Goal: Task Accomplishment & Management: Use online tool/utility

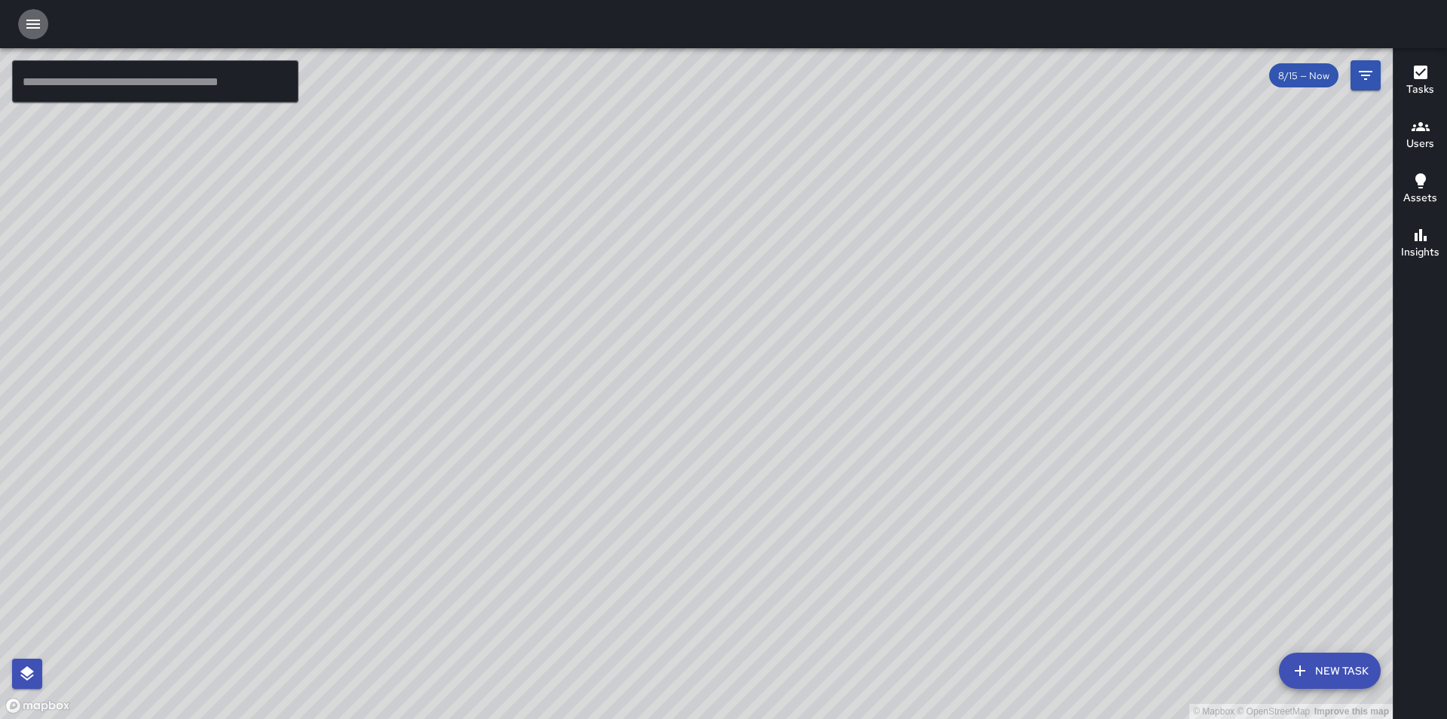
click at [30, 25] on icon "button" at bounding box center [33, 24] width 14 height 9
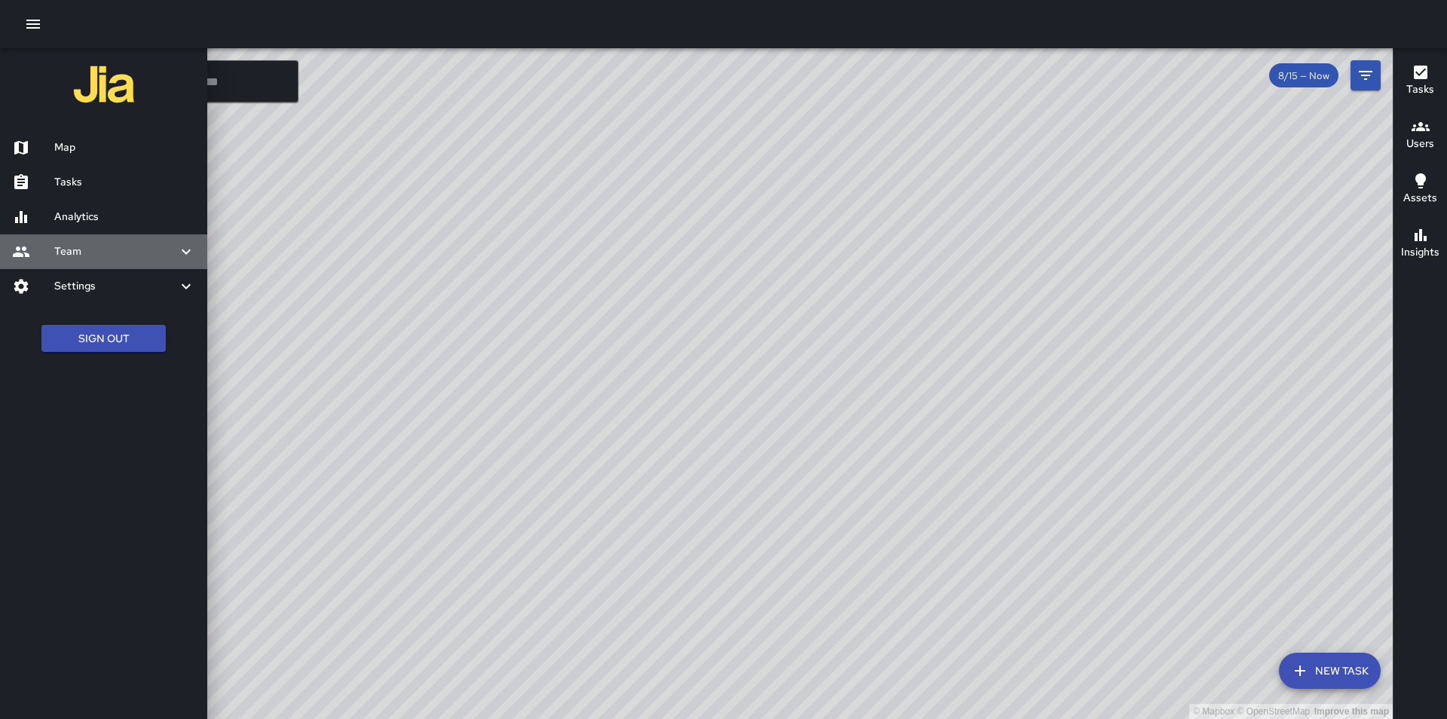
click at [102, 262] on div "Team" at bounding box center [103, 251] width 207 height 35
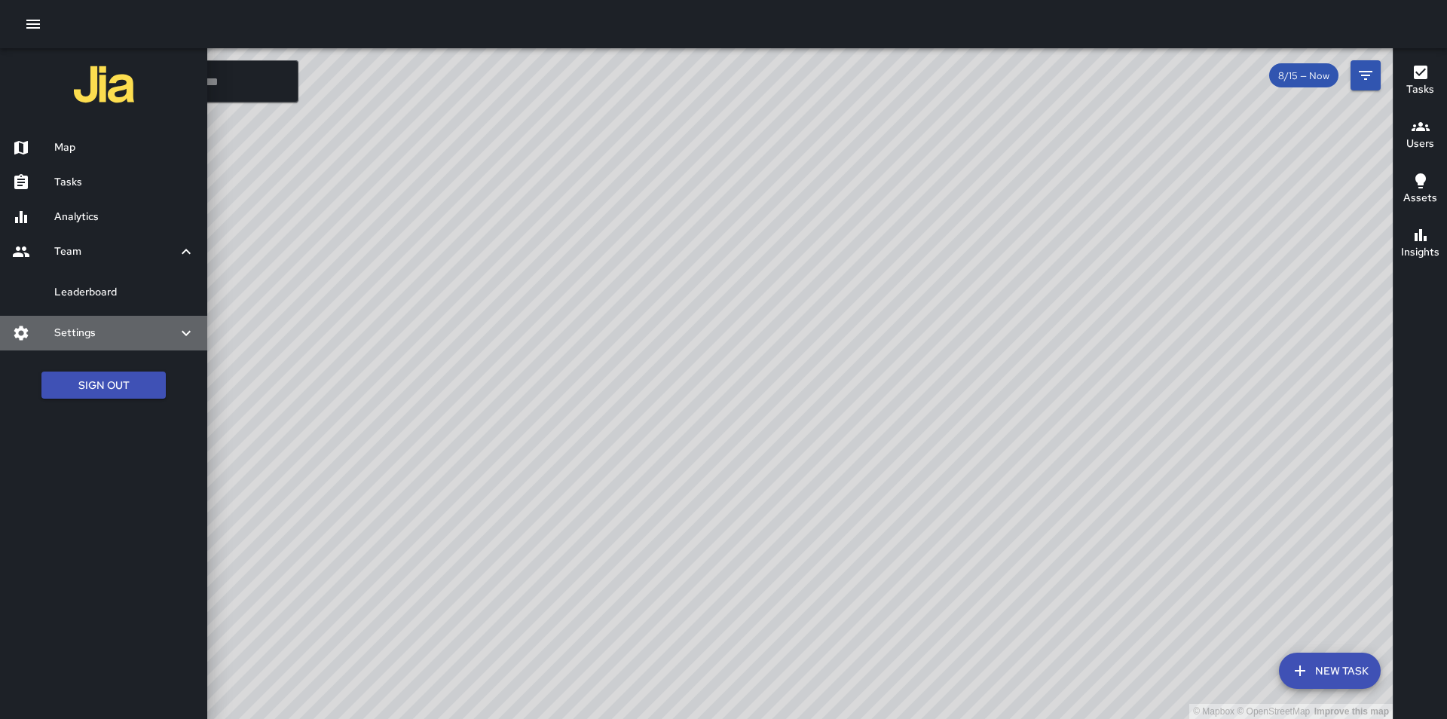
click at [147, 336] on h6 "Settings" at bounding box center [115, 333] width 123 height 17
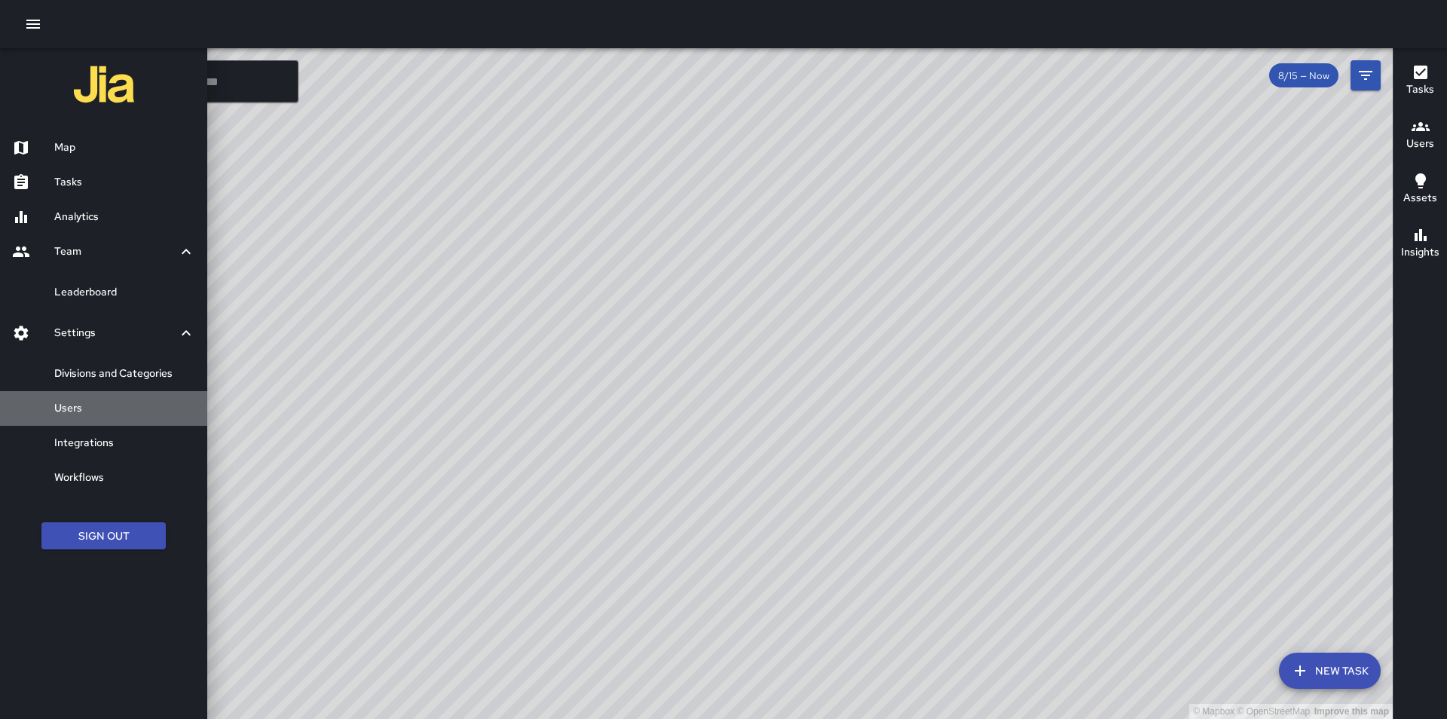
click at [121, 418] on link "Users" at bounding box center [103, 408] width 207 height 35
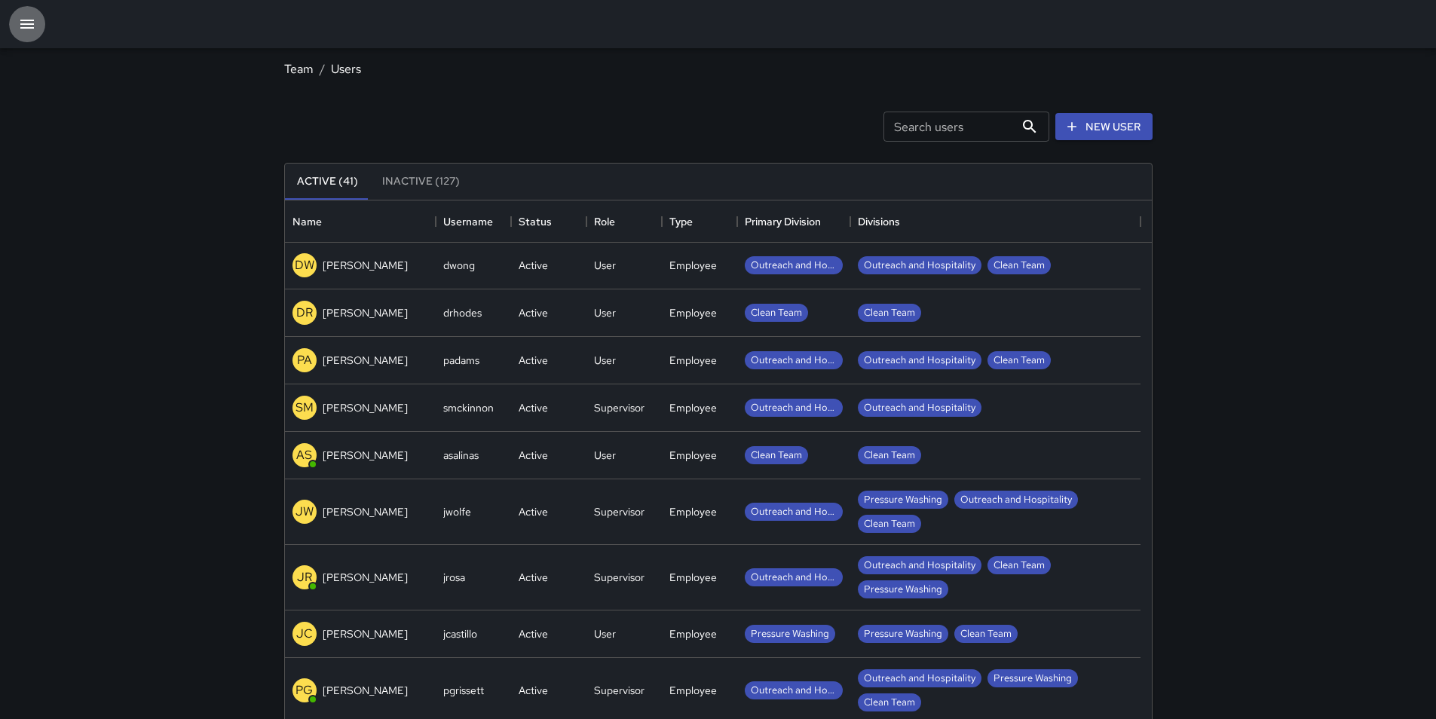
click at [31, 31] on icon "button" at bounding box center [27, 24] width 18 height 18
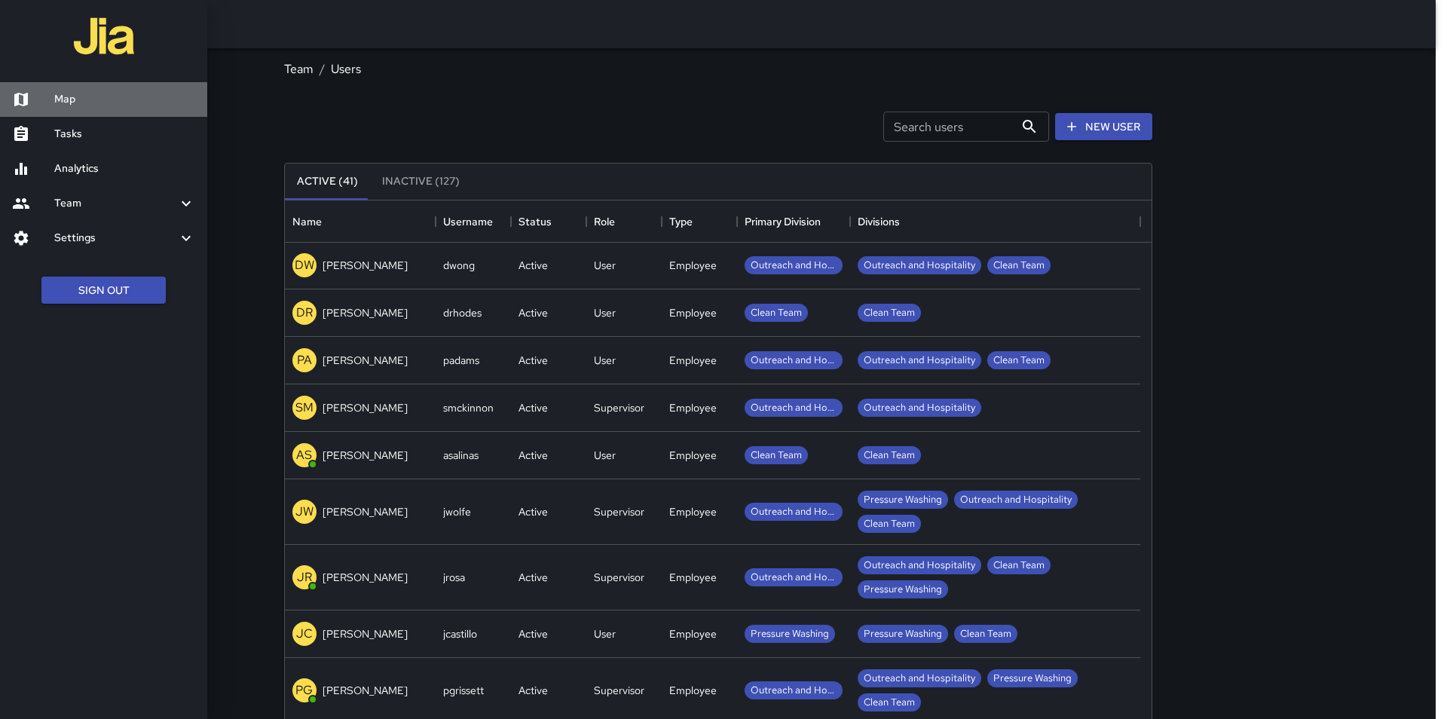
click at [84, 106] on h6 "Map" at bounding box center [124, 99] width 141 height 17
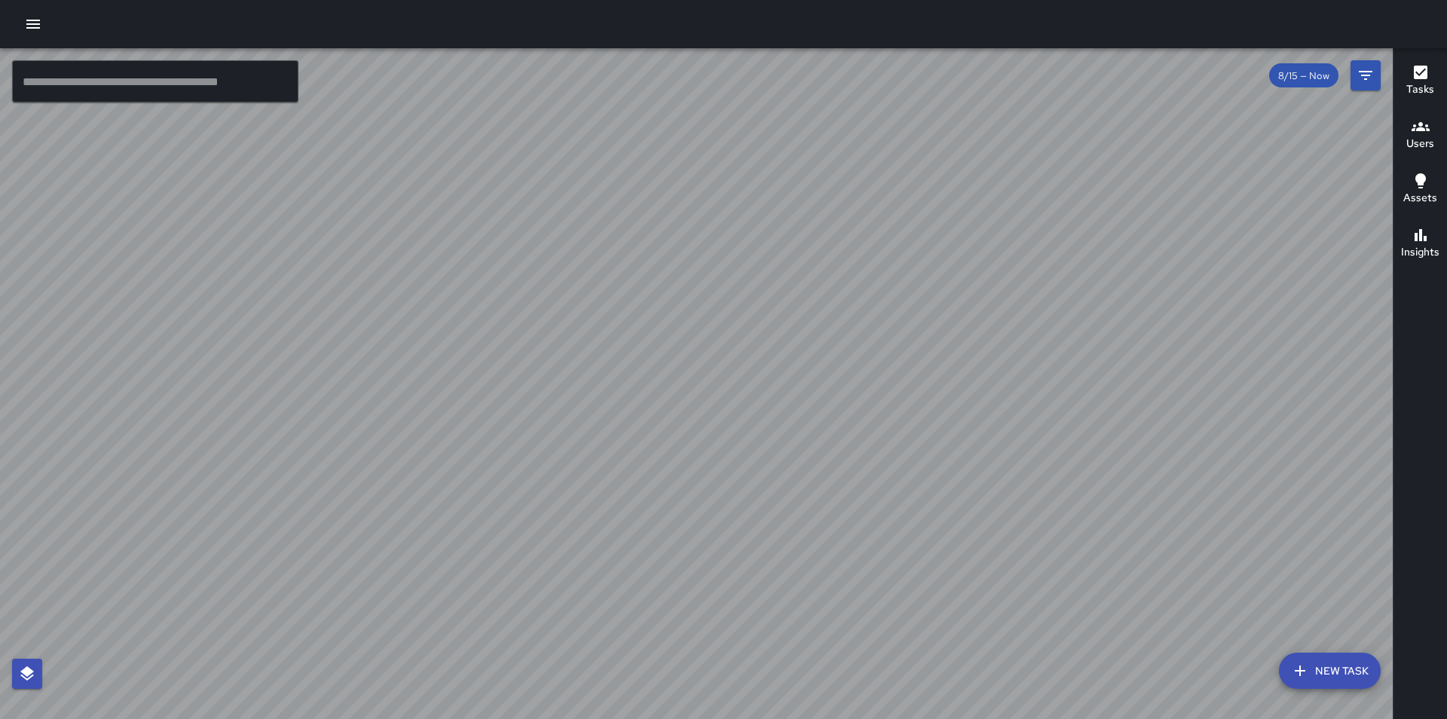
click at [35, 24] on icon "button" at bounding box center [33, 24] width 14 height 9
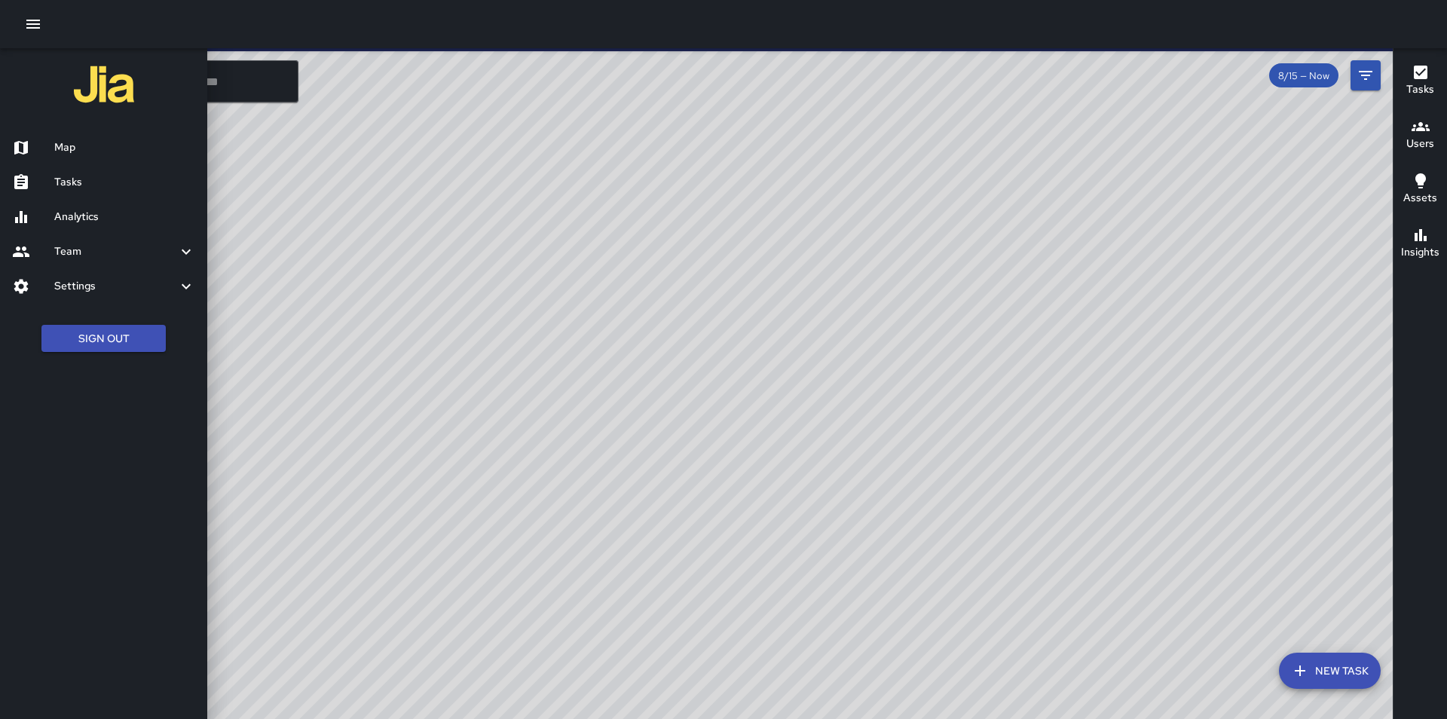
click at [81, 188] on h6 "Tasks" at bounding box center [124, 182] width 141 height 17
click at [73, 182] on div "​ New Task 8/15 — Now Map Layers Tasks Users Assets Location History Tasks Newe…" at bounding box center [723, 359] width 1447 height 719
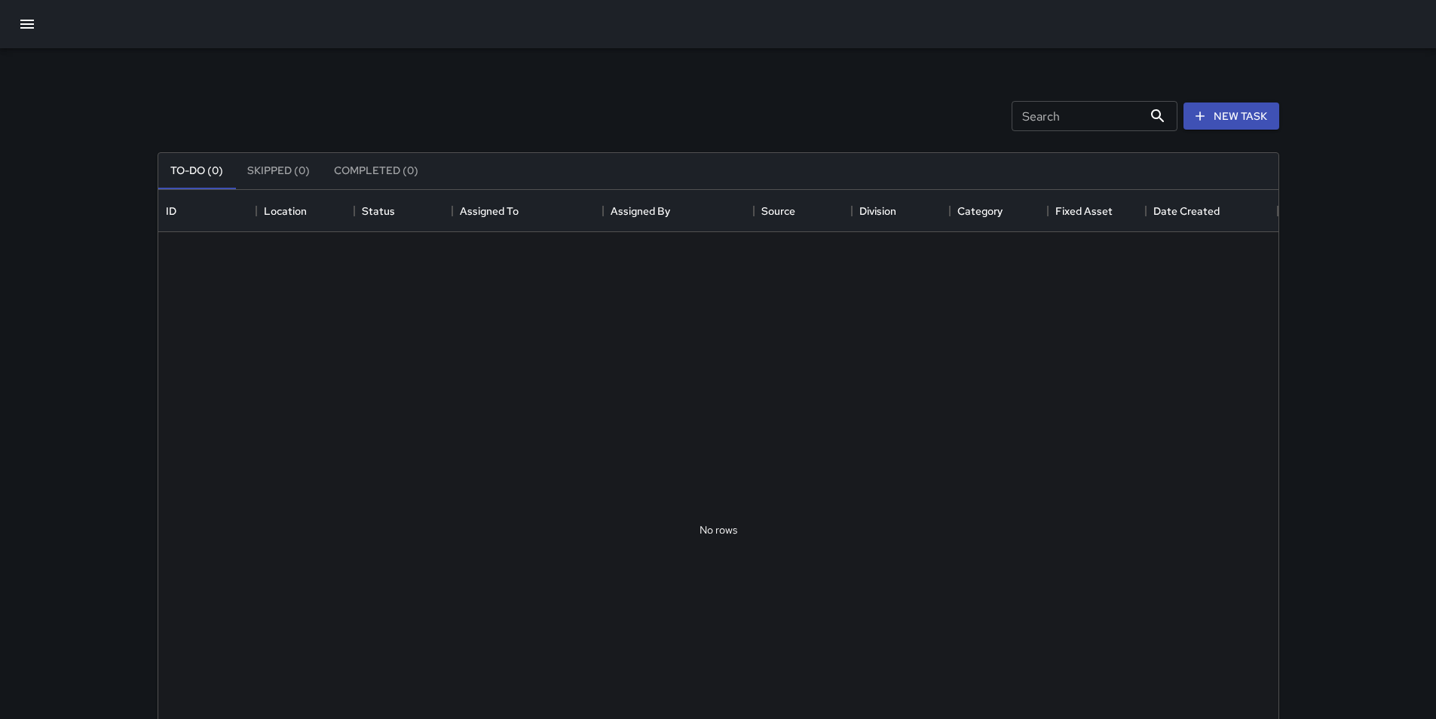
scroll to position [627, 1109]
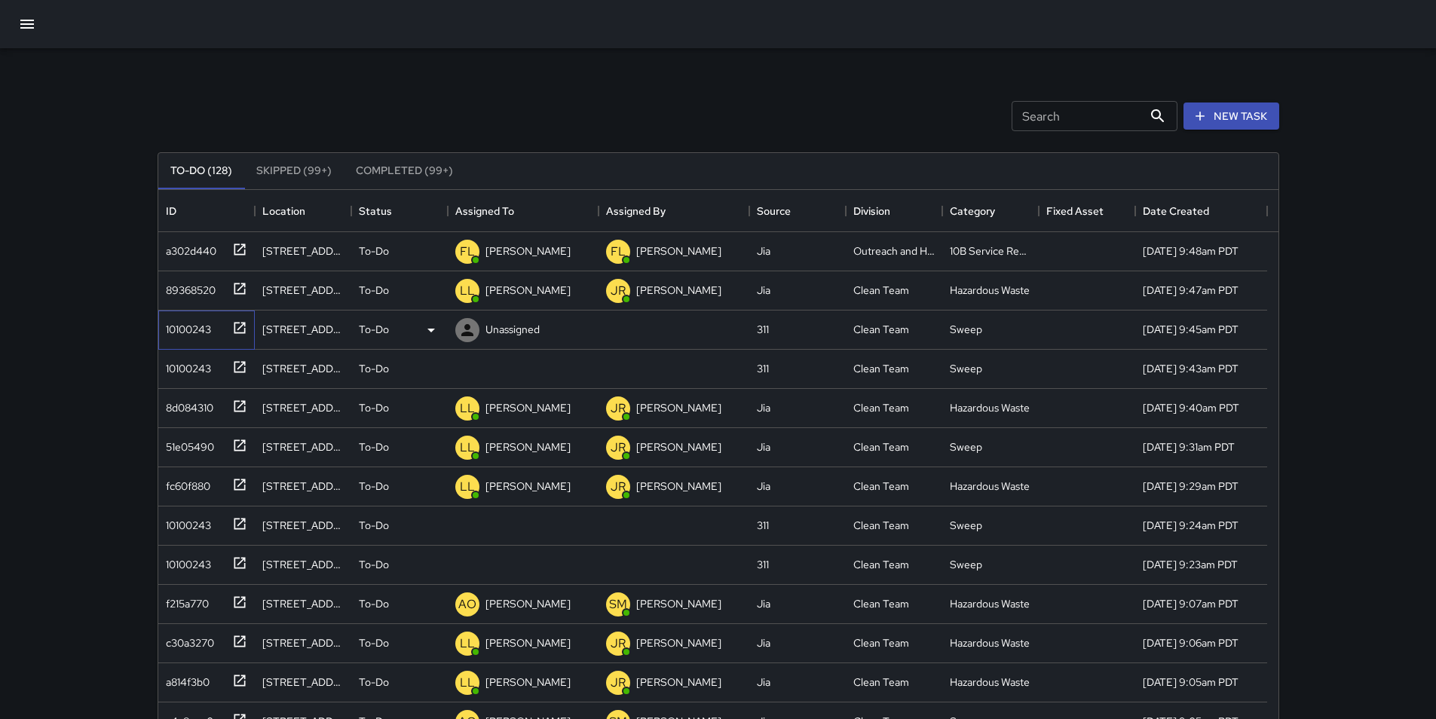
click at [176, 324] on div "10100243" at bounding box center [185, 326] width 51 height 21
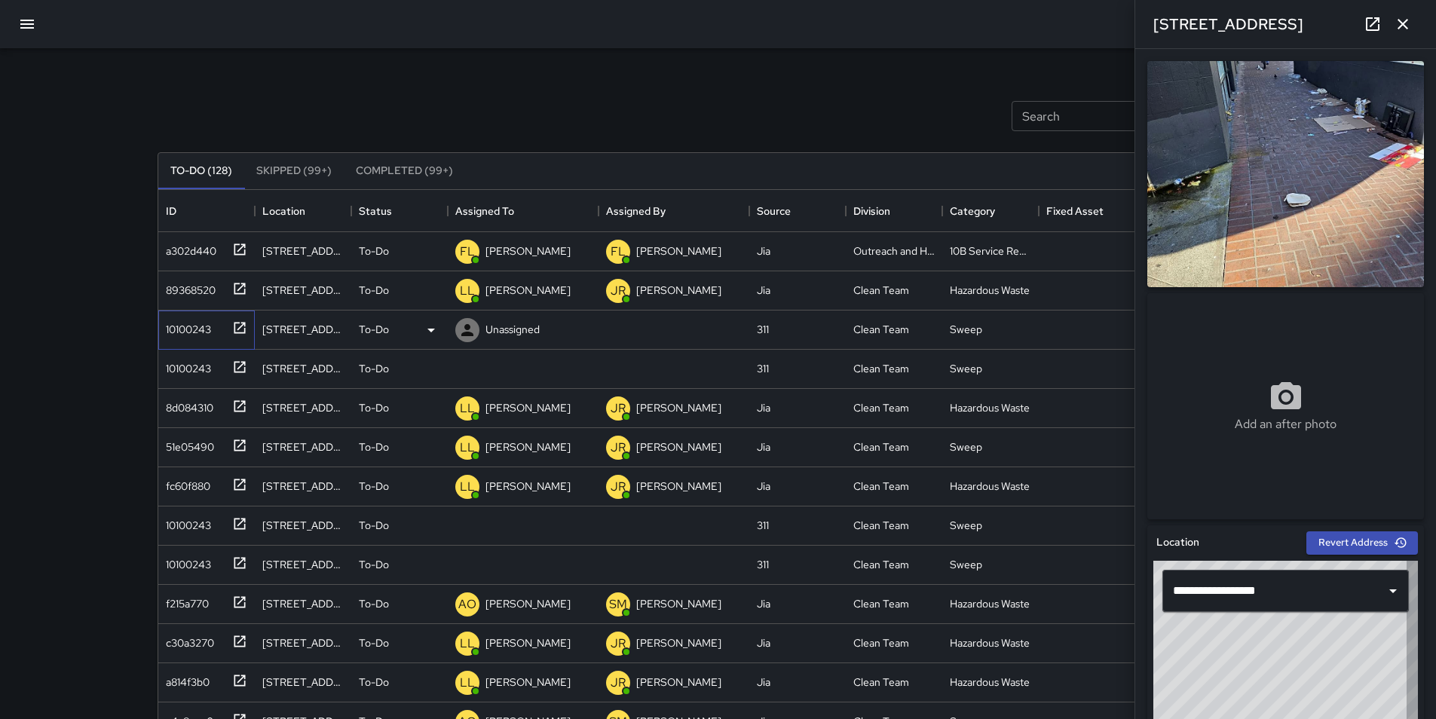
type input "**********"
click at [494, 330] on p "Unassigned" at bounding box center [512, 329] width 54 height 15
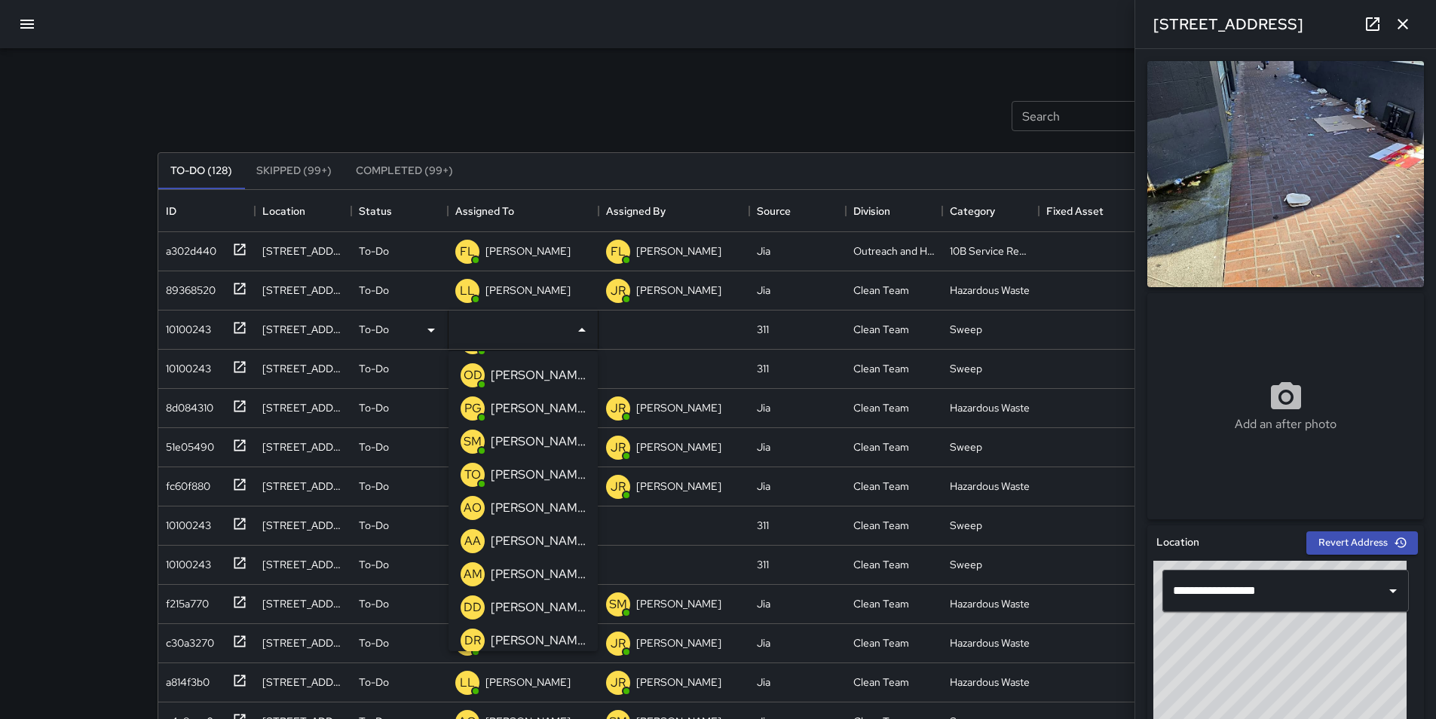
scroll to position [332, 0]
click at [543, 512] on p "[PERSON_NAME]" at bounding box center [538, 506] width 95 height 18
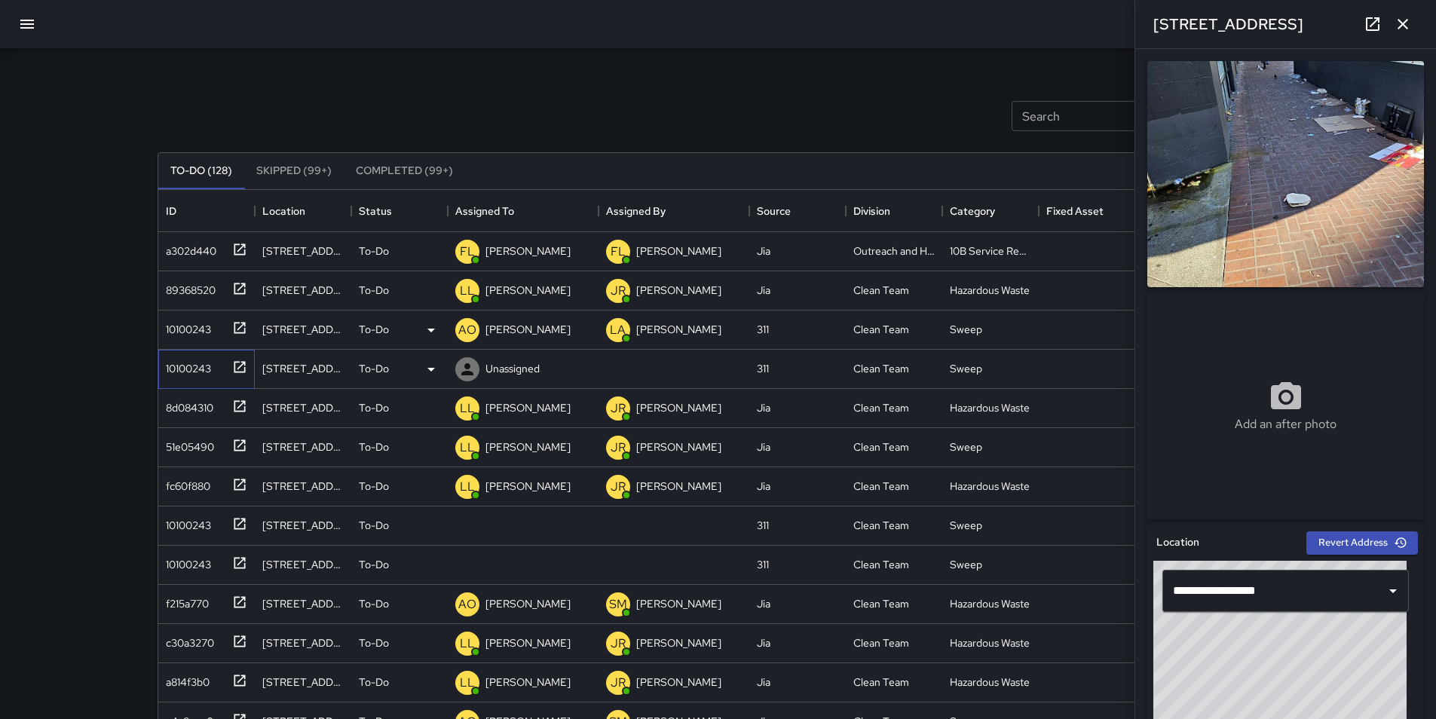
click at [171, 367] on div "10100243" at bounding box center [185, 365] width 51 height 21
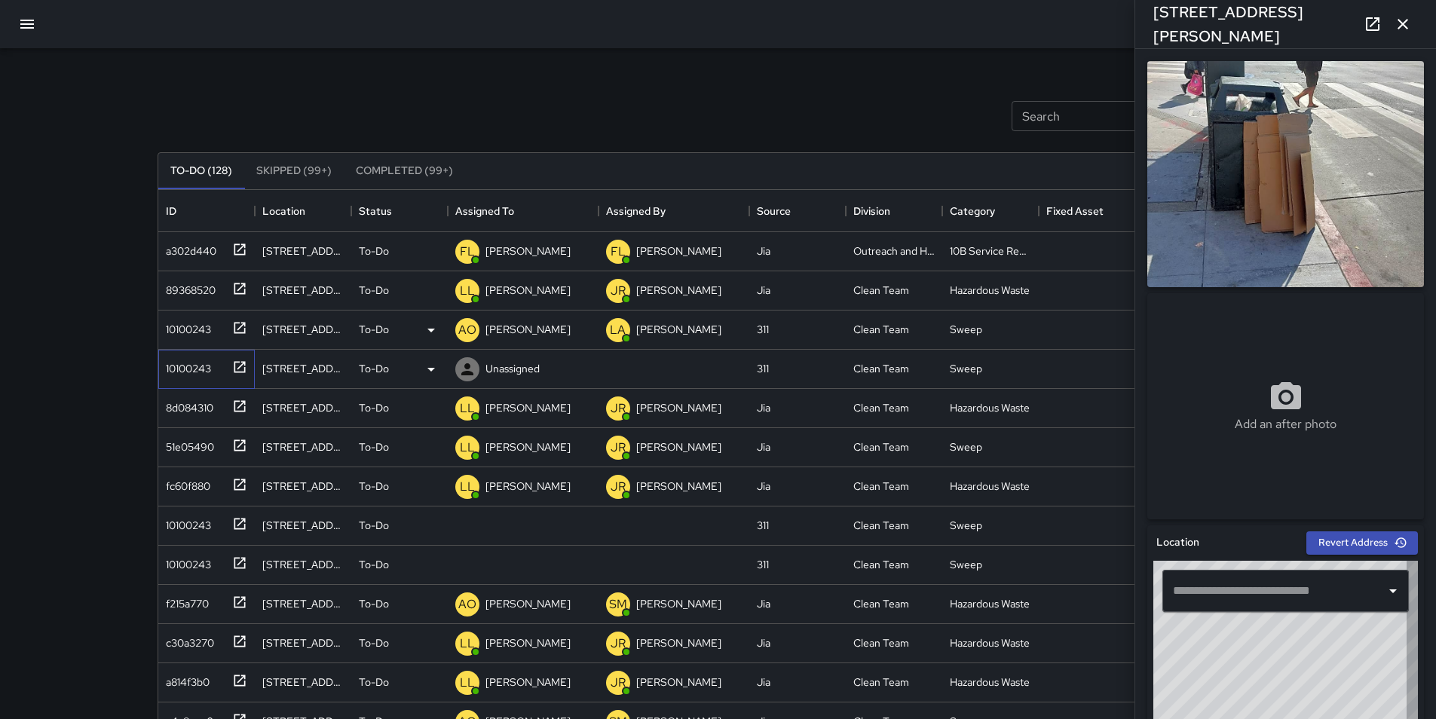
type input "**********"
click at [427, 369] on icon at bounding box center [431, 369] width 18 height 18
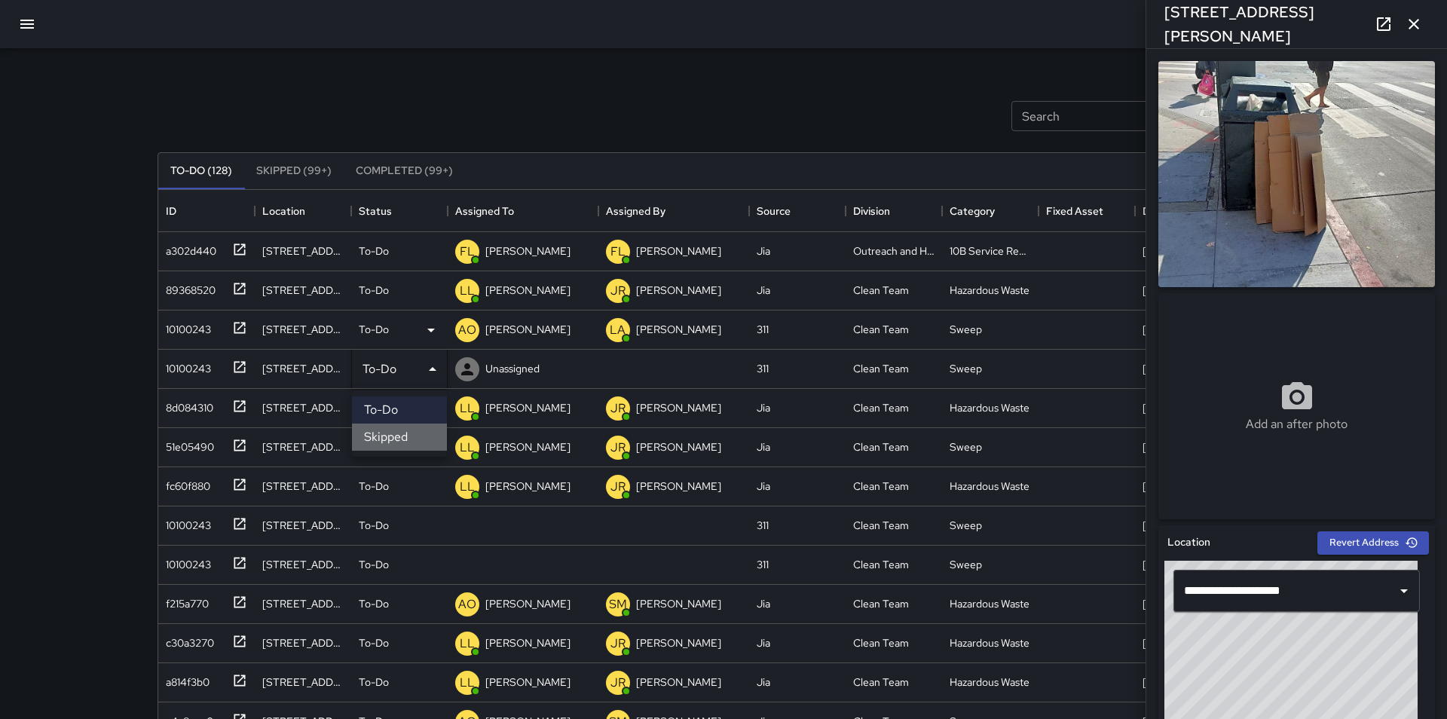
click at [415, 430] on li "Skipped" at bounding box center [399, 437] width 95 height 27
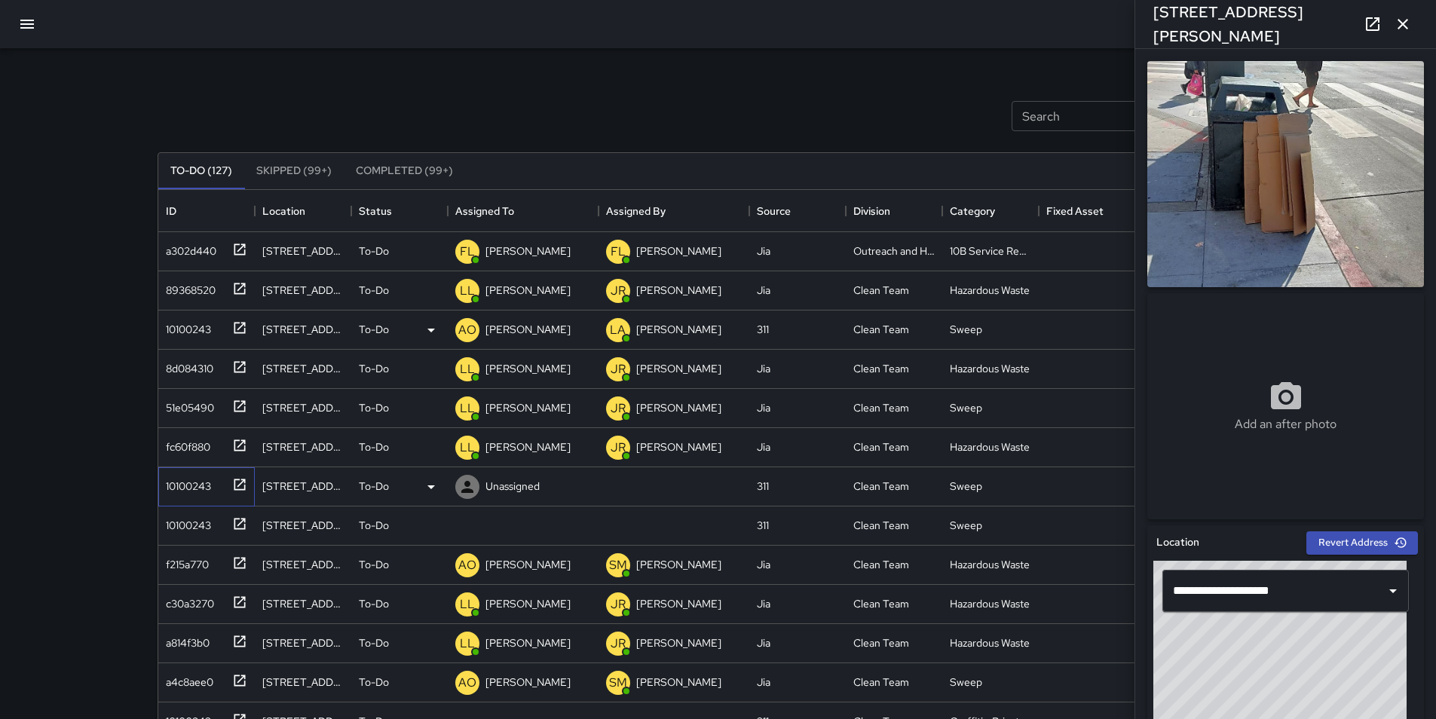
click at [199, 483] on div "10100243" at bounding box center [185, 483] width 51 height 21
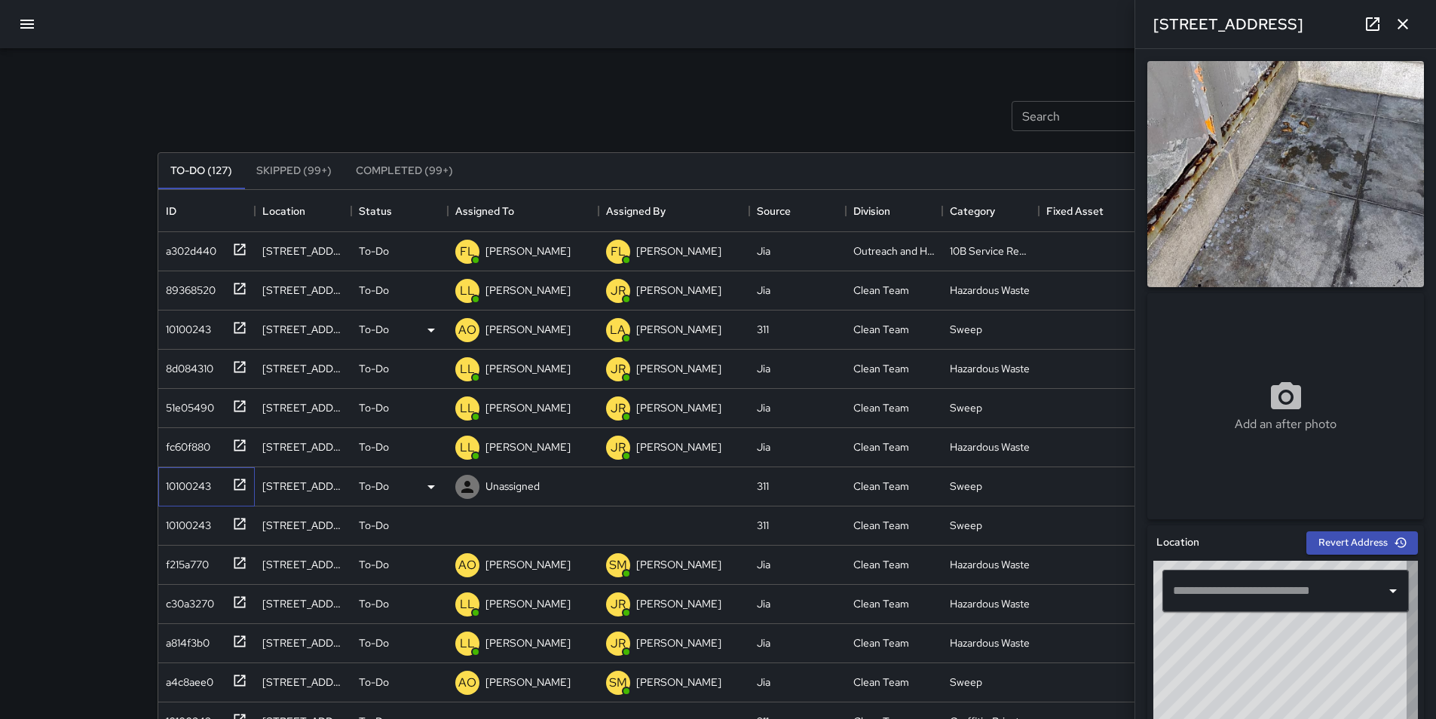
type input "**********"
click at [512, 479] on p "Unassigned" at bounding box center [512, 486] width 54 height 15
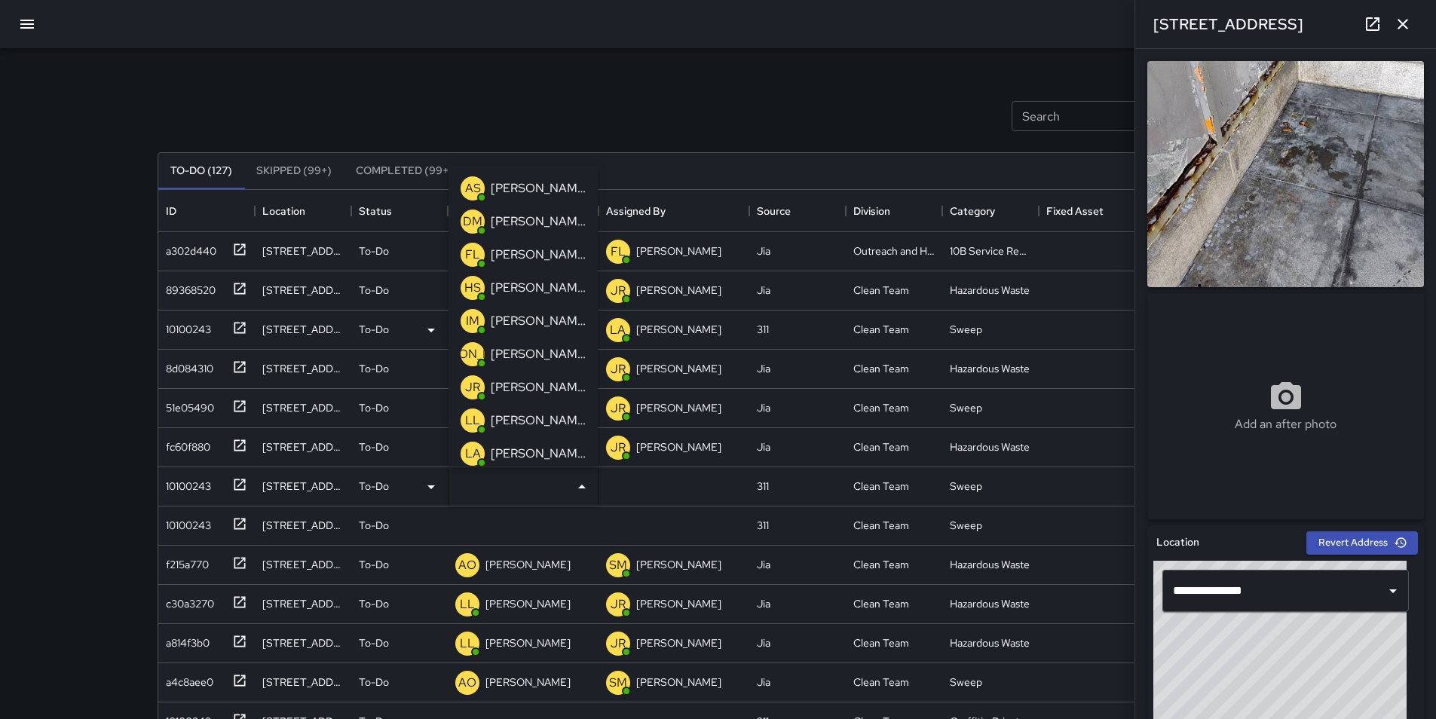
click at [526, 425] on p "[PERSON_NAME]" at bounding box center [538, 420] width 95 height 18
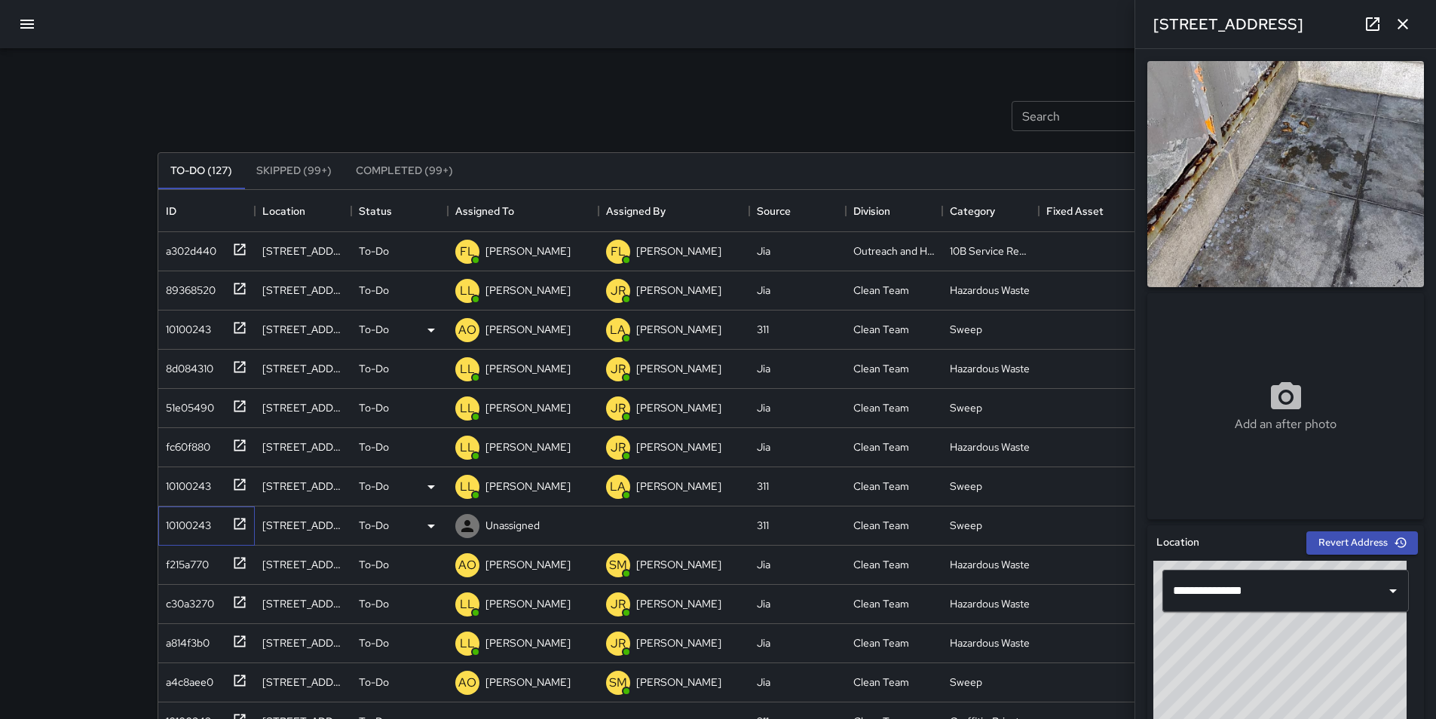
click at [204, 518] on div "10100243" at bounding box center [185, 522] width 51 height 21
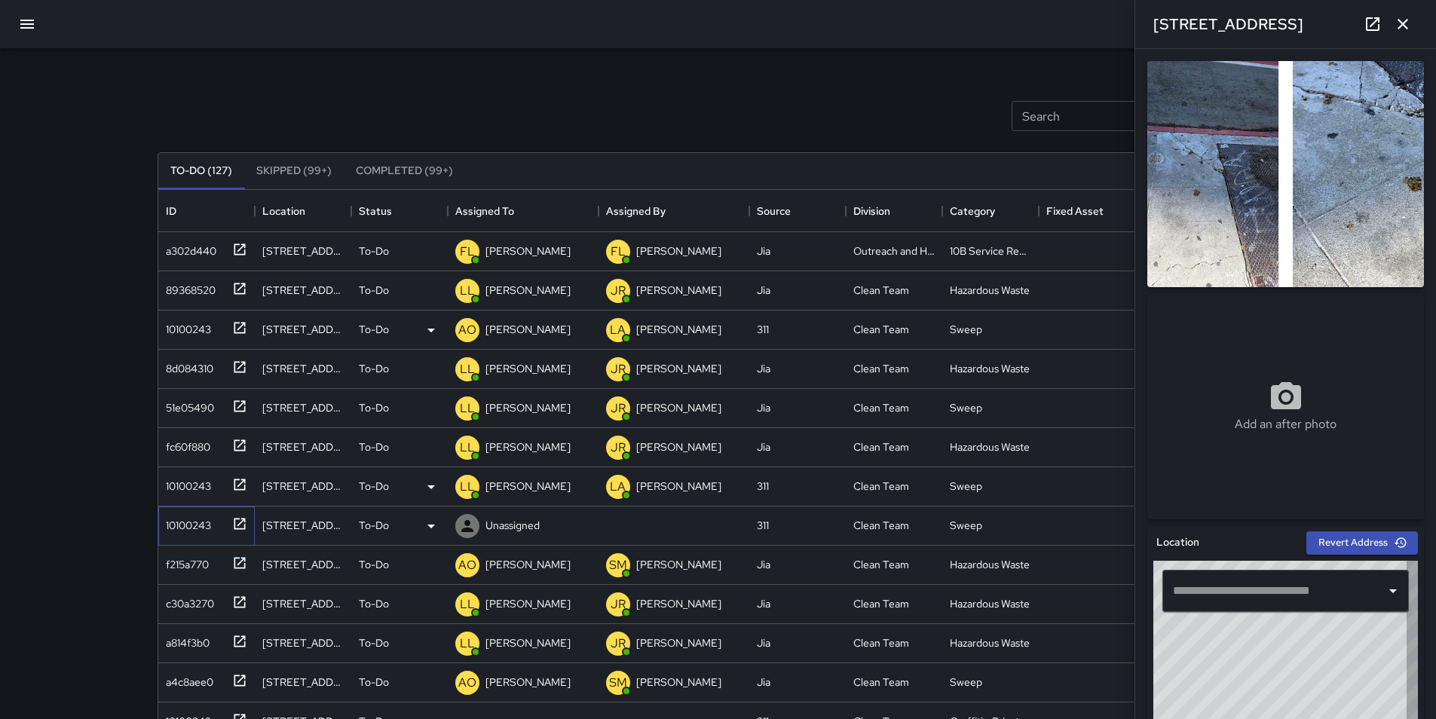
type input "**********"
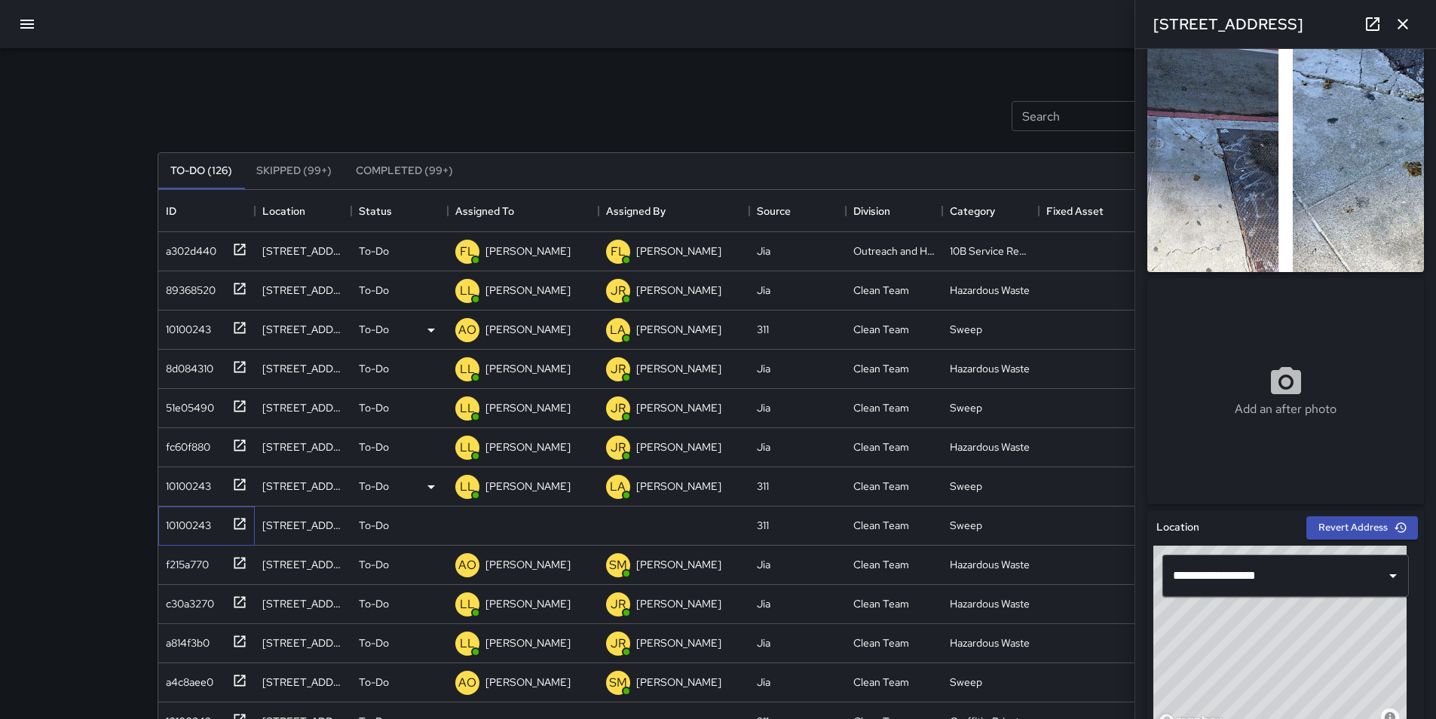
scroll to position [0, 0]
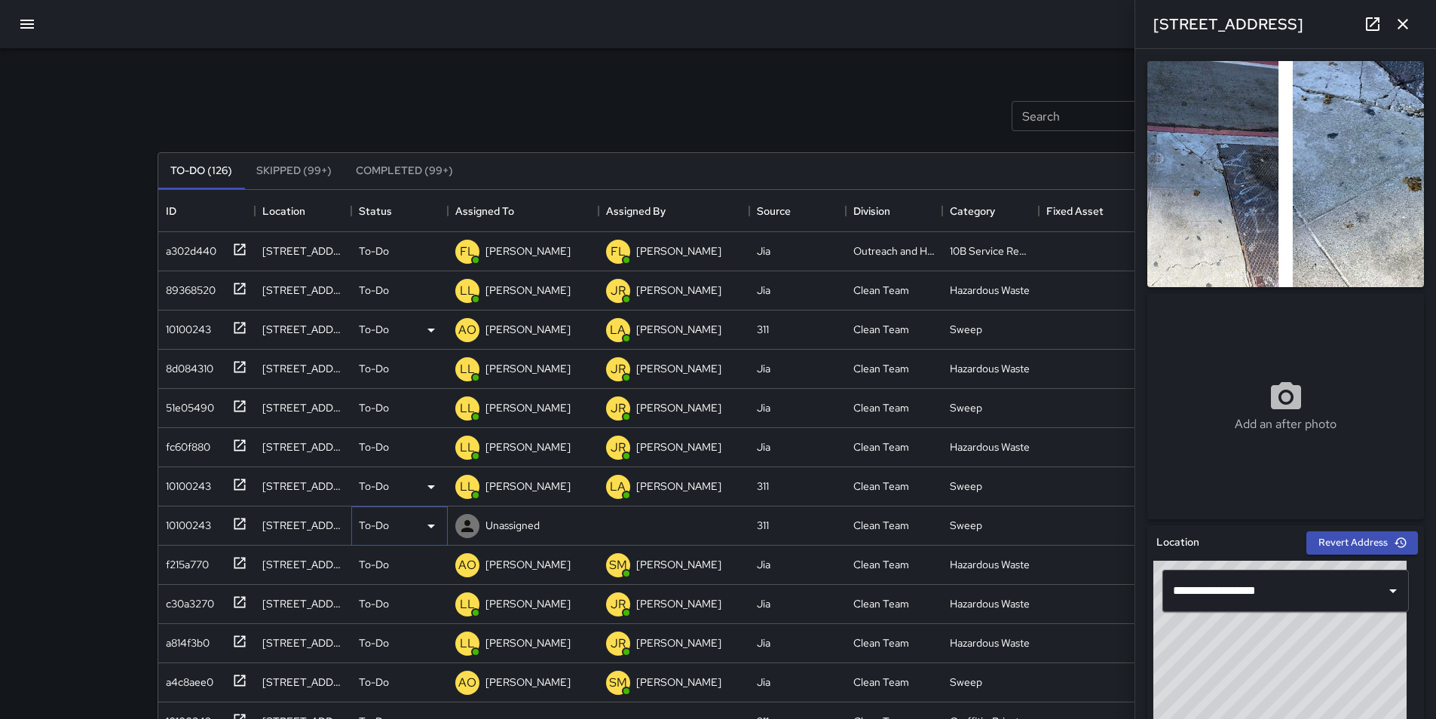
click at [430, 525] on icon at bounding box center [431, 527] width 8 height 4
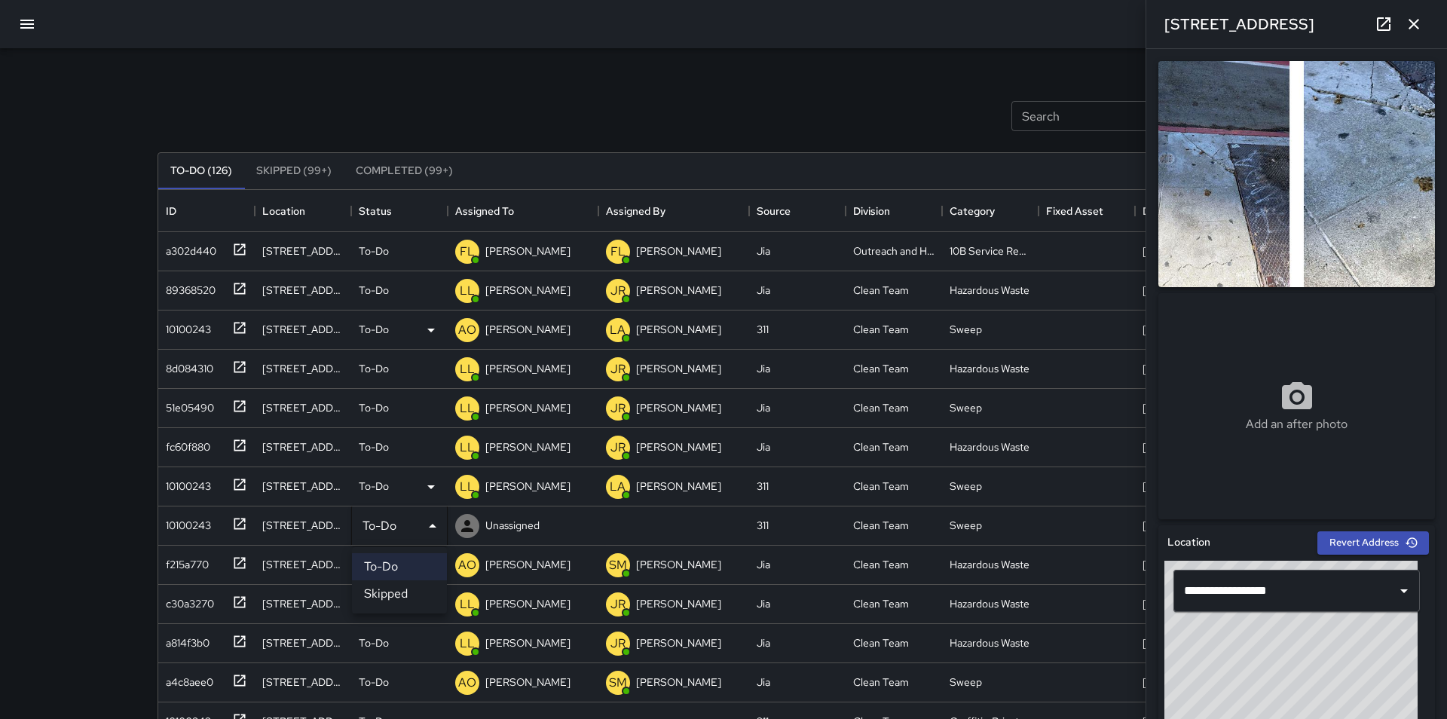
click at [414, 594] on li "Skipped" at bounding box center [399, 593] width 95 height 27
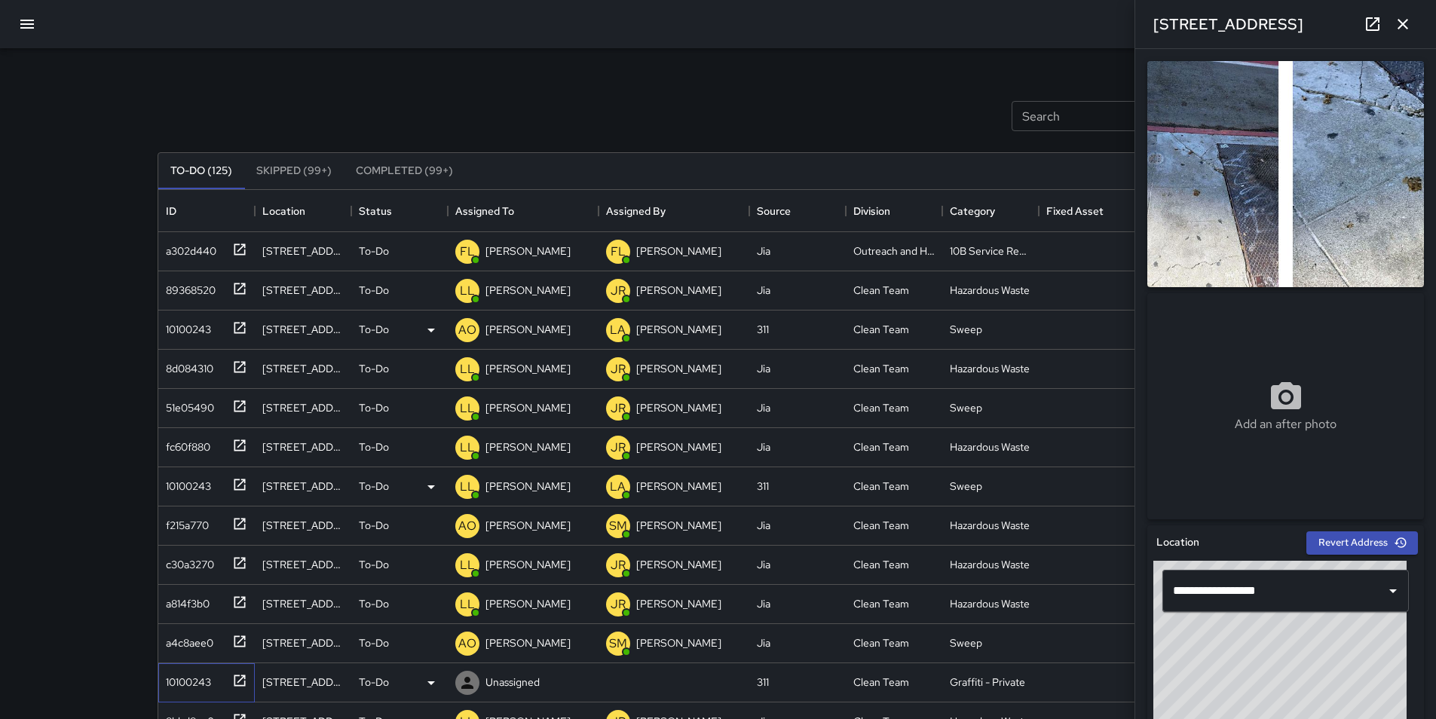
click at [206, 684] on div "10100243" at bounding box center [185, 678] width 51 height 21
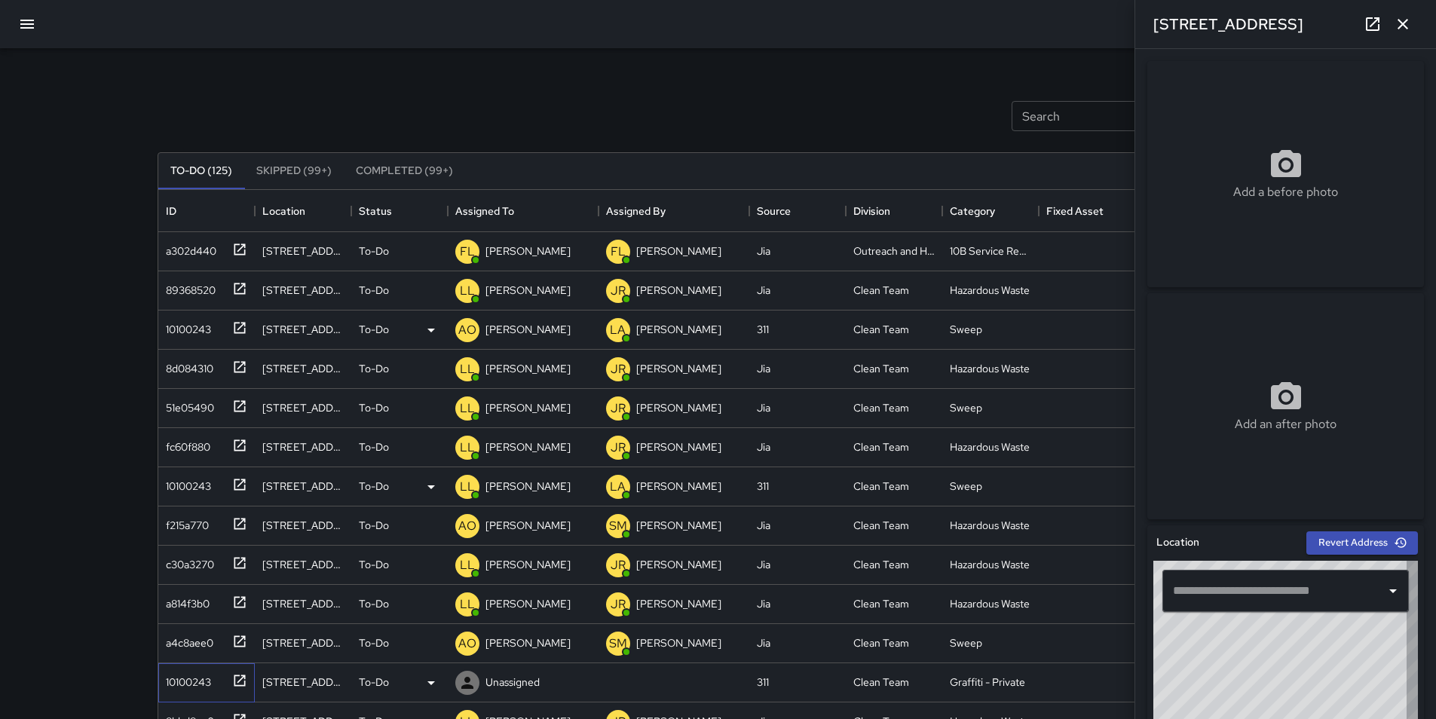
type input "**********"
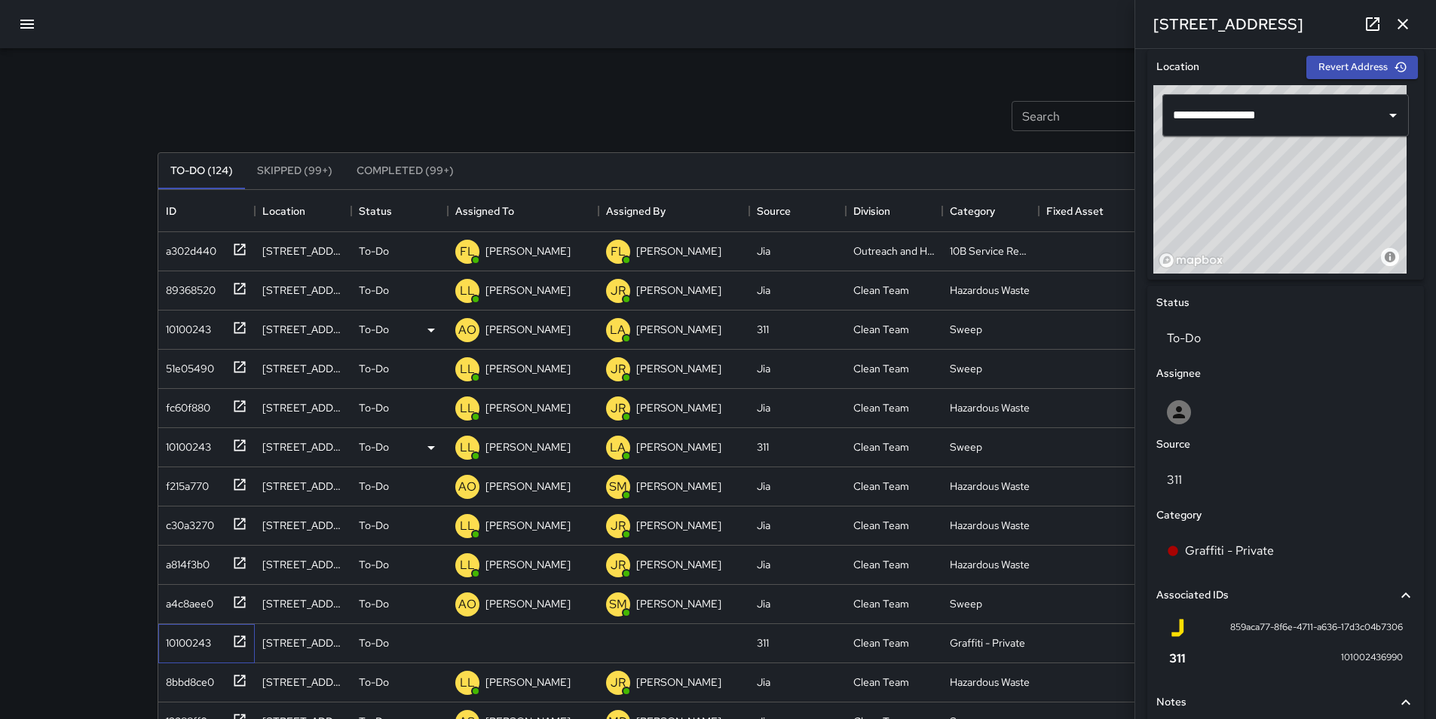
scroll to position [467, 0]
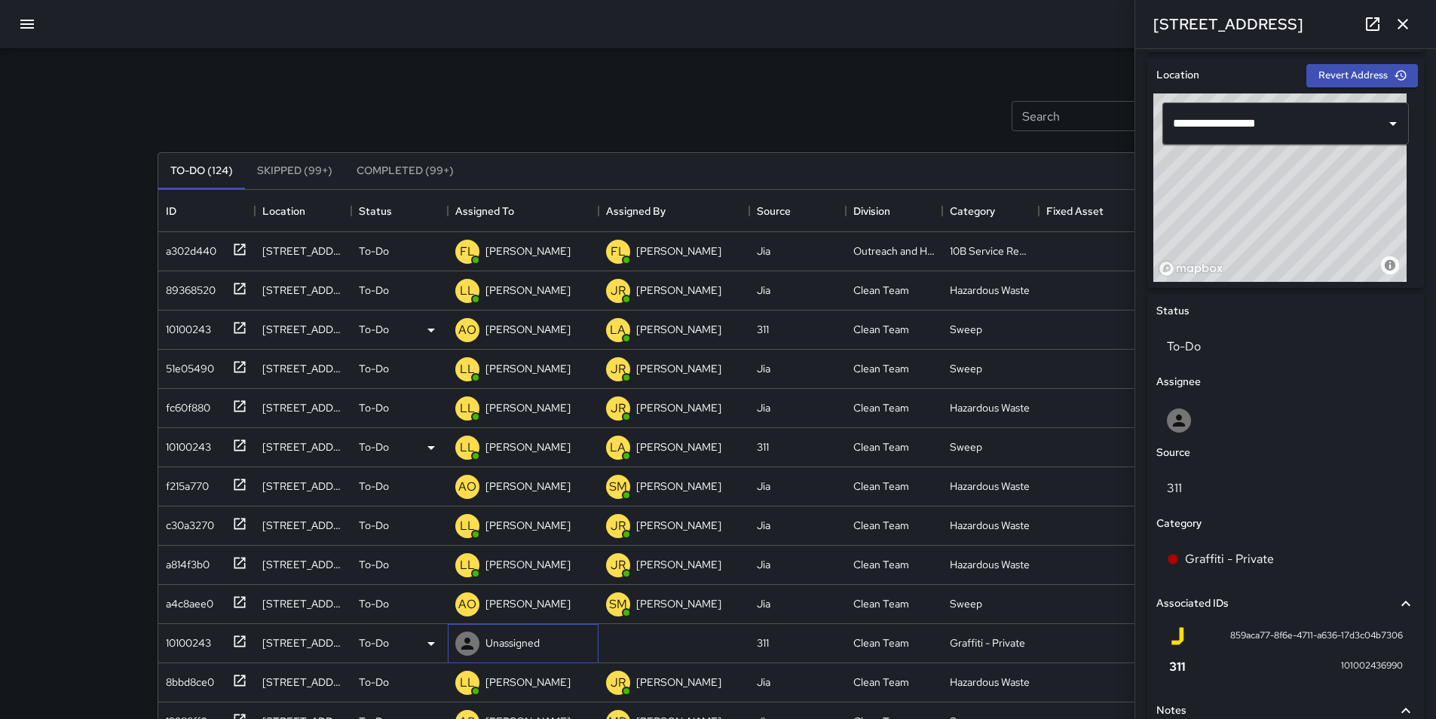
click at [513, 647] on p "Unassigned" at bounding box center [512, 642] width 54 height 15
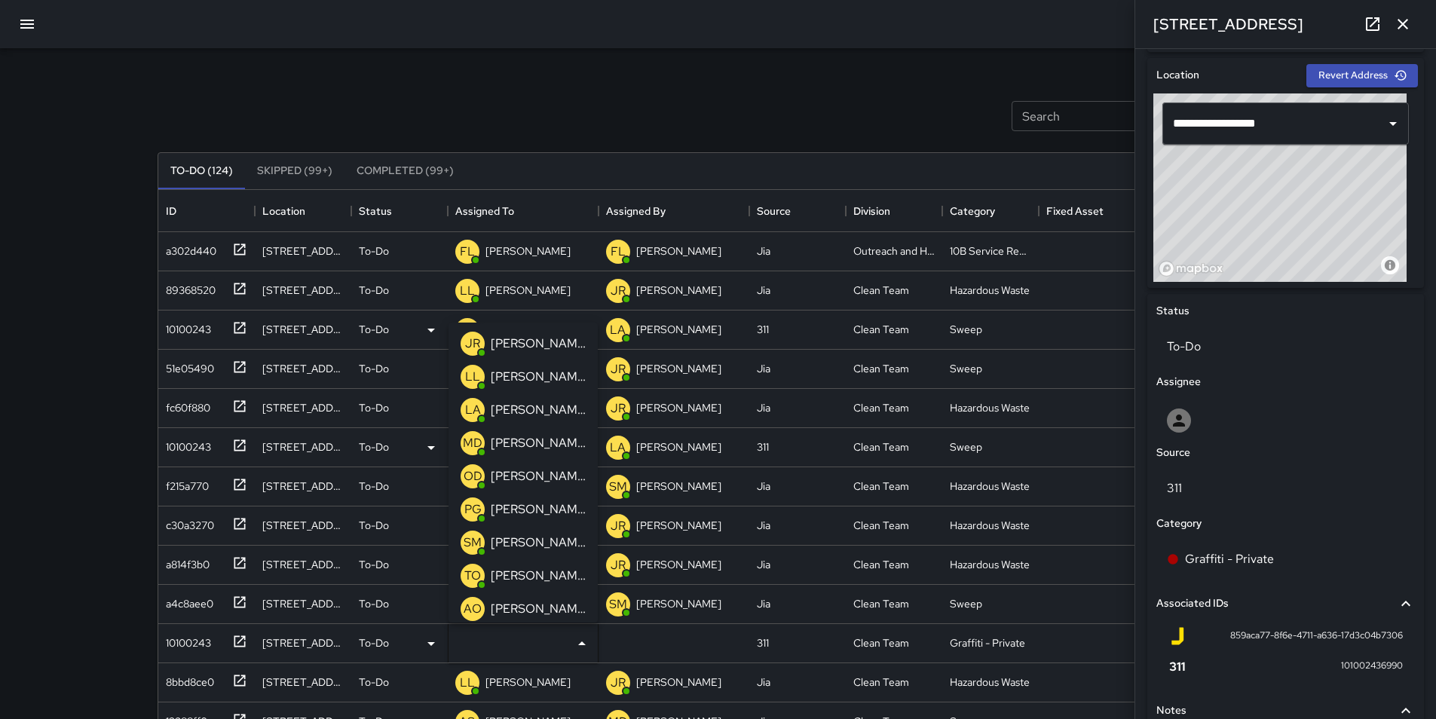
scroll to position [211, 0]
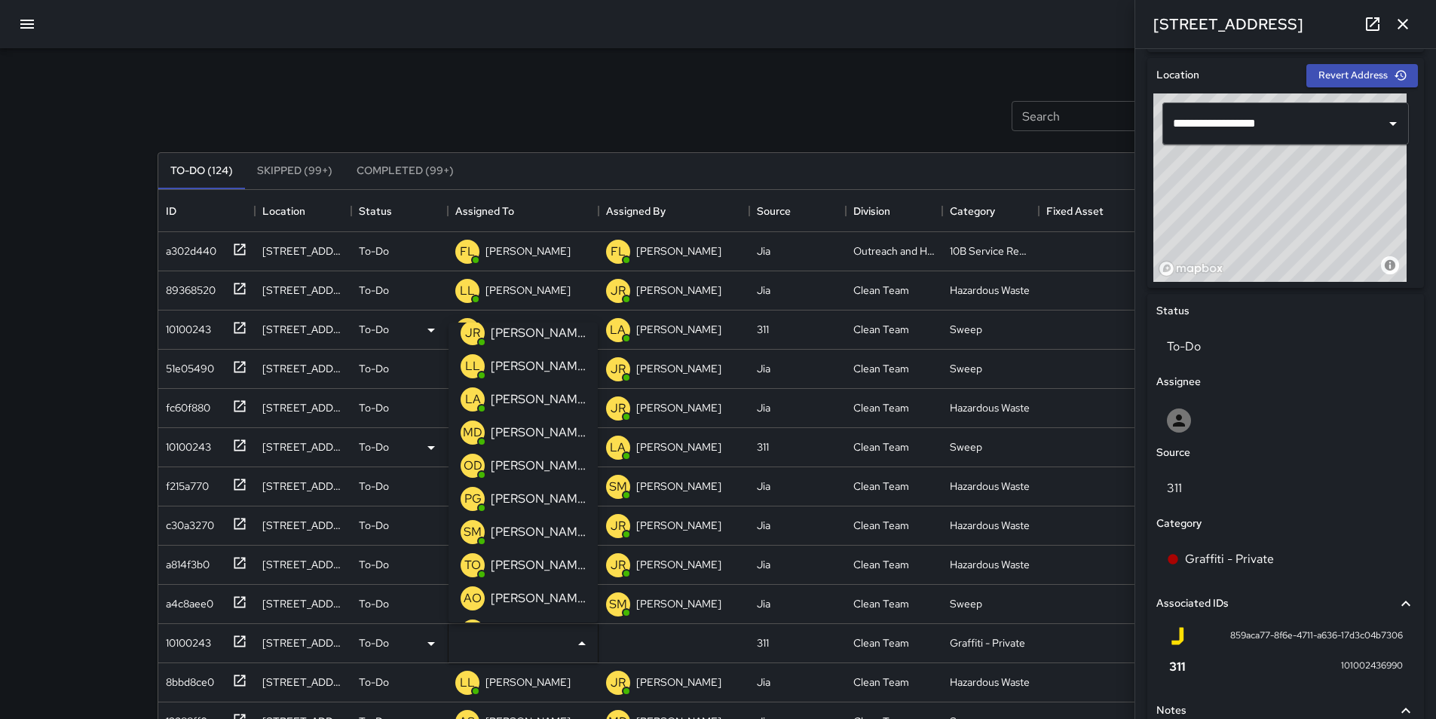
click at [530, 465] on p "[PERSON_NAME]" at bounding box center [538, 466] width 95 height 18
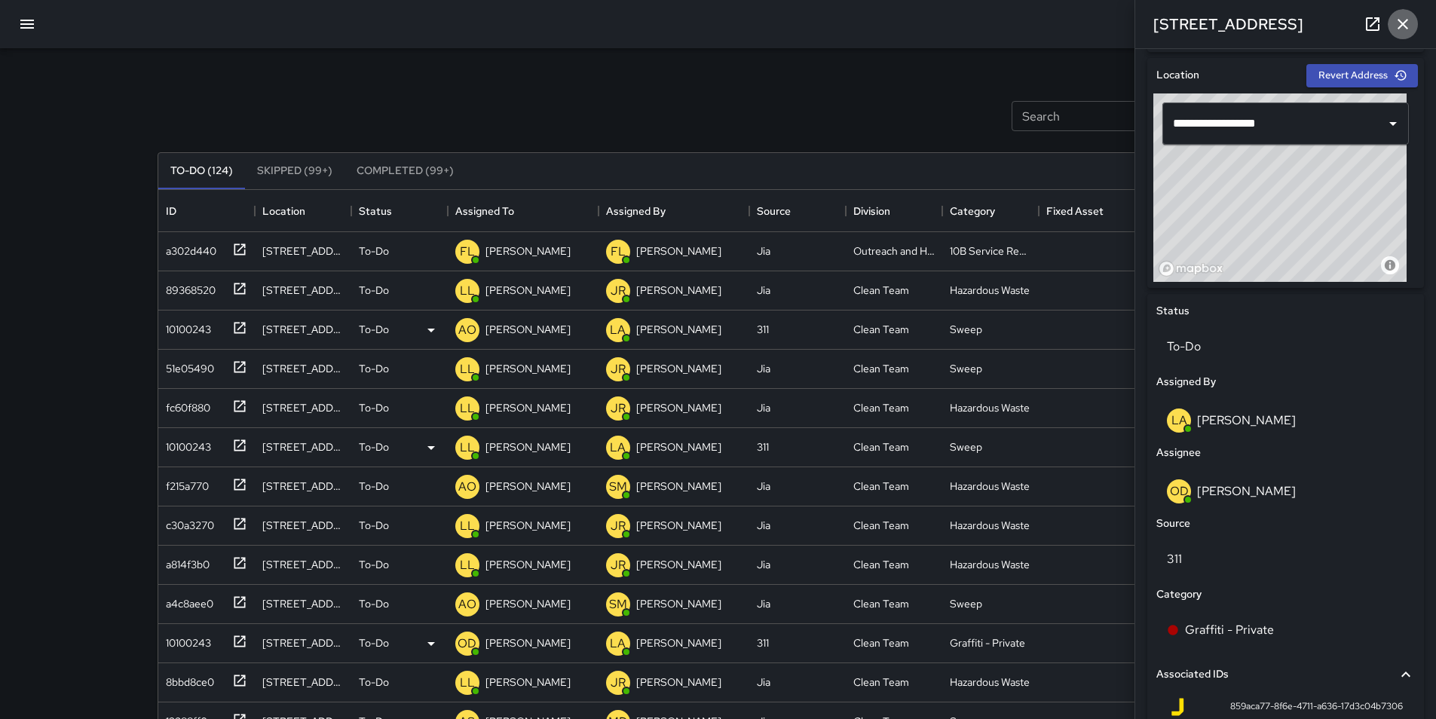
click at [1406, 17] on icon "button" at bounding box center [1402, 24] width 18 height 18
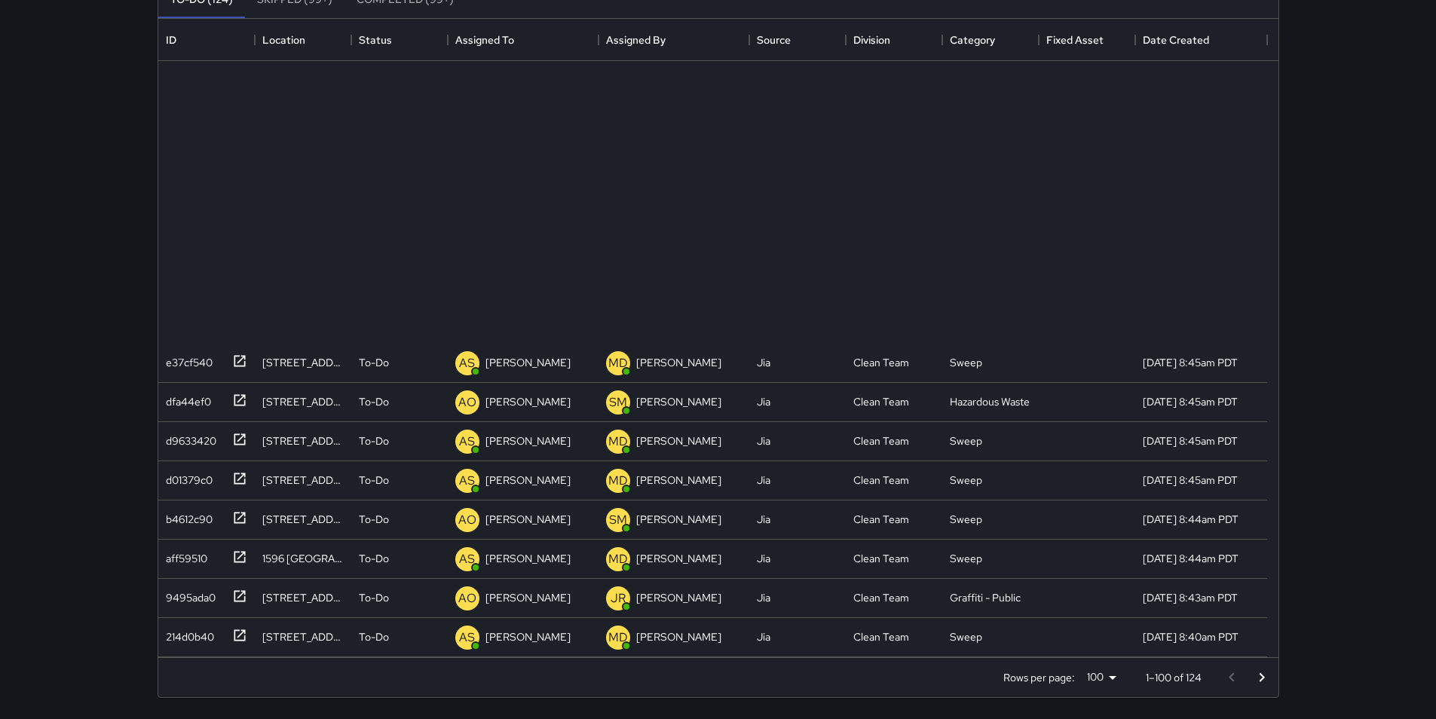
scroll to position [1005, 0]
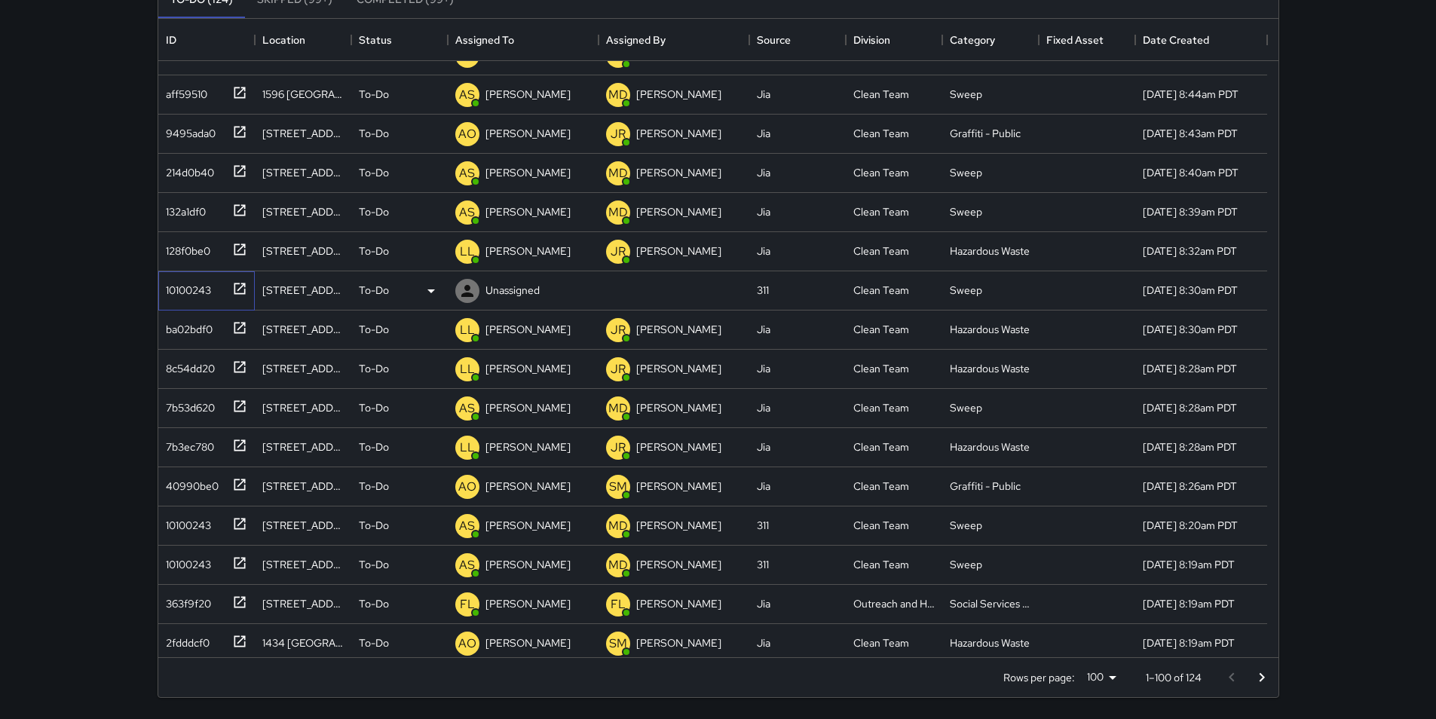
click at [184, 283] on div "10100243" at bounding box center [185, 287] width 51 height 21
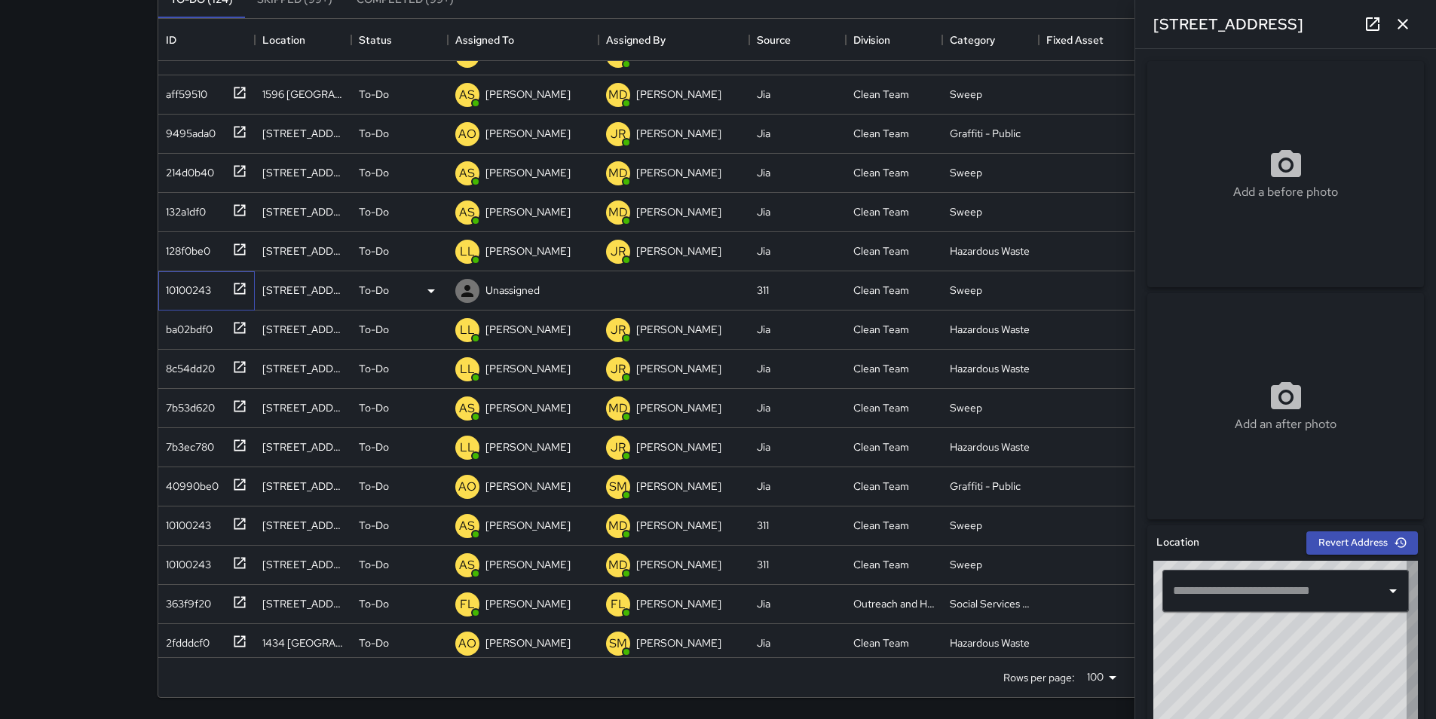
type input "**********"
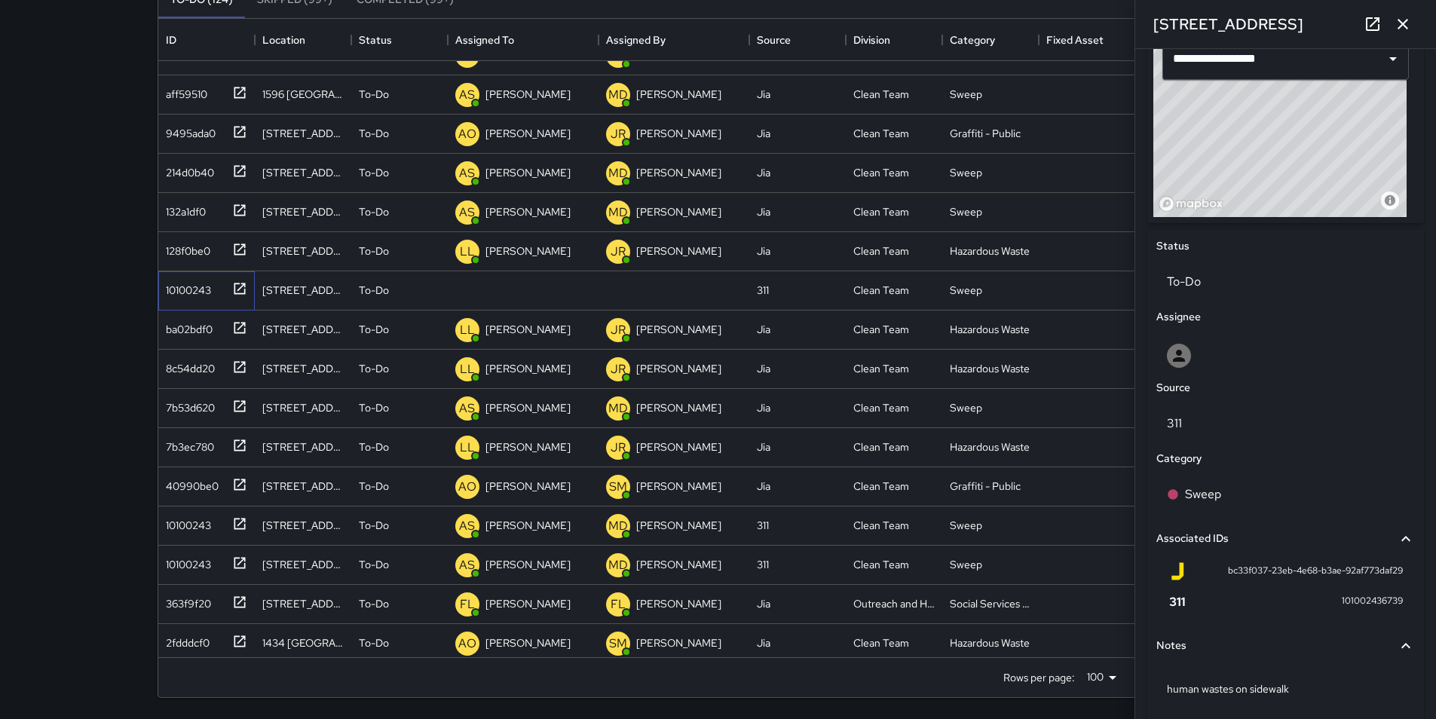
scroll to position [588, 0]
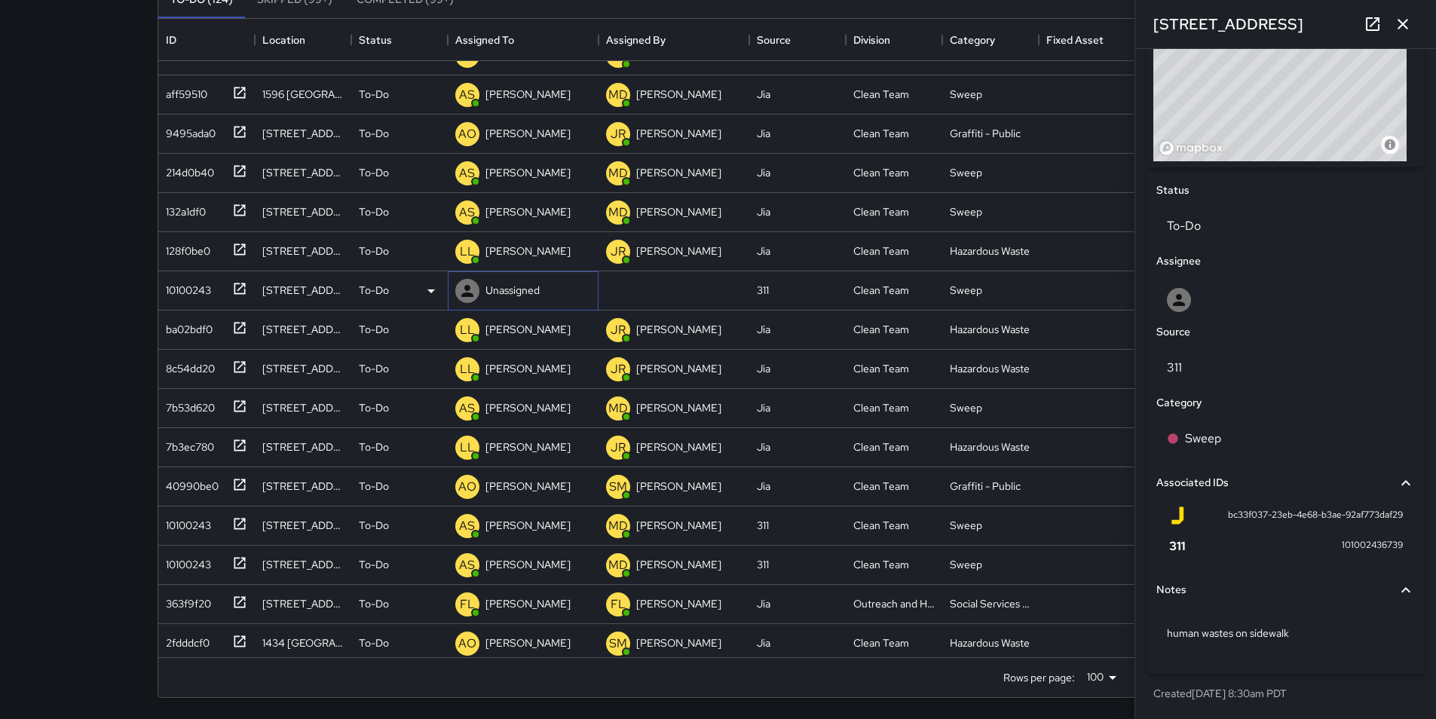
click at [512, 288] on p "Unassigned" at bounding box center [512, 290] width 54 height 15
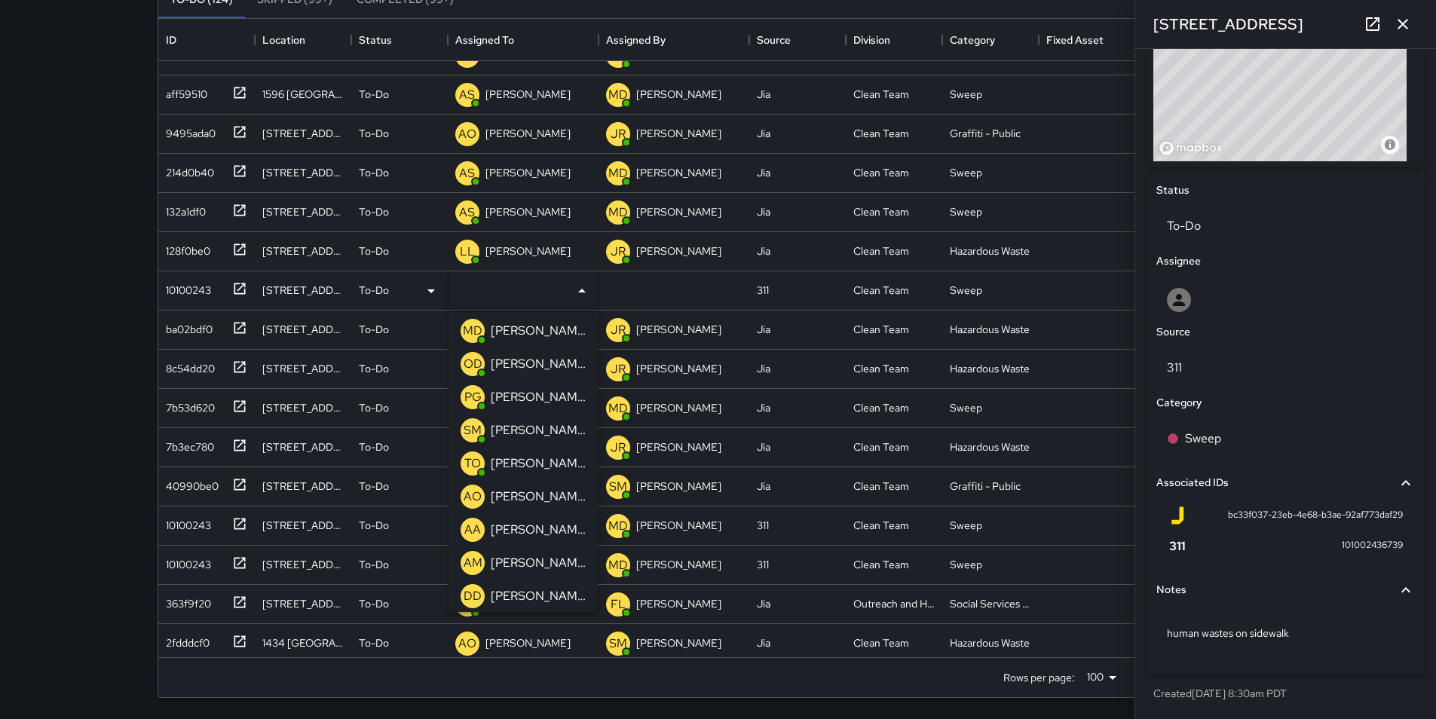
scroll to position [332, 0]
click at [541, 478] on div "[PERSON_NAME]" at bounding box center [538, 467] width 101 height 24
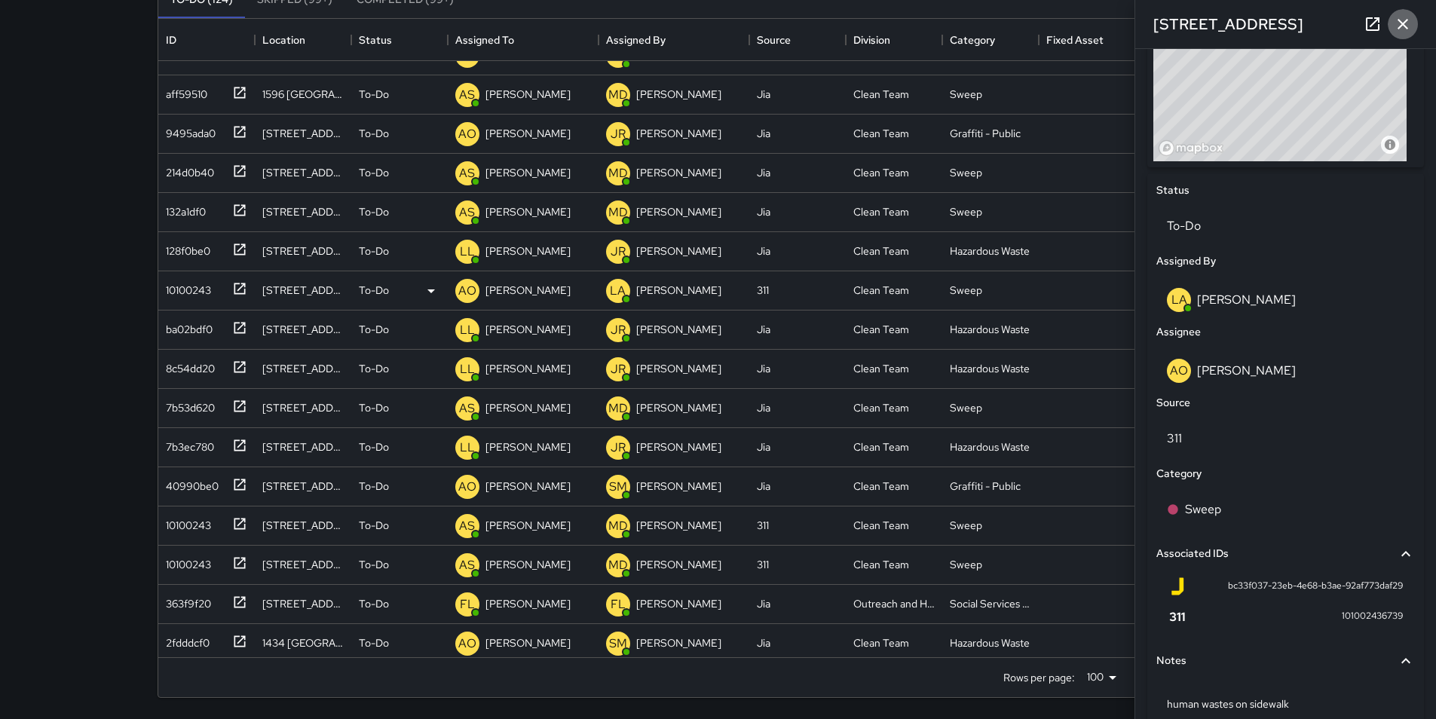
click at [1399, 29] on icon "button" at bounding box center [1402, 24] width 11 height 11
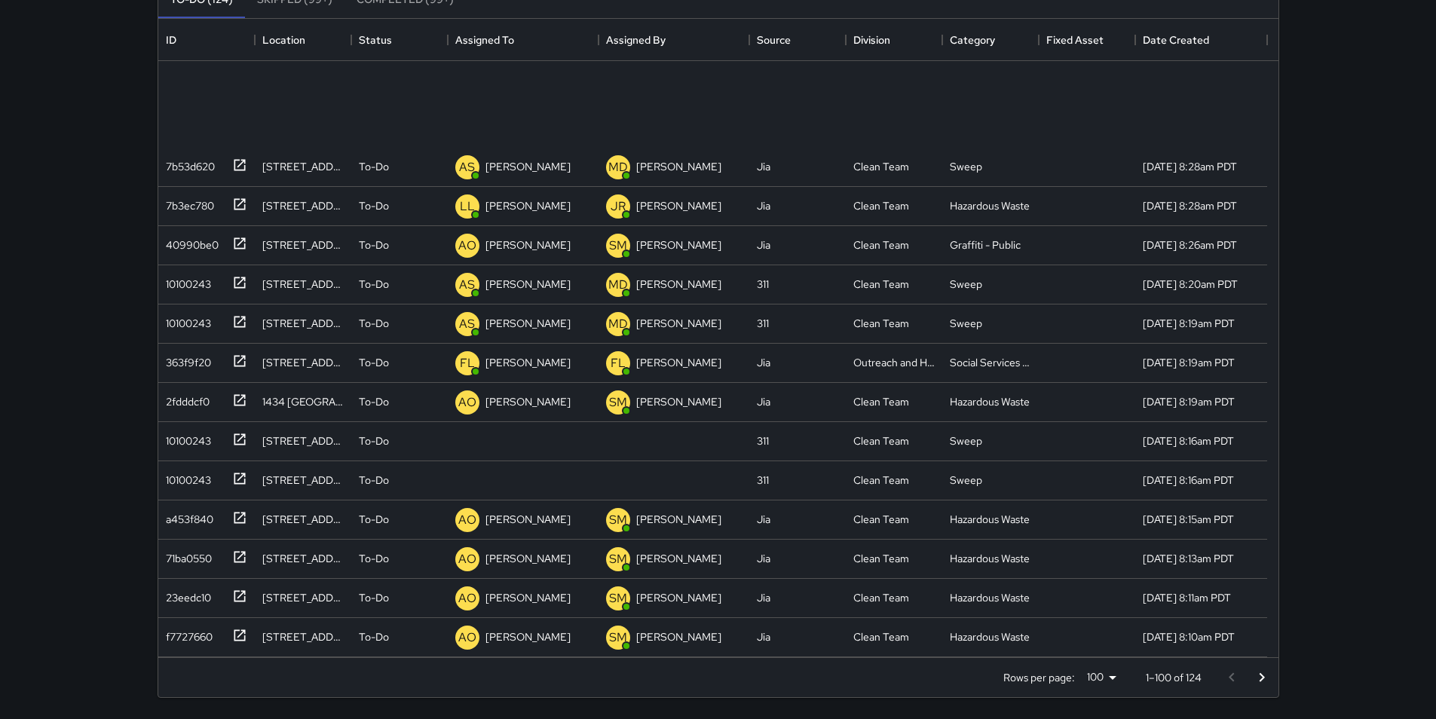
scroll to position [1507, 0]
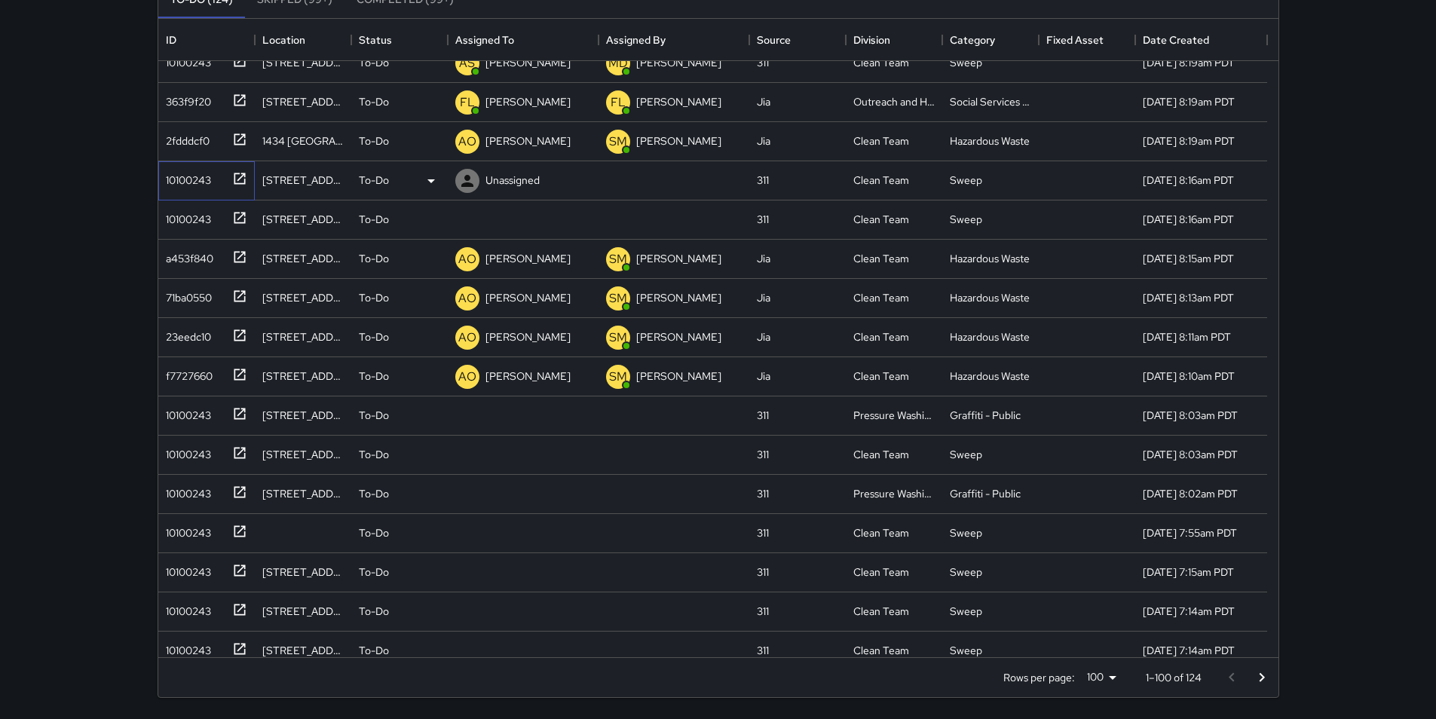
click at [192, 182] on div "10100243" at bounding box center [185, 177] width 51 height 21
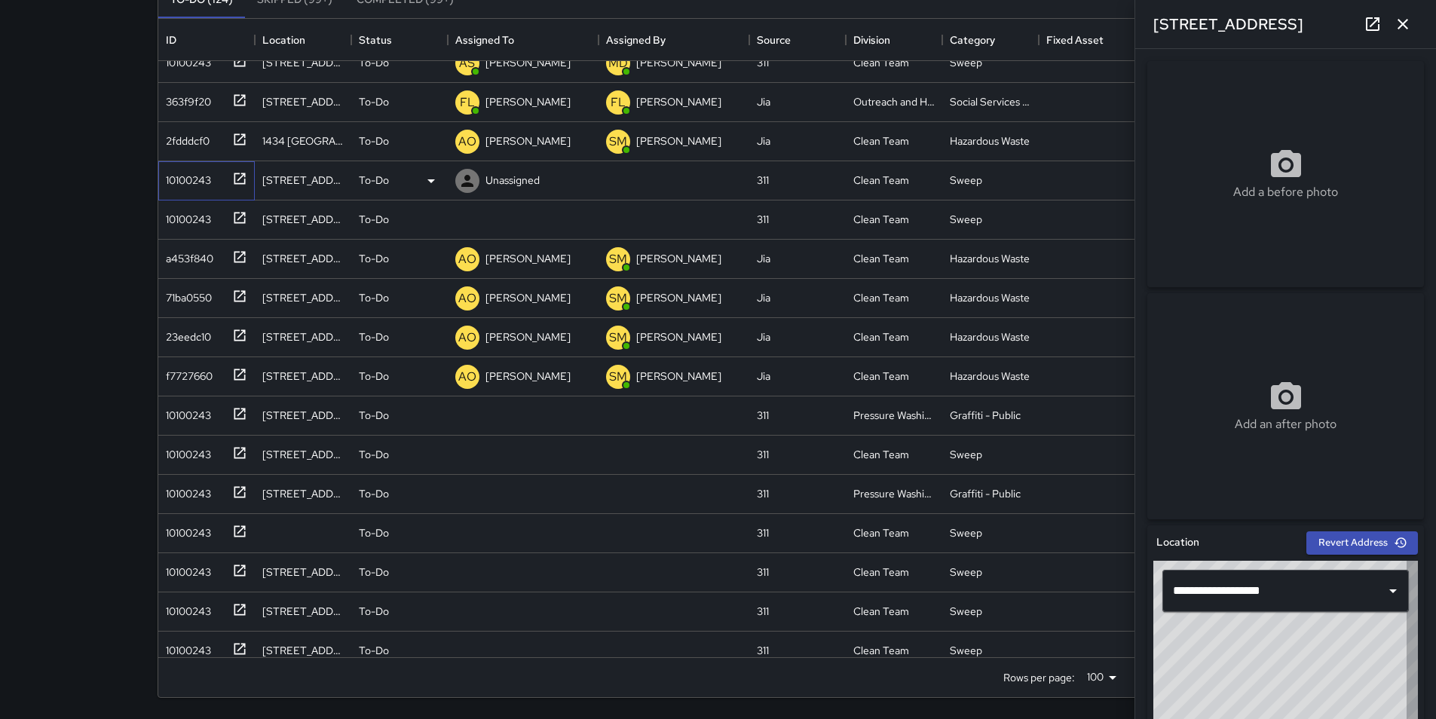
type input "**********"
click at [204, 182] on div "10100243" at bounding box center [185, 177] width 51 height 21
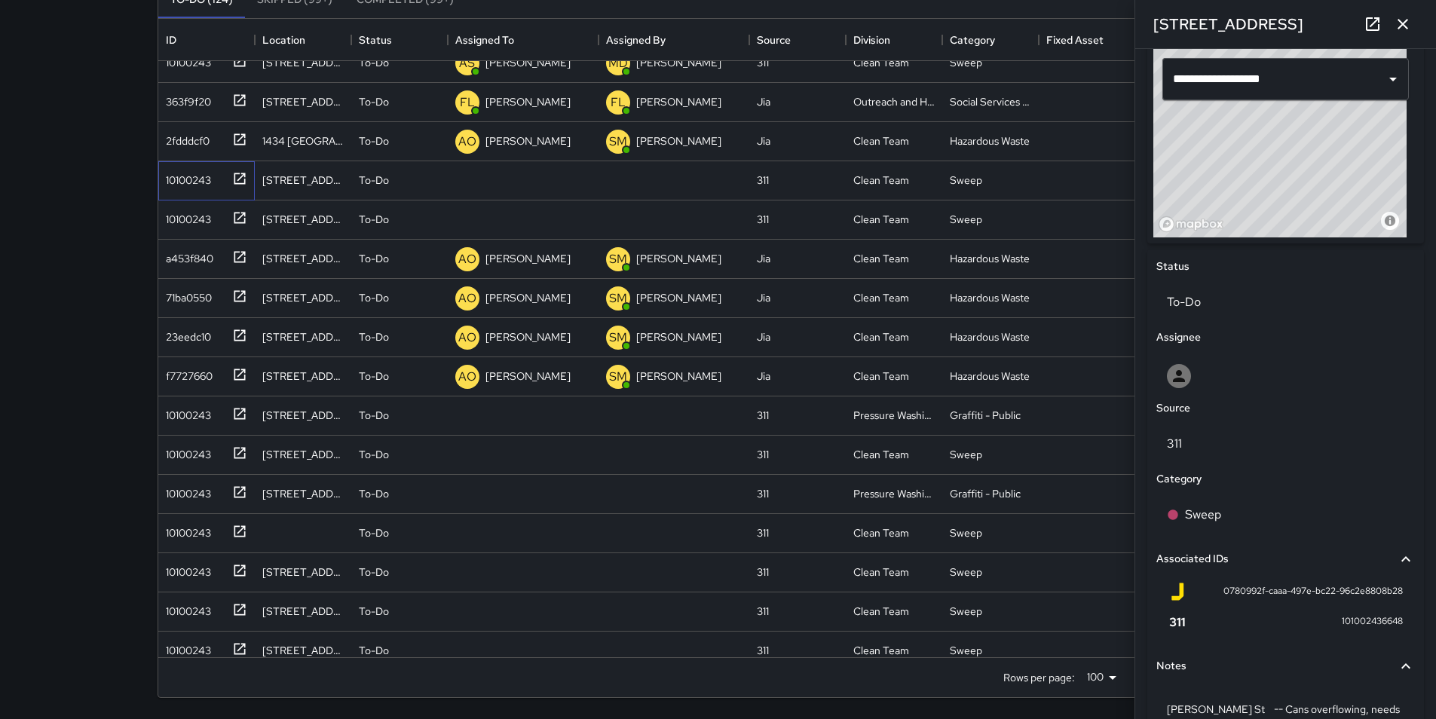
scroll to position [618, 0]
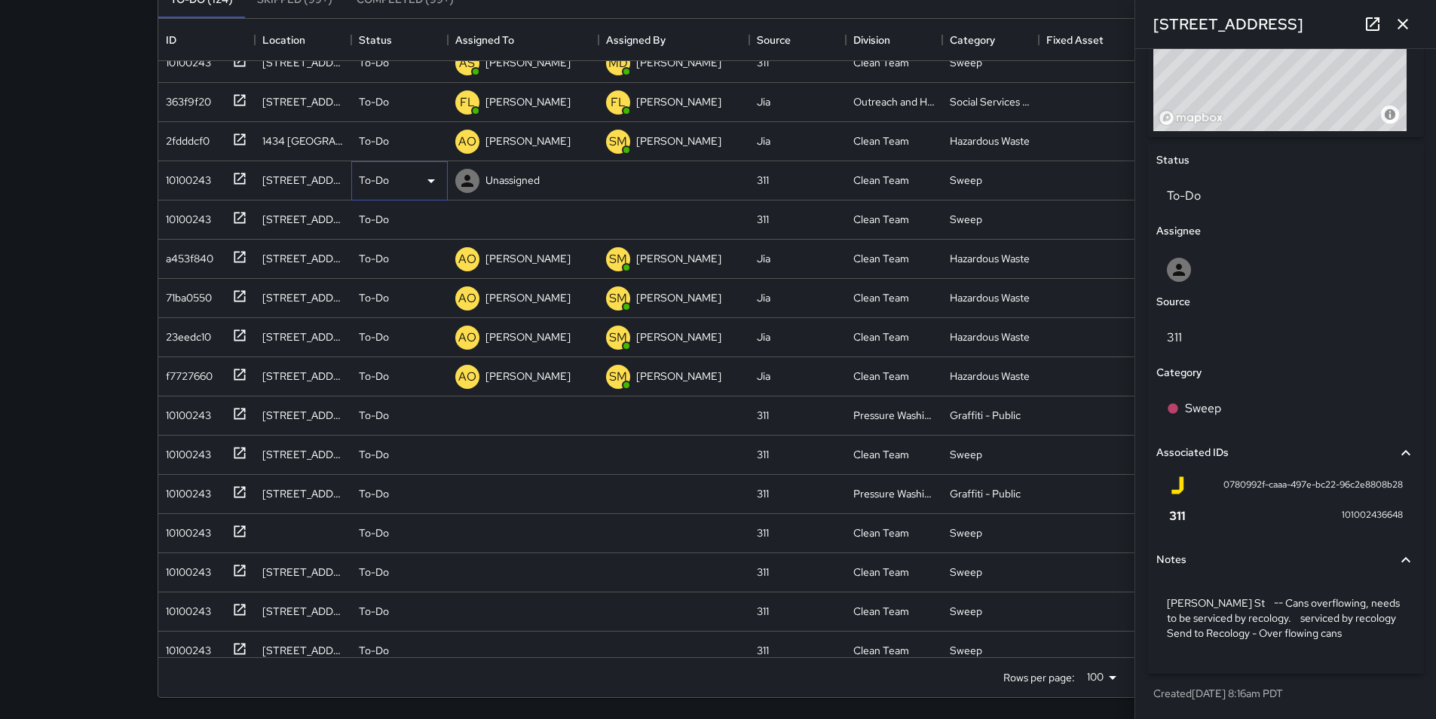
click at [435, 174] on icon at bounding box center [431, 181] width 18 height 18
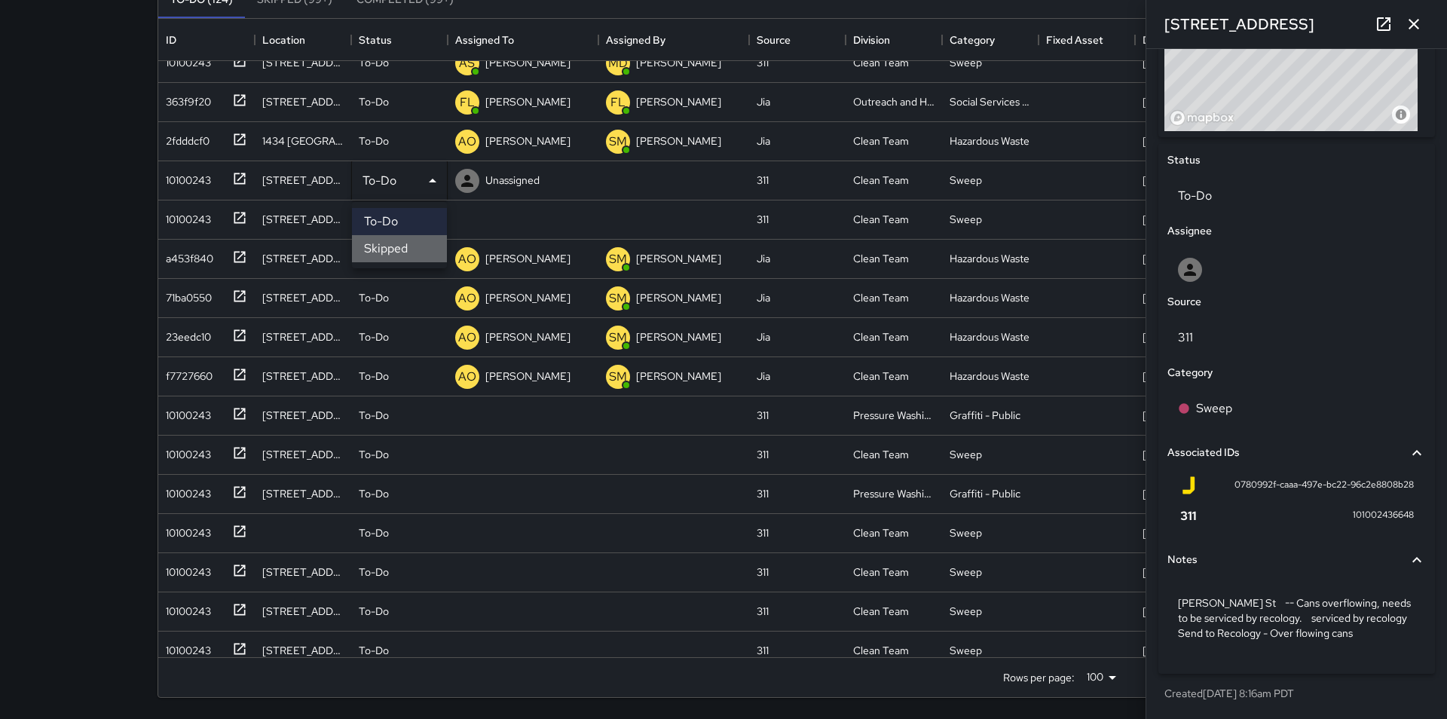
click at [421, 251] on li "Skipped" at bounding box center [399, 248] width 95 height 27
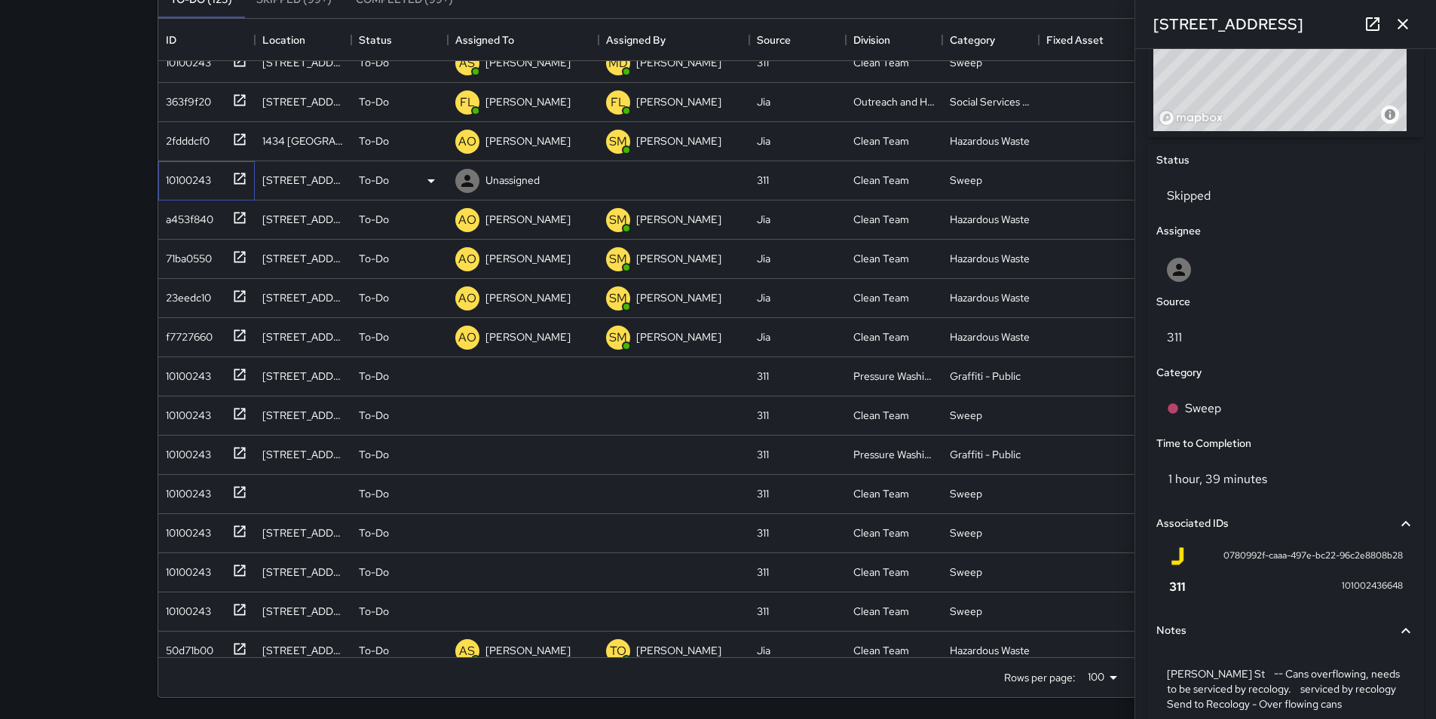
click at [182, 186] on div "10100243" at bounding box center [185, 177] width 51 height 21
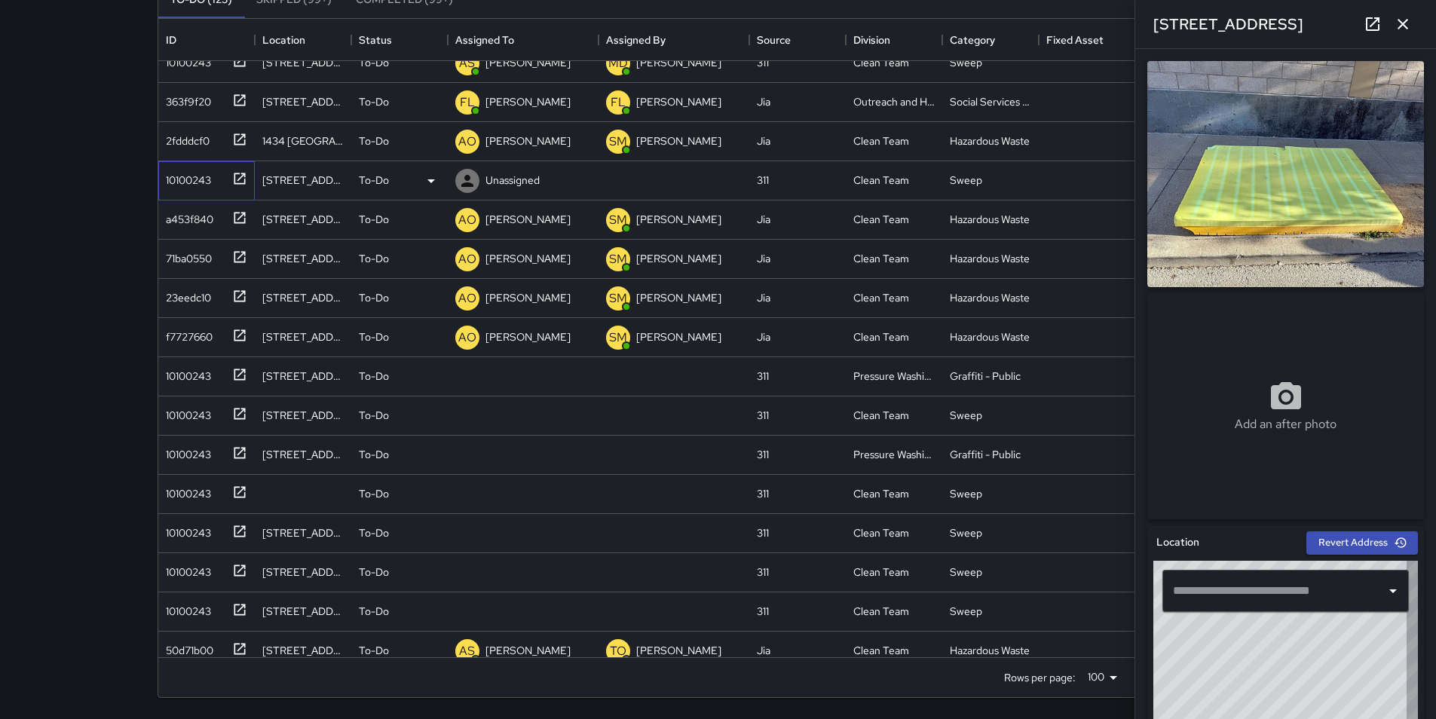
type input "**********"
click at [433, 177] on icon at bounding box center [431, 181] width 18 height 18
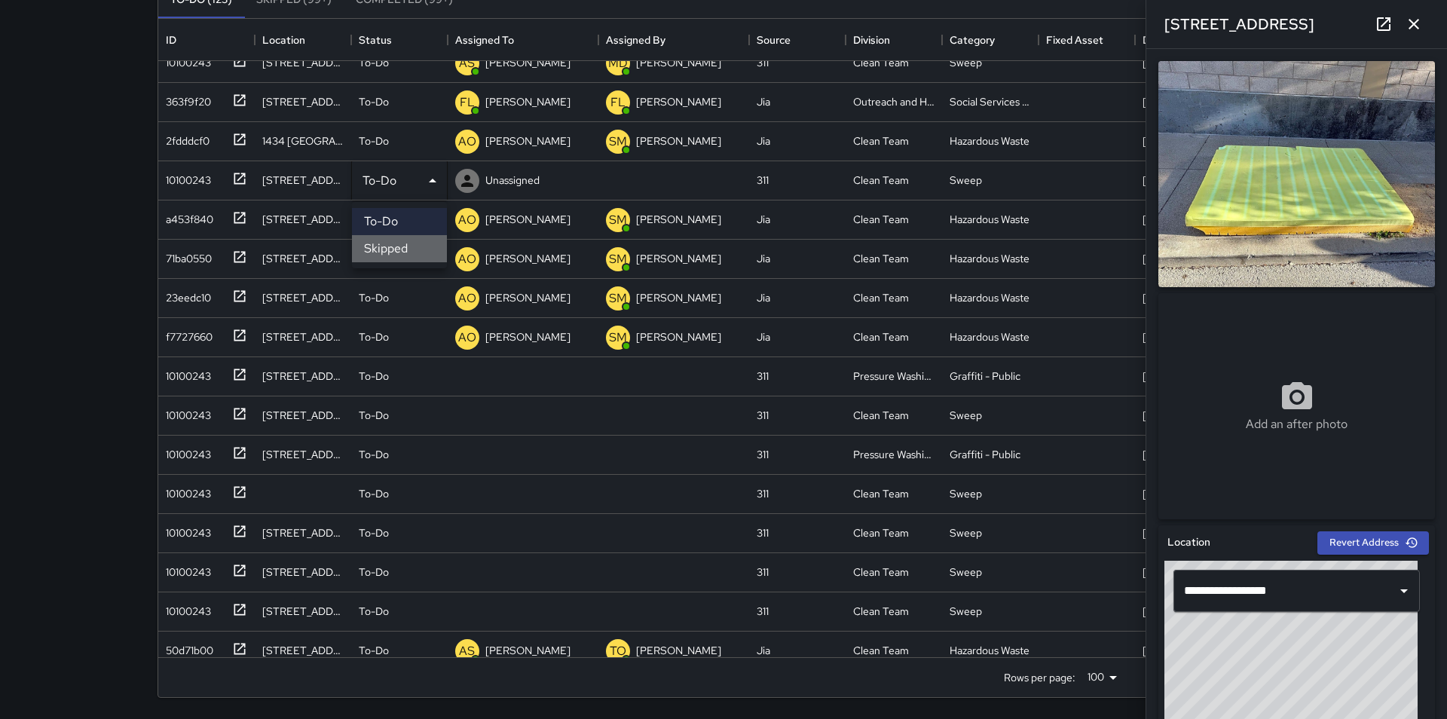
click at [419, 256] on li "Skipped" at bounding box center [399, 248] width 95 height 27
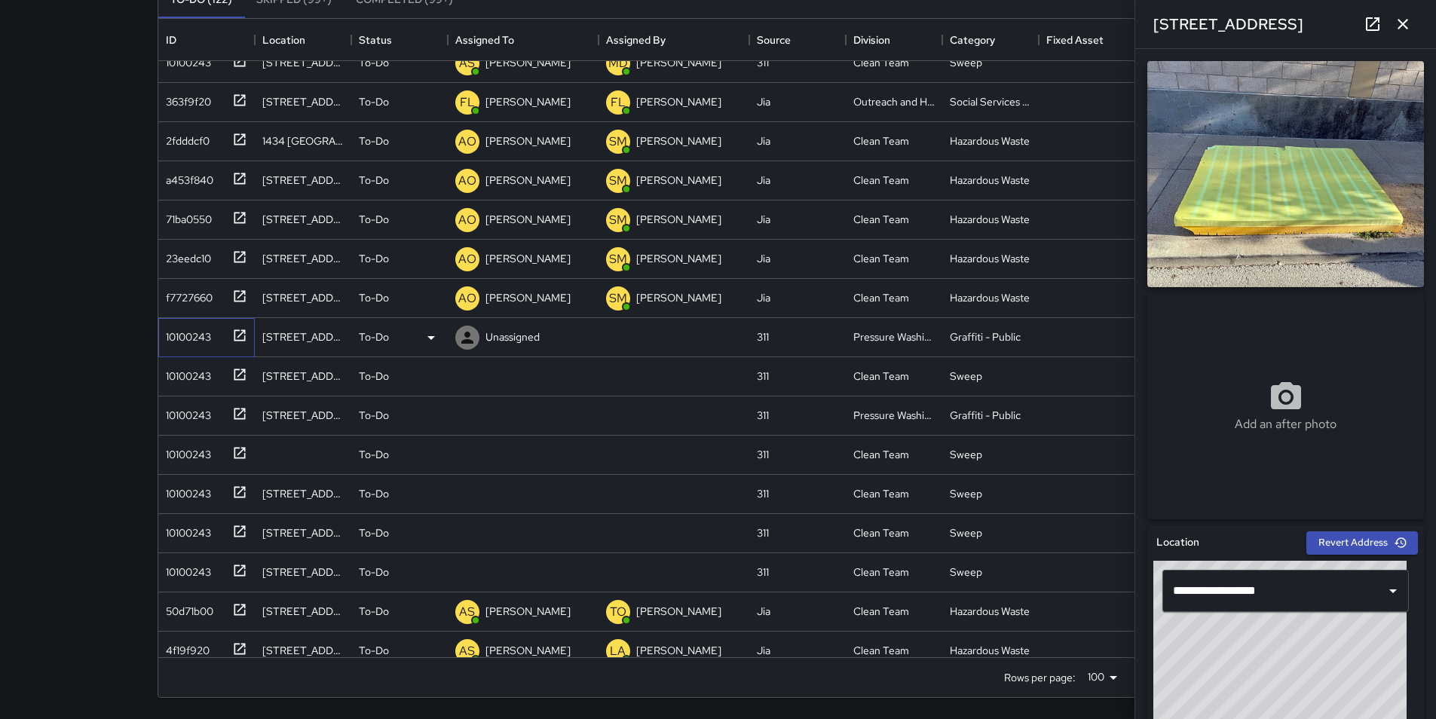
click at [197, 335] on div "10100243" at bounding box center [185, 333] width 51 height 21
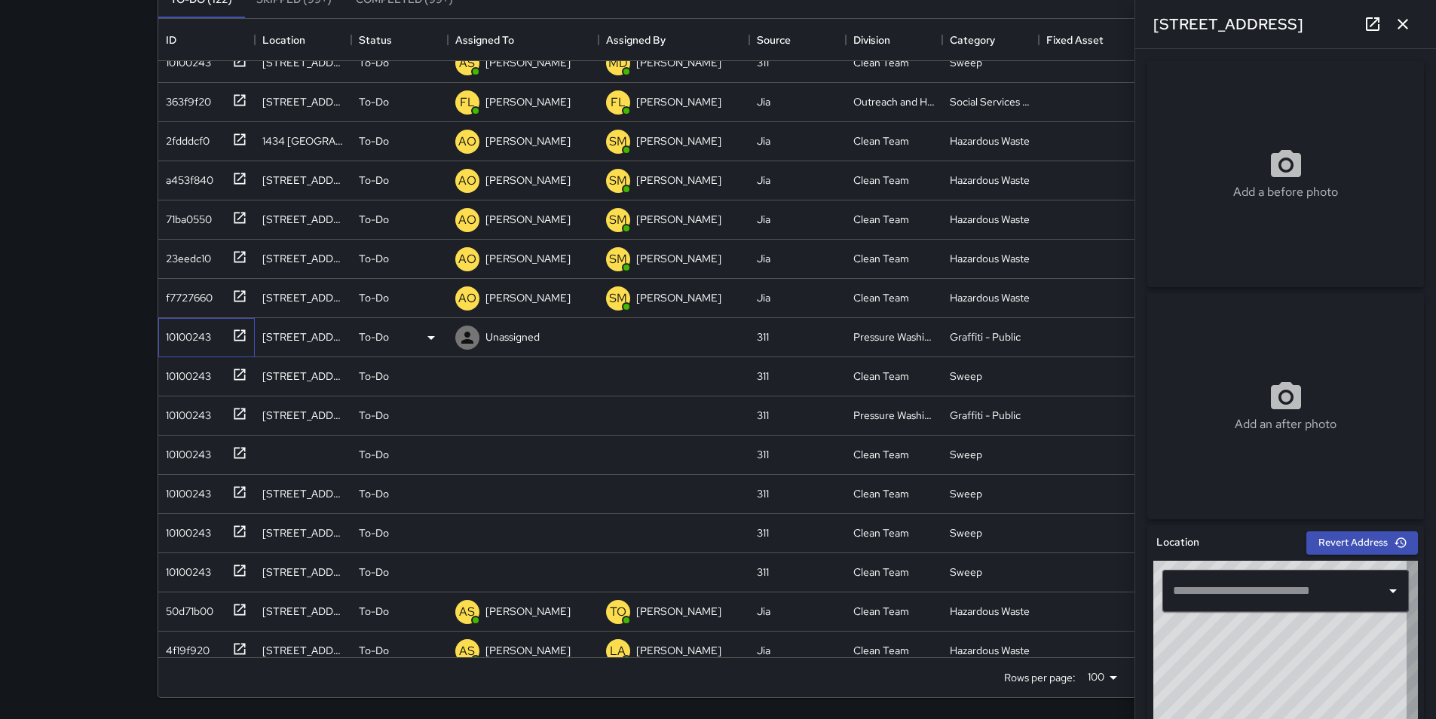
type input "**********"
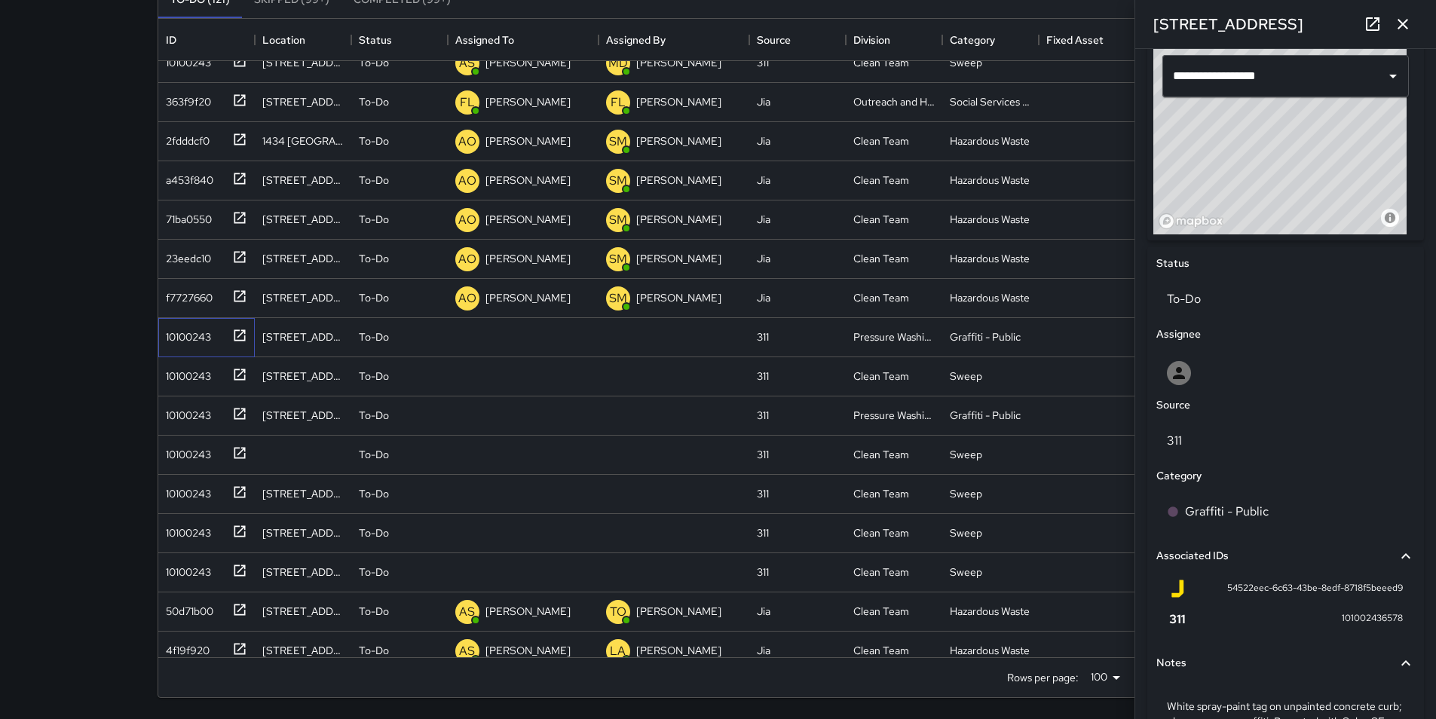
scroll to position [497, 0]
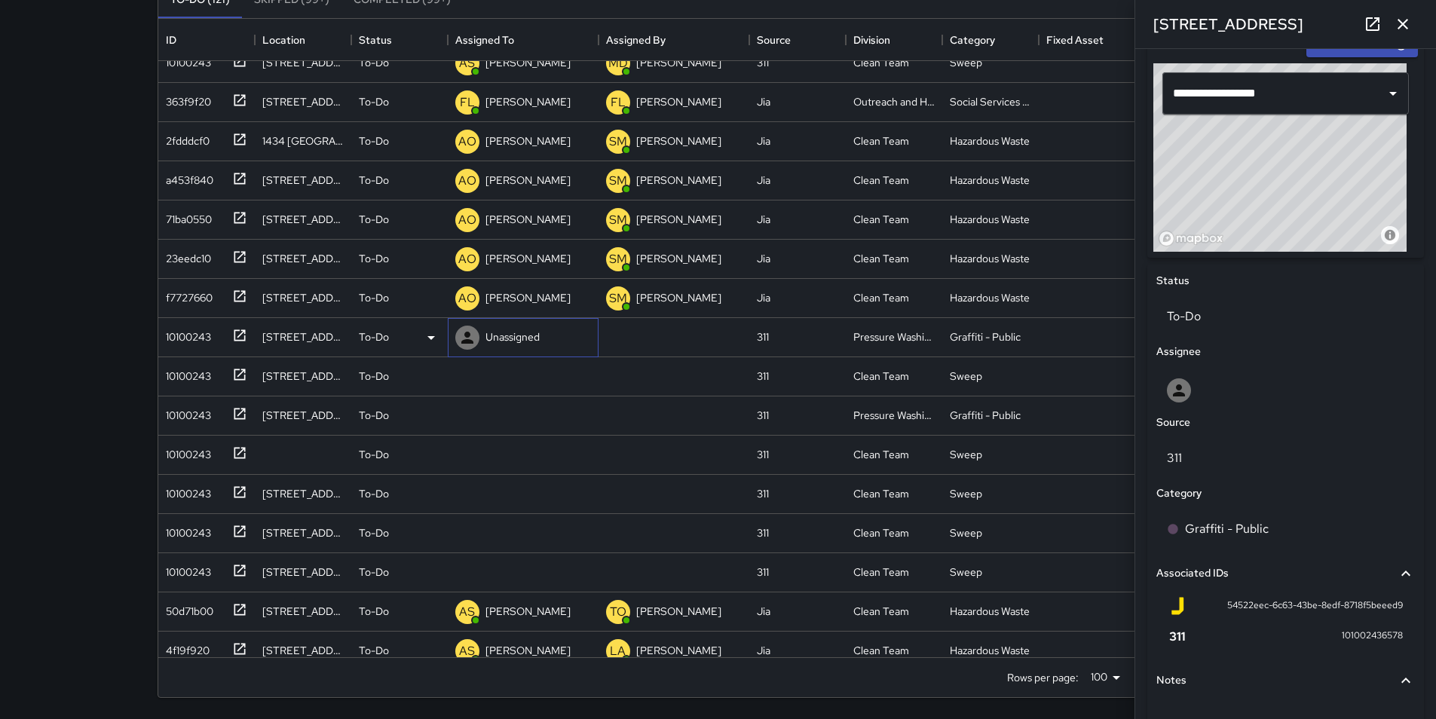
click at [518, 336] on p "Unassigned" at bounding box center [512, 336] width 54 height 15
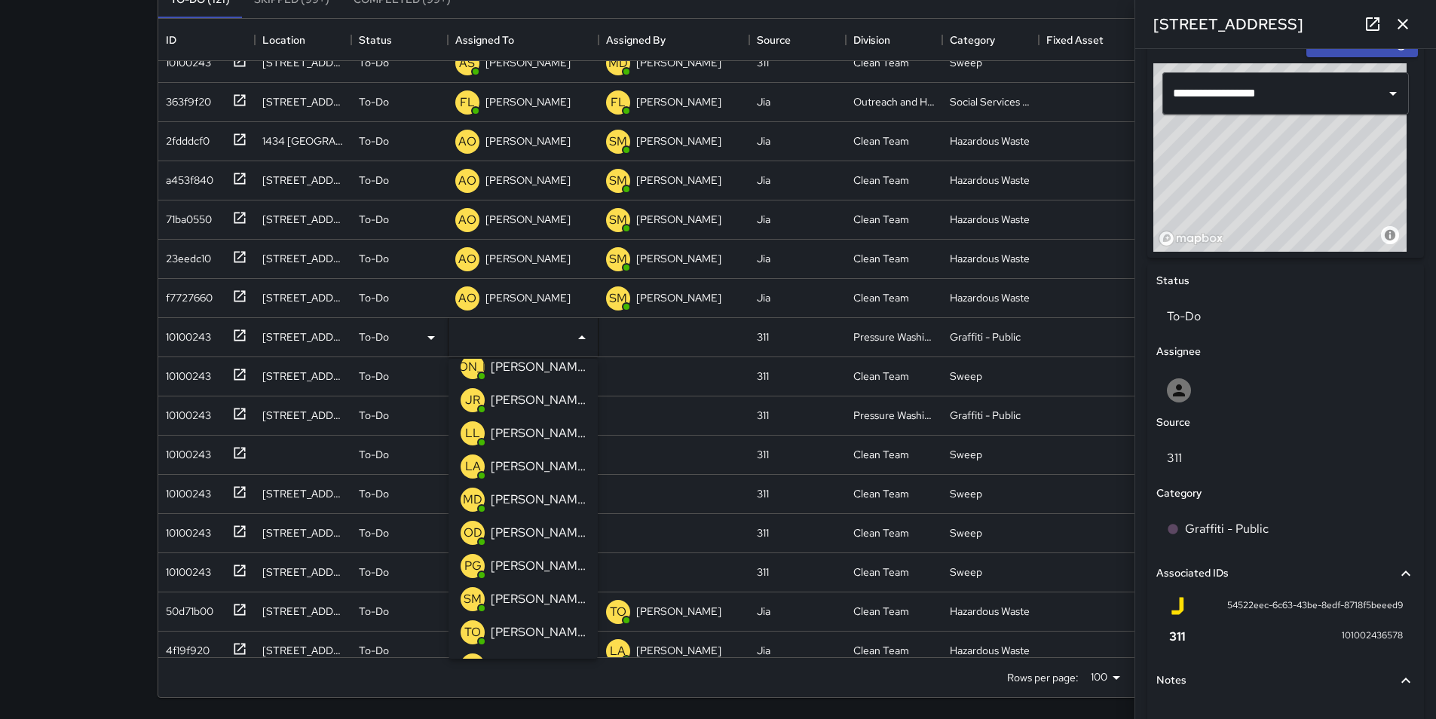
scroll to position [181, 0]
click at [540, 537] on p "[PERSON_NAME]" at bounding box center [538, 532] width 95 height 18
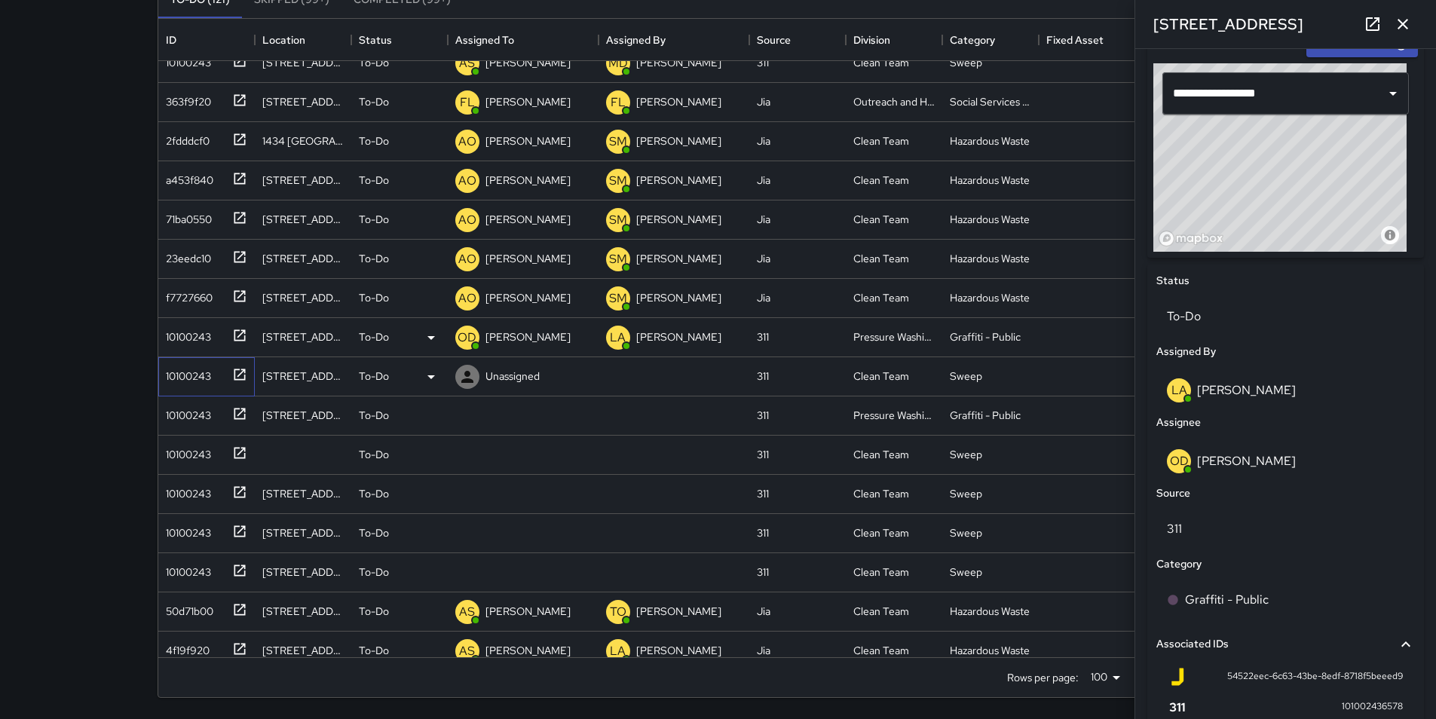
click at [182, 384] on div "10100243" at bounding box center [203, 373] width 87 height 25
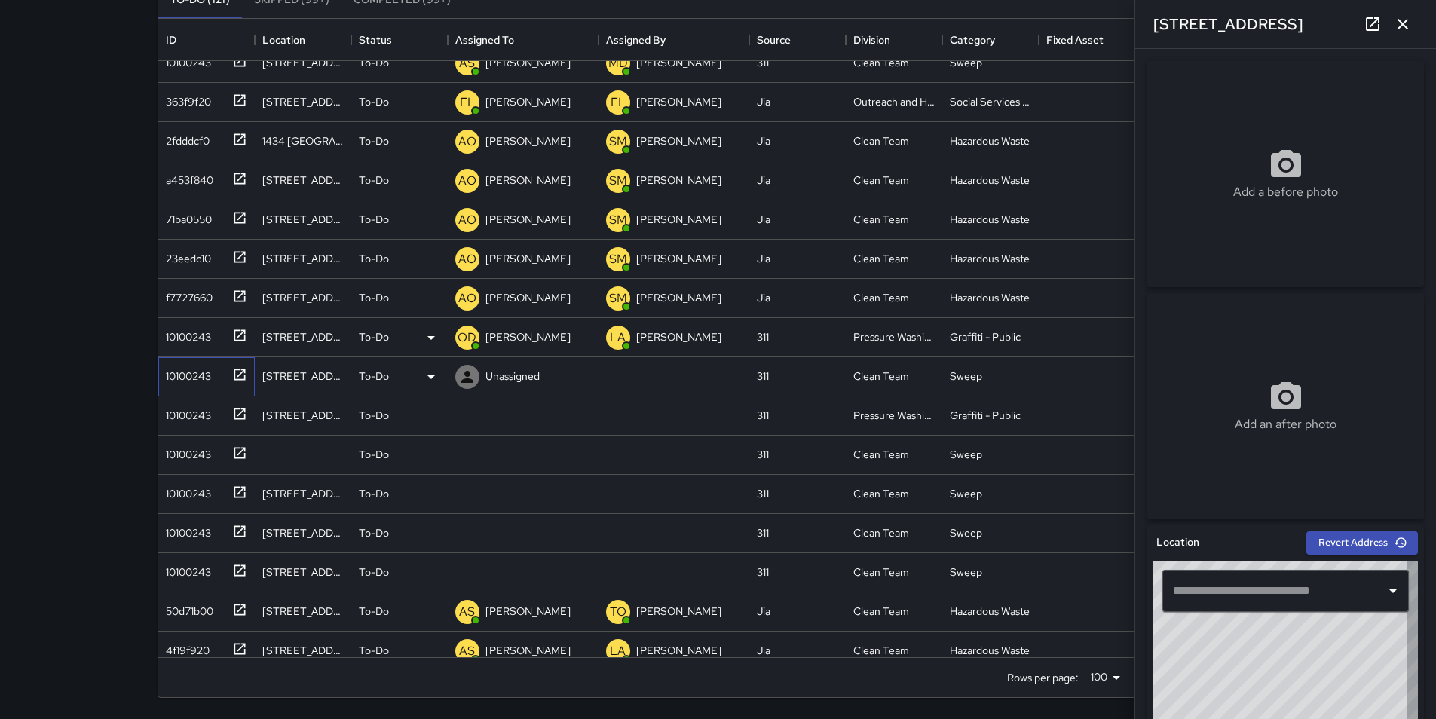
type input "**********"
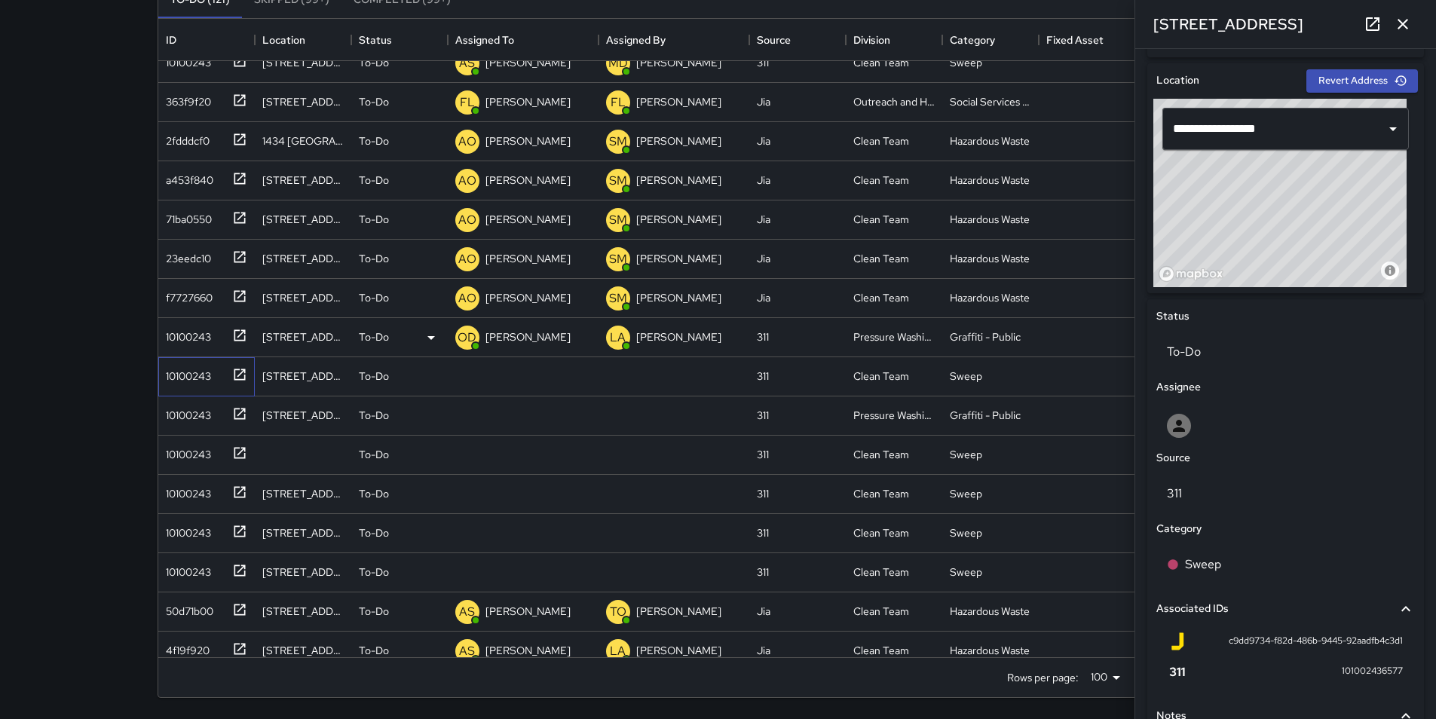
scroll to position [452, 0]
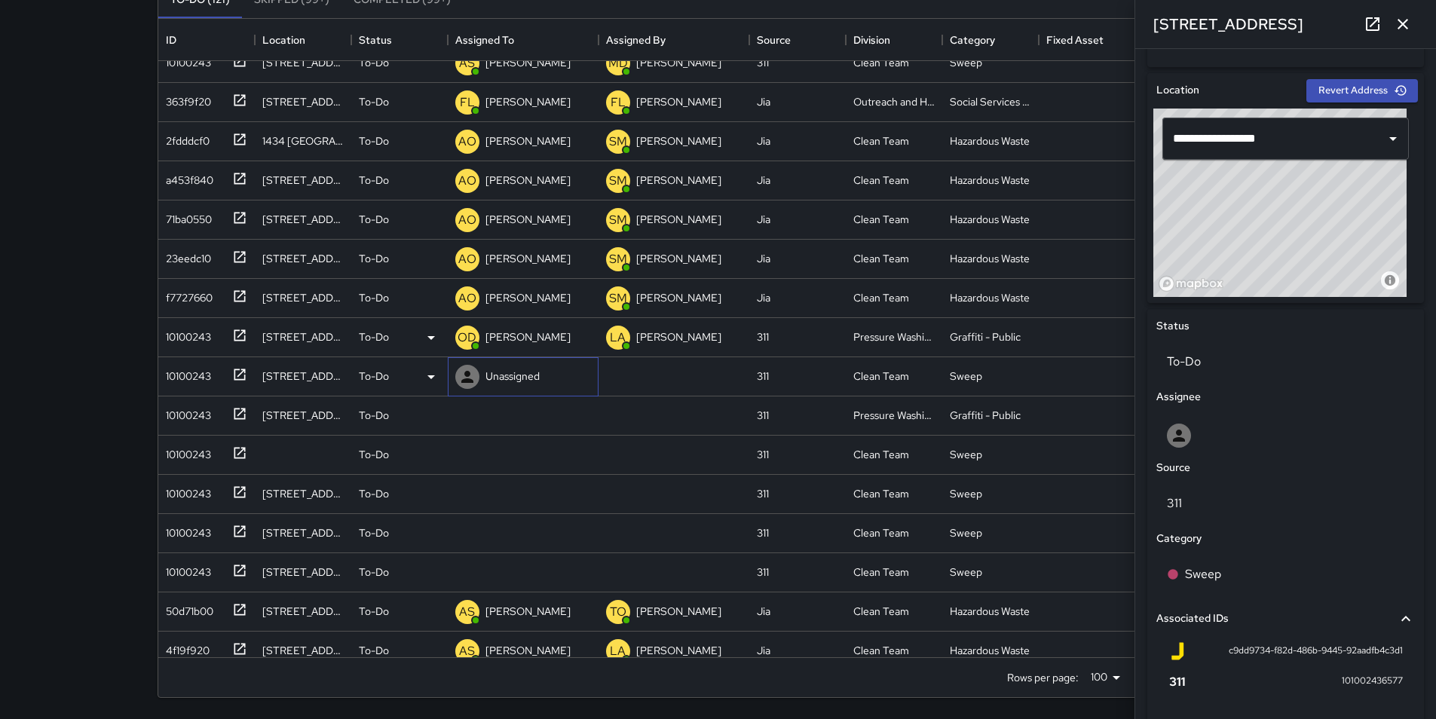
click at [491, 379] on p "Unassigned" at bounding box center [512, 376] width 54 height 15
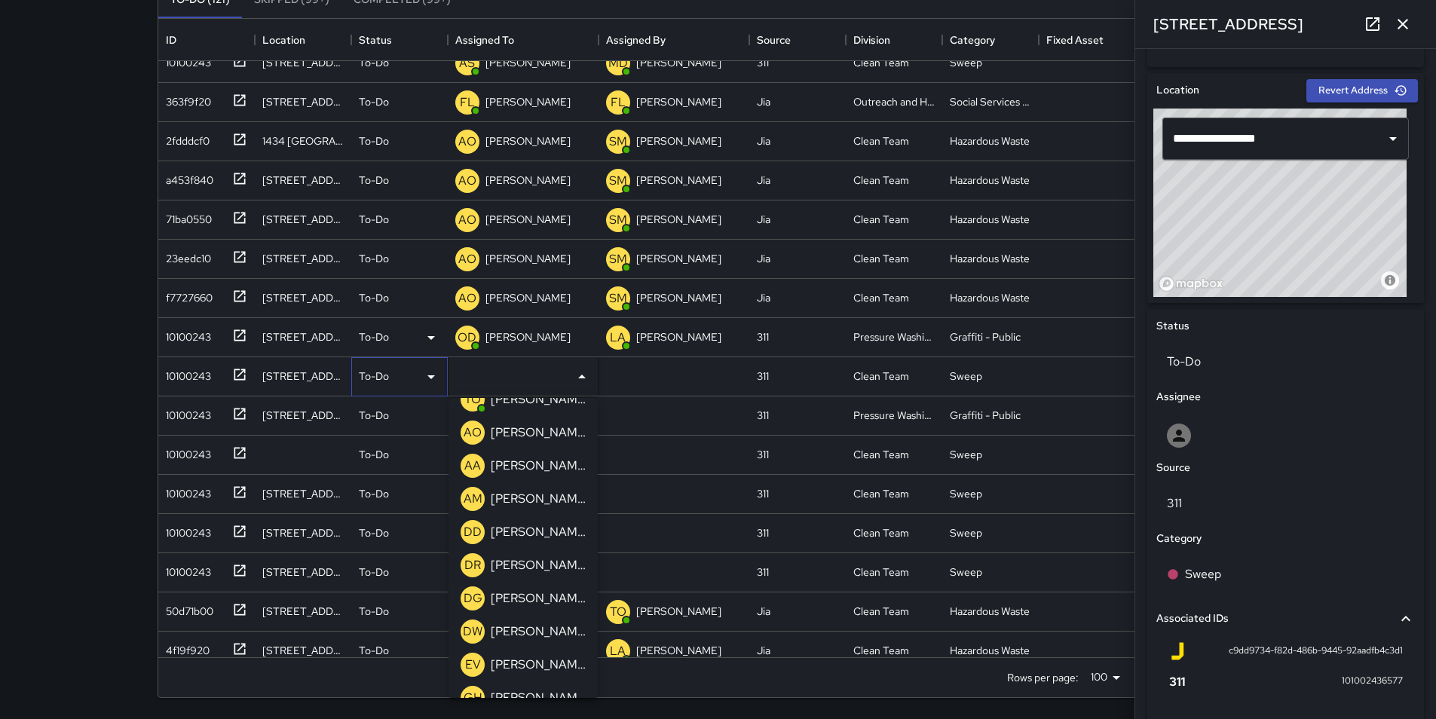
click at [428, 372] on icon at bounding box center [431, 377] width 18 height 18
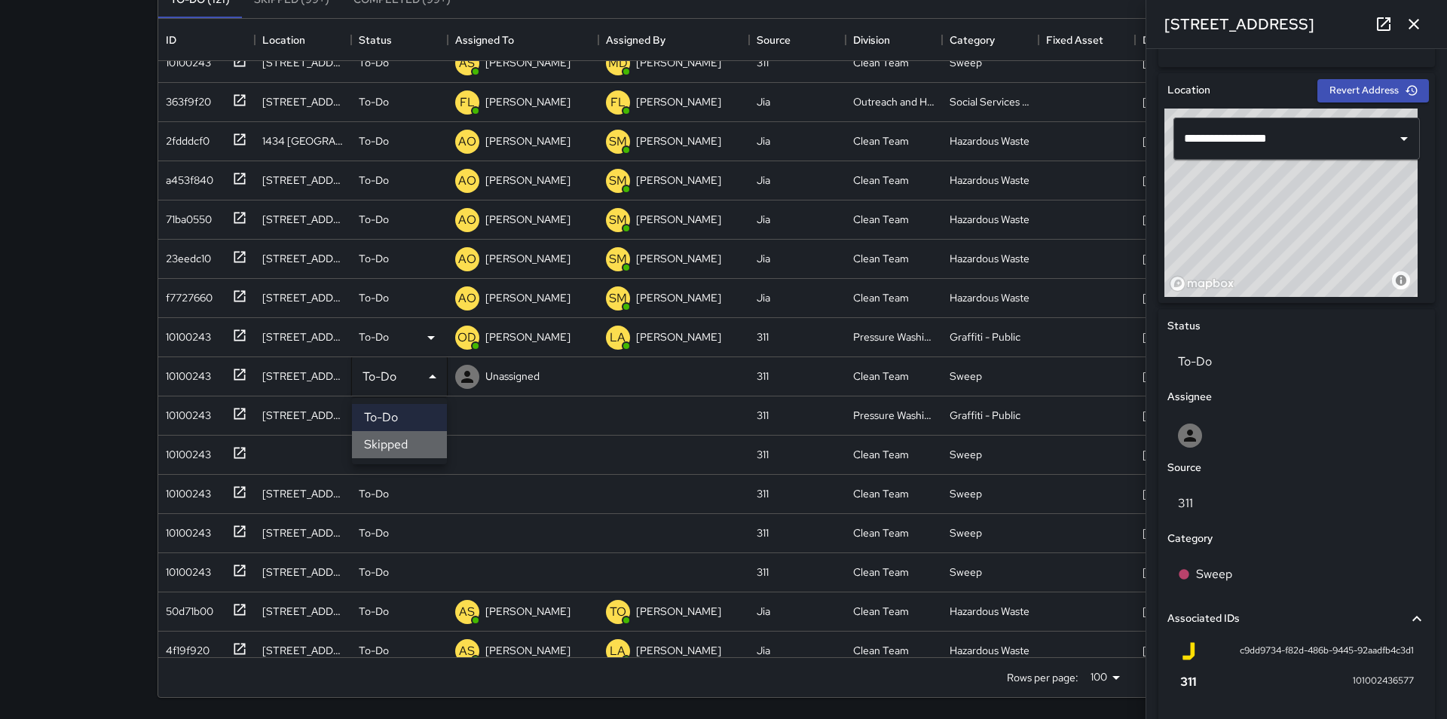
click at [418, 448] on li "Skipped" at bounding box center [399, 444] width 95 height 27
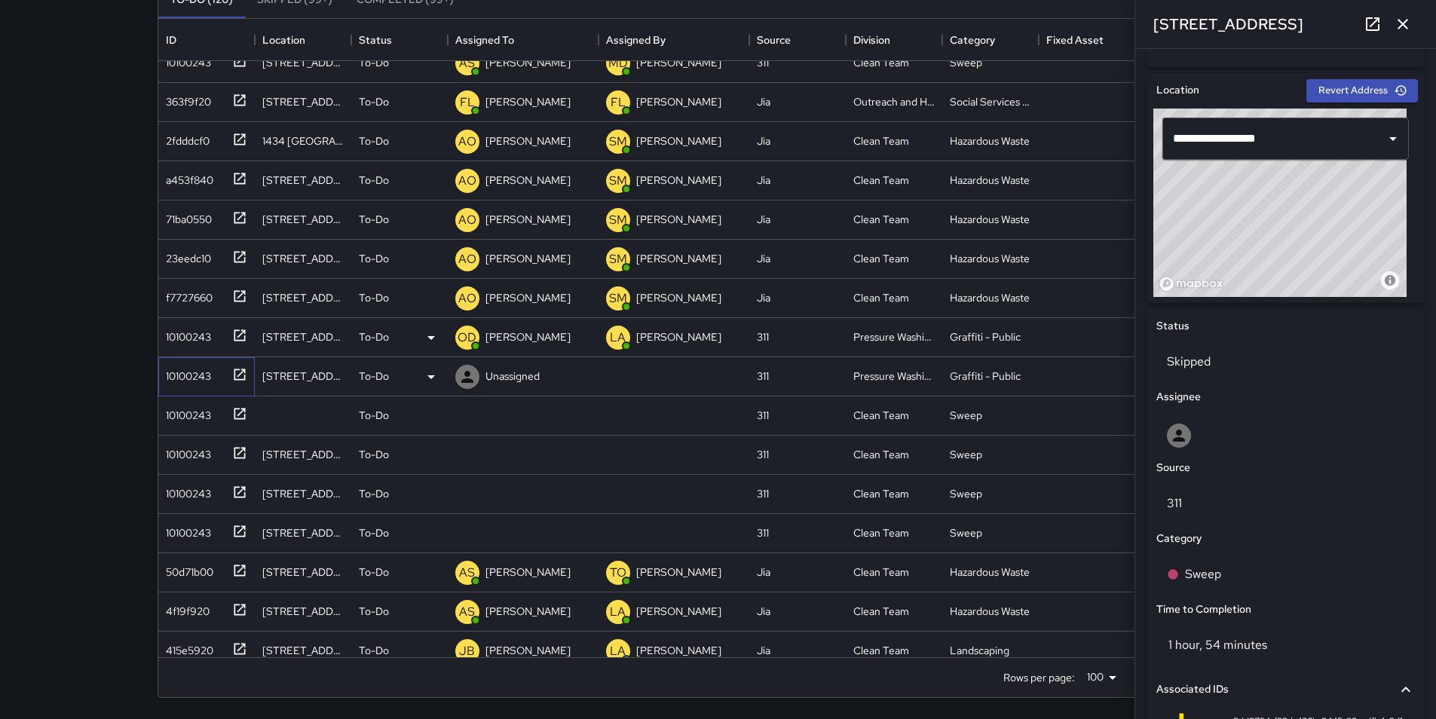
click at [204, 373] on div "10100243" at bounding box center [185, 372] width 51 height 21
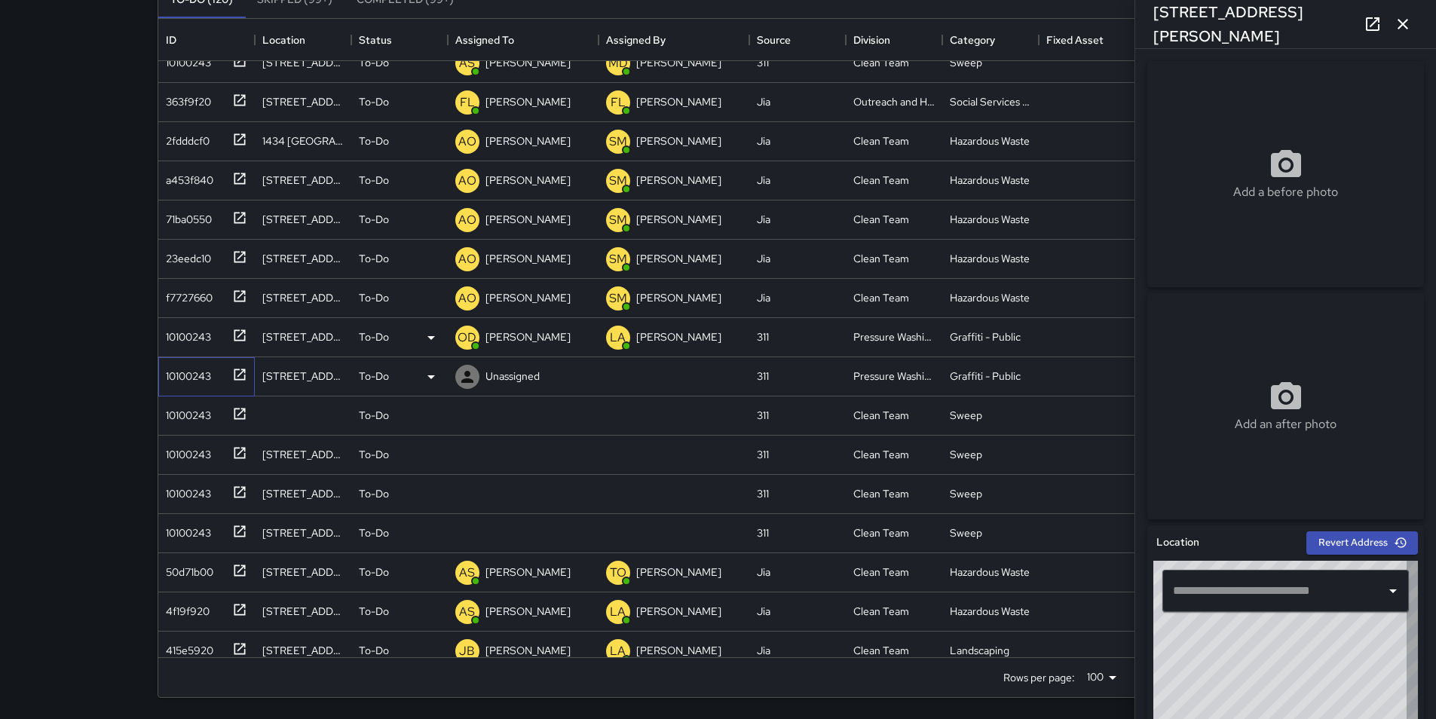
type input "**********"
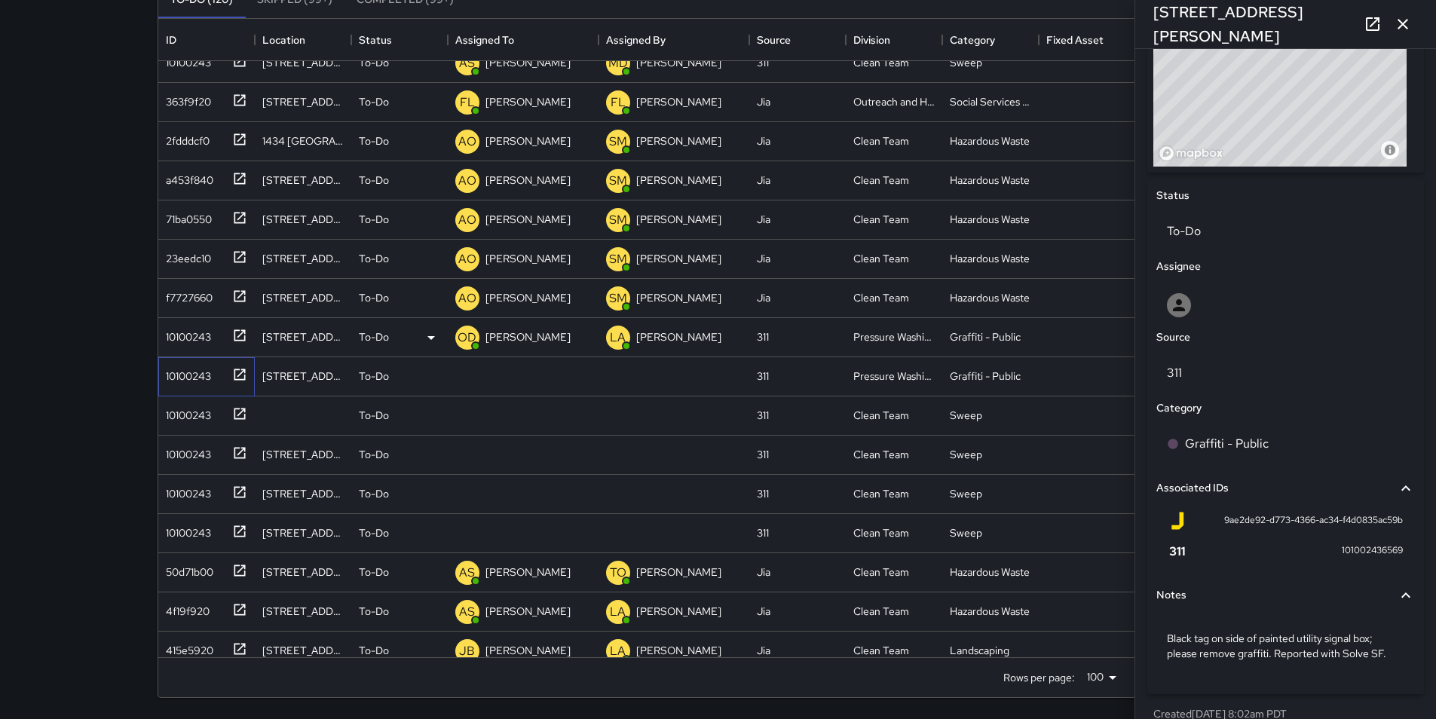
scroll to position [603, 0]
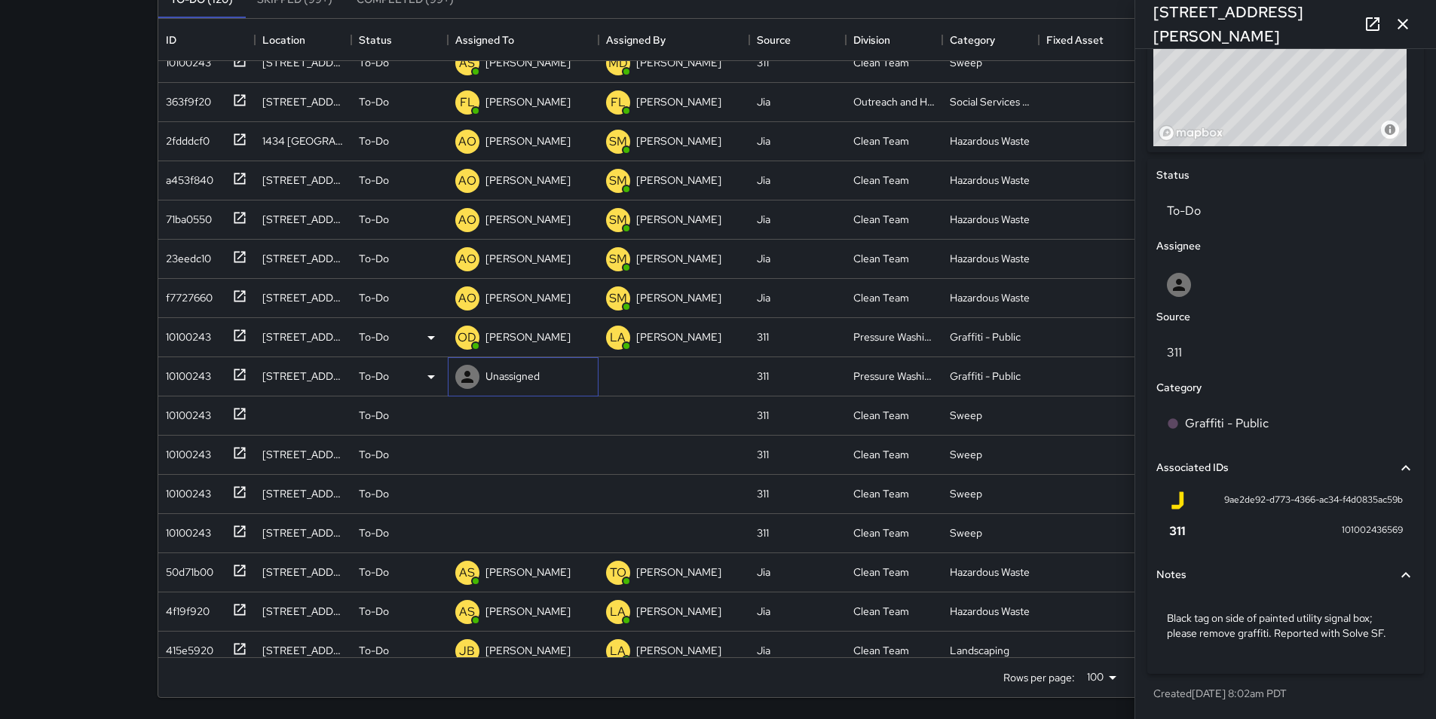
click at [506, 373] on p "Unassigned" at bounding box center [512, 376] width 54 height 15
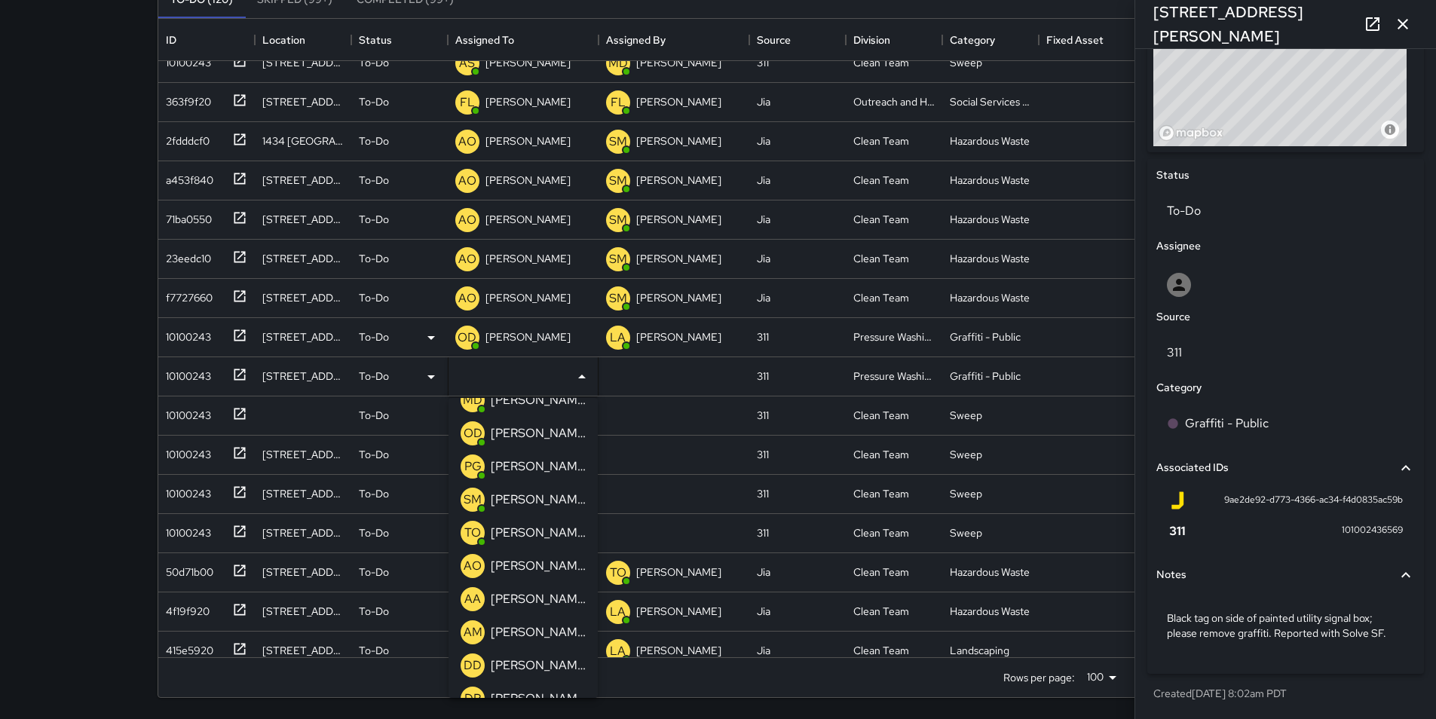
scroll to position [332, 0]
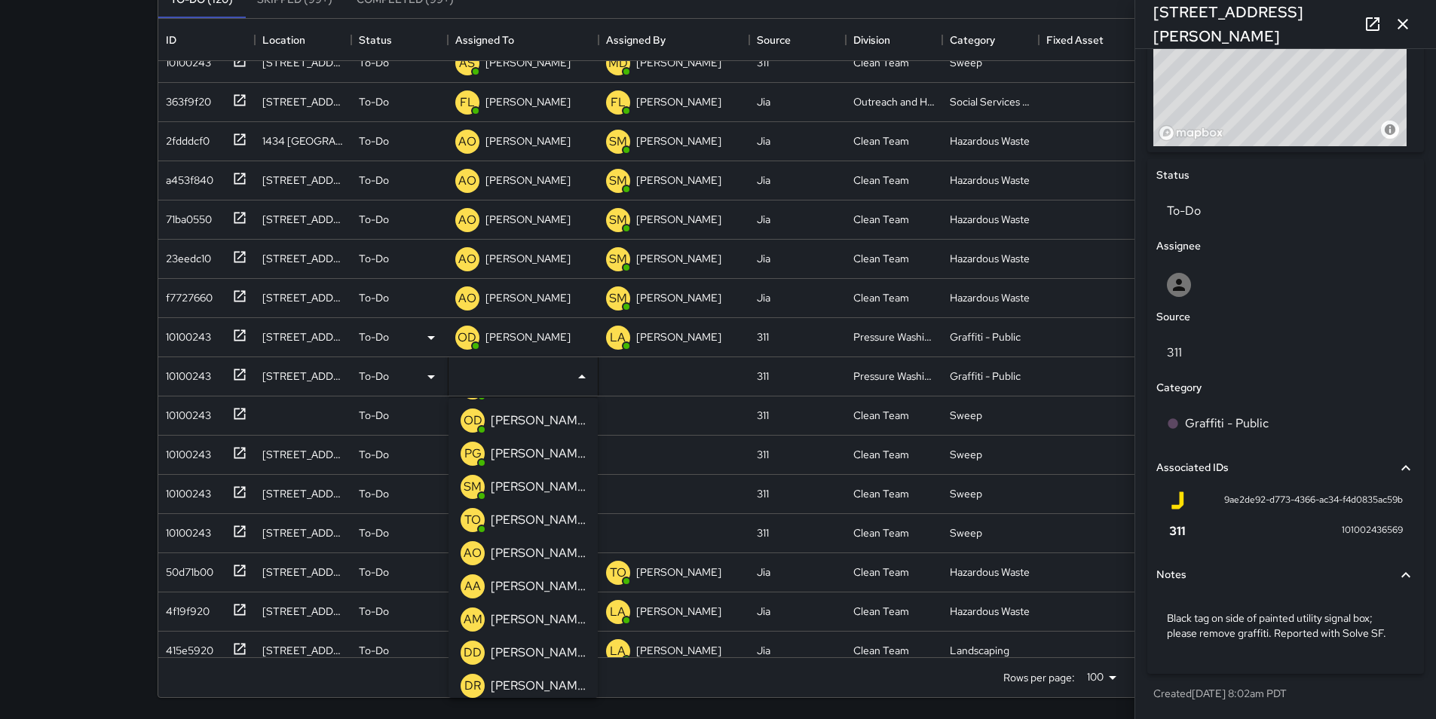
click at [551, 550] on p "[PERSON_NAME]" at bounding box center [538, 553] width 95 height 18
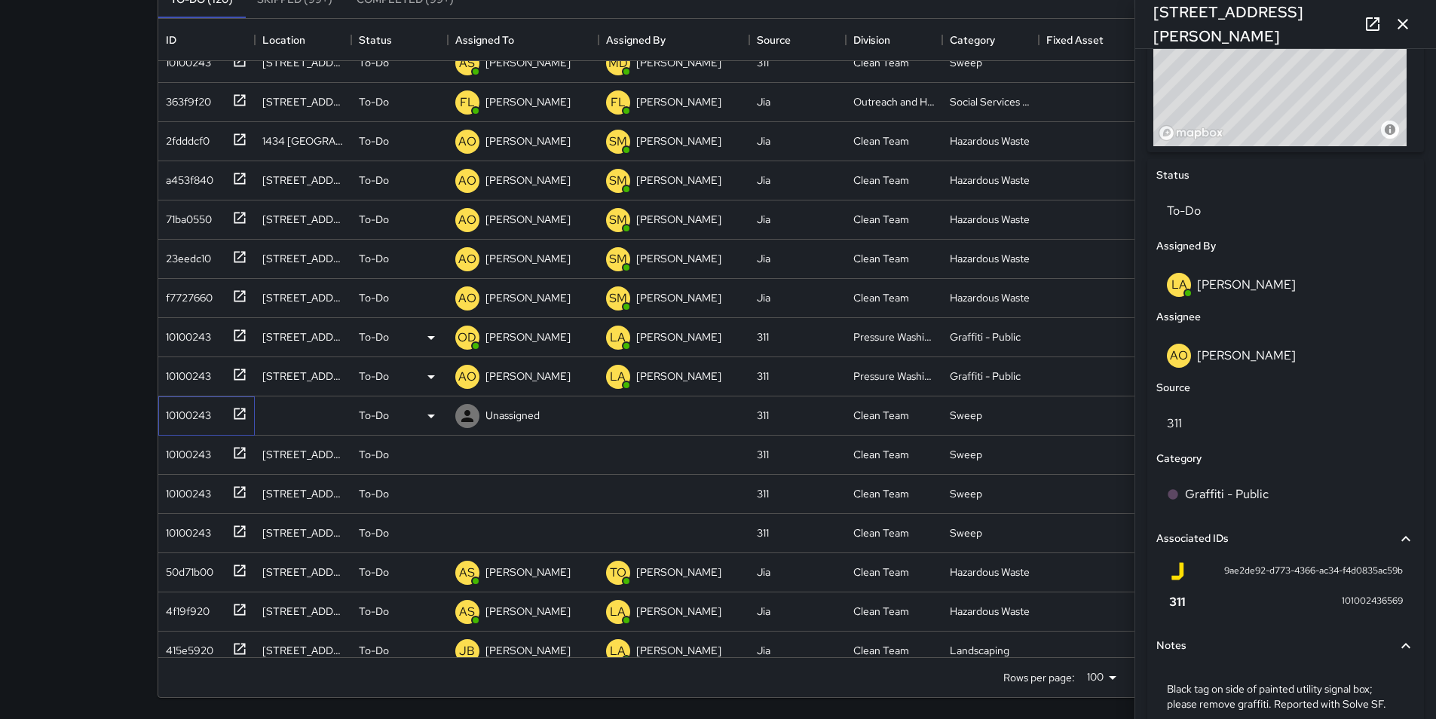
click at [182, 418] on div "10100243" at bounding box center [185, 412] width 51 height 21
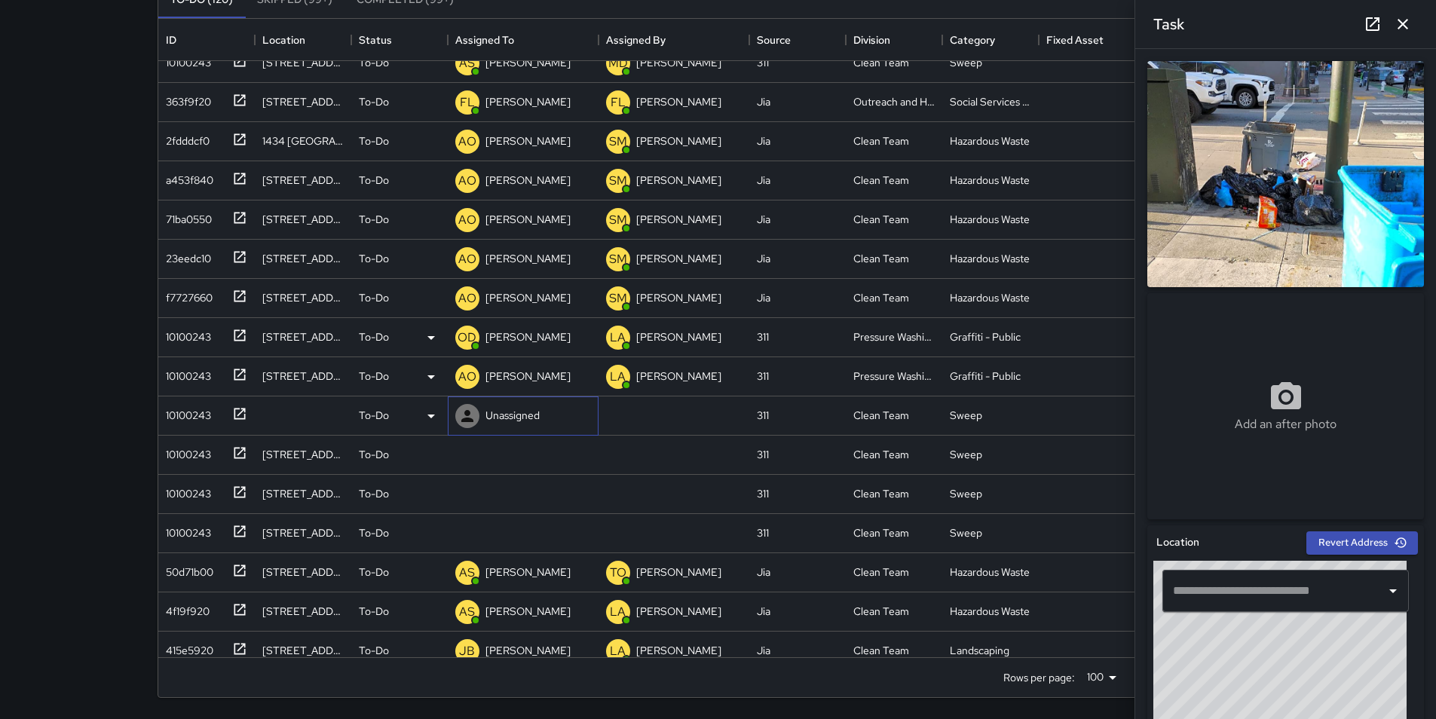
click at [500, 411] on p "Unassigned" at bounding box center [512, 415] width 54 height 15
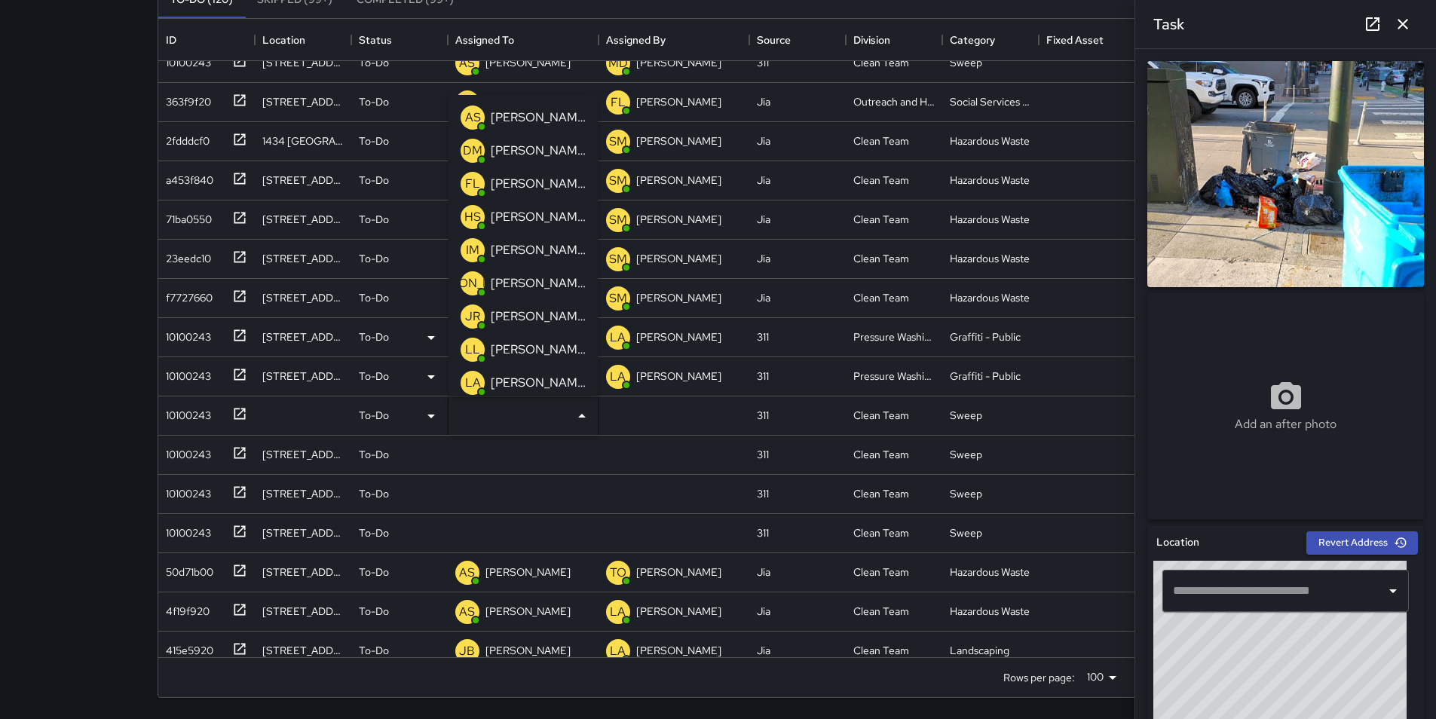
click at [528, 359] on div "[PERSON_NAME]" at bounding box center [538, 350] width 101 height 24
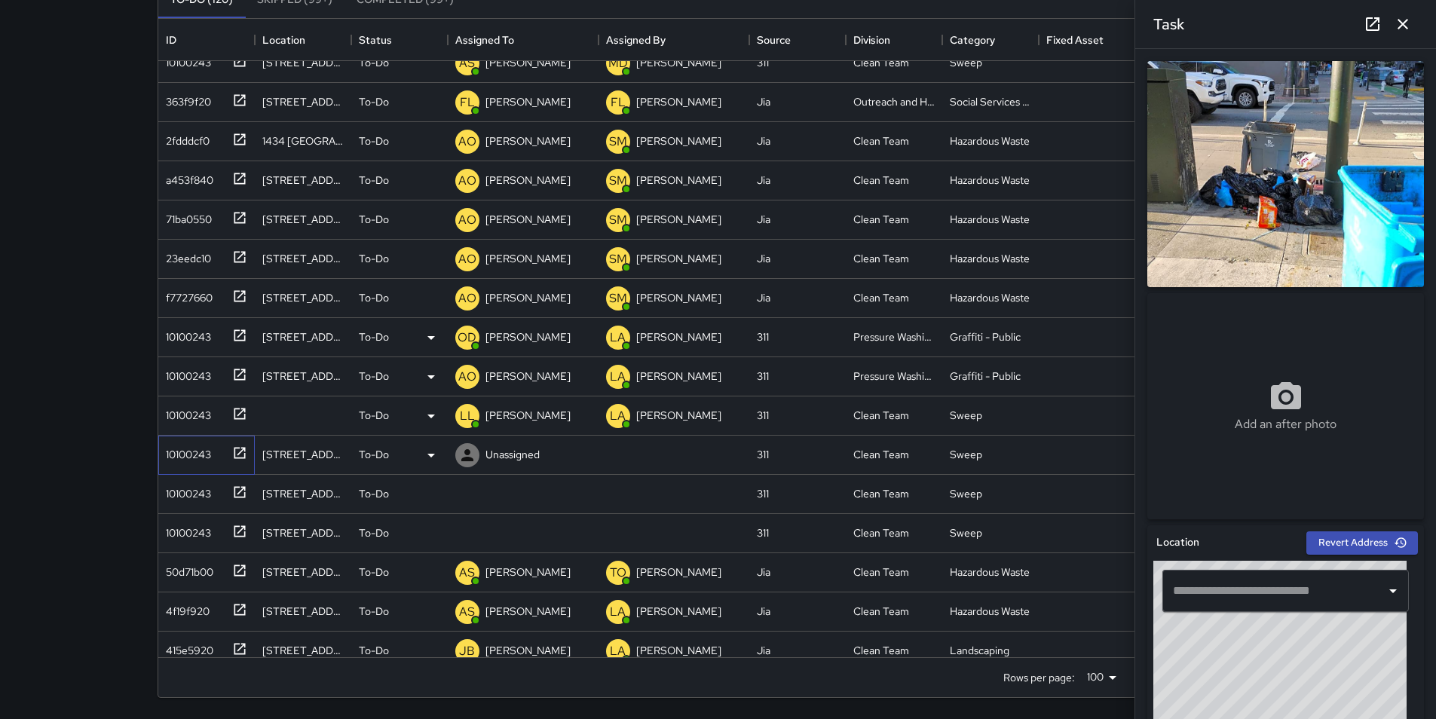
click at [188, 455] on div "10100243" at bounding box center [185, 451] width 51 height 21
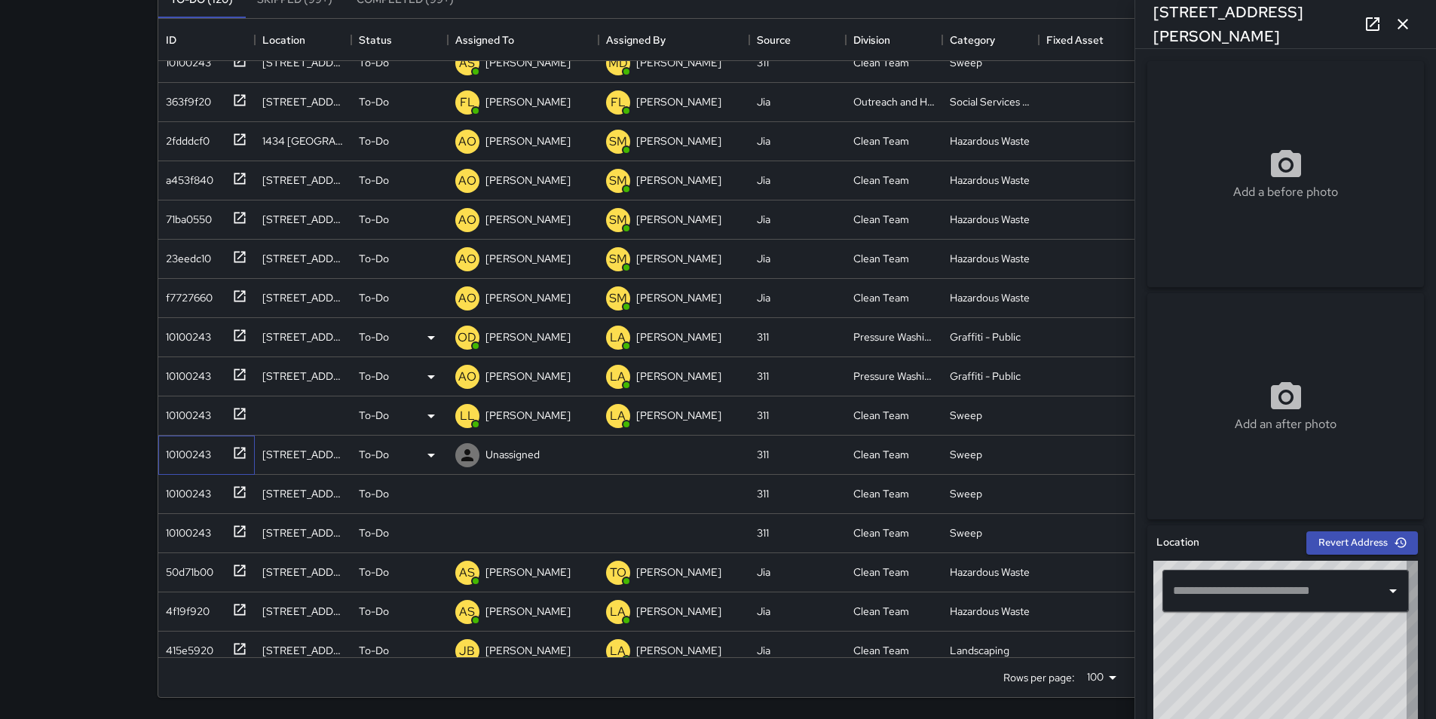
type input "**********"
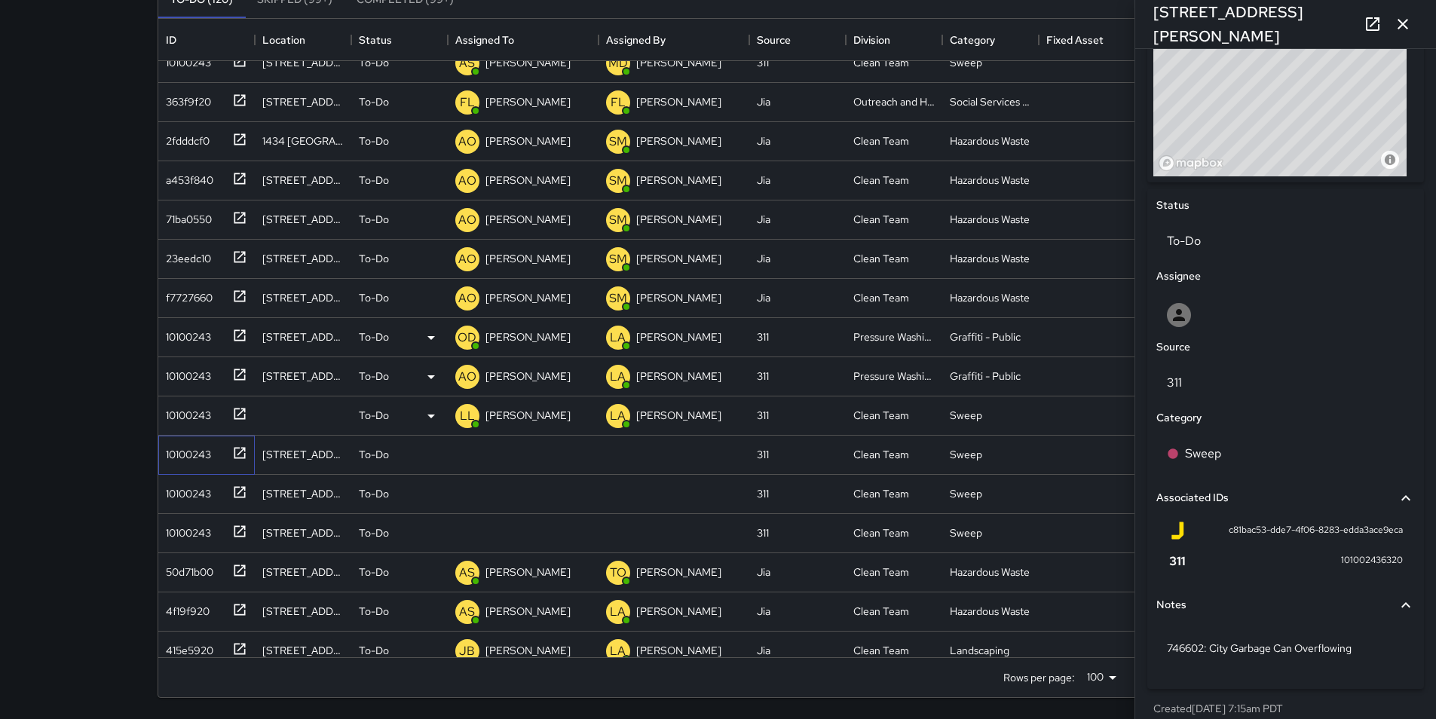
scroll to position [588, 0]
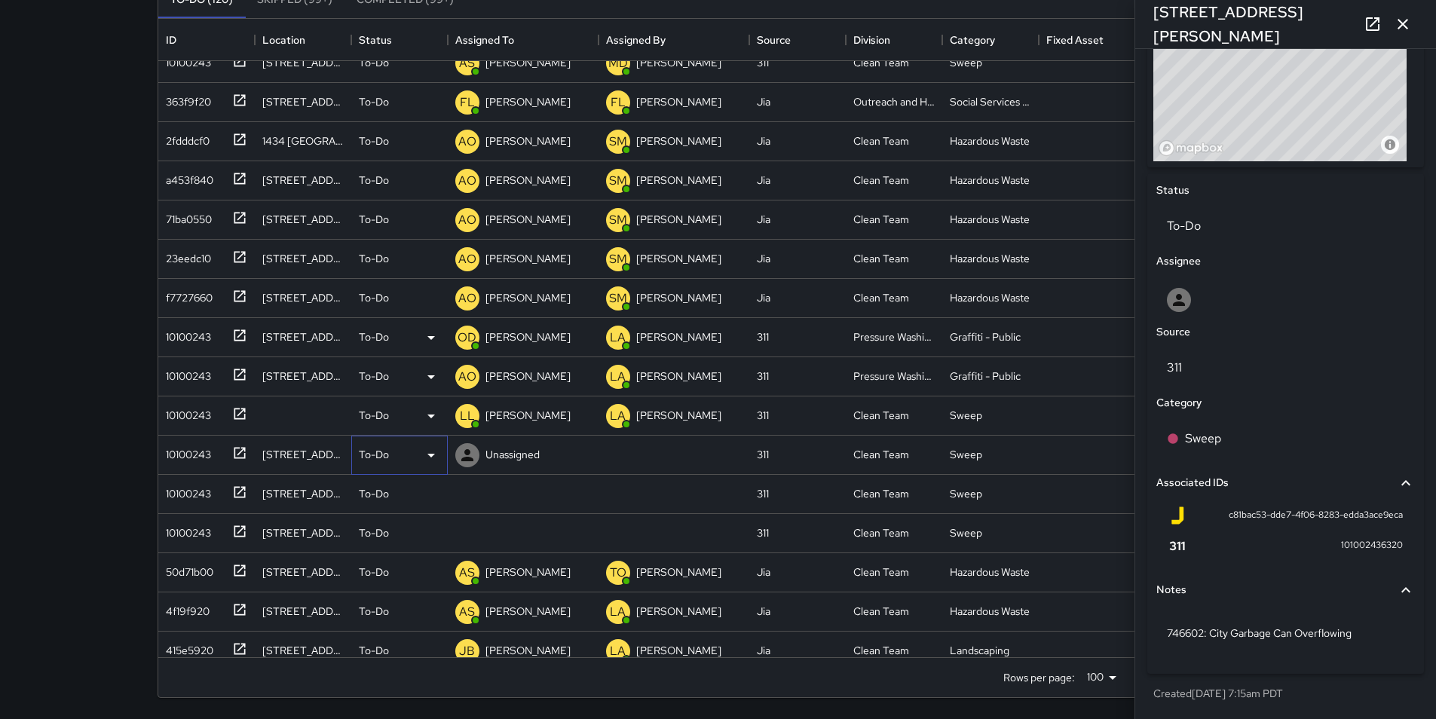
click at [434, 450] on icon at bounding box center [431, 455] width 18 height 18
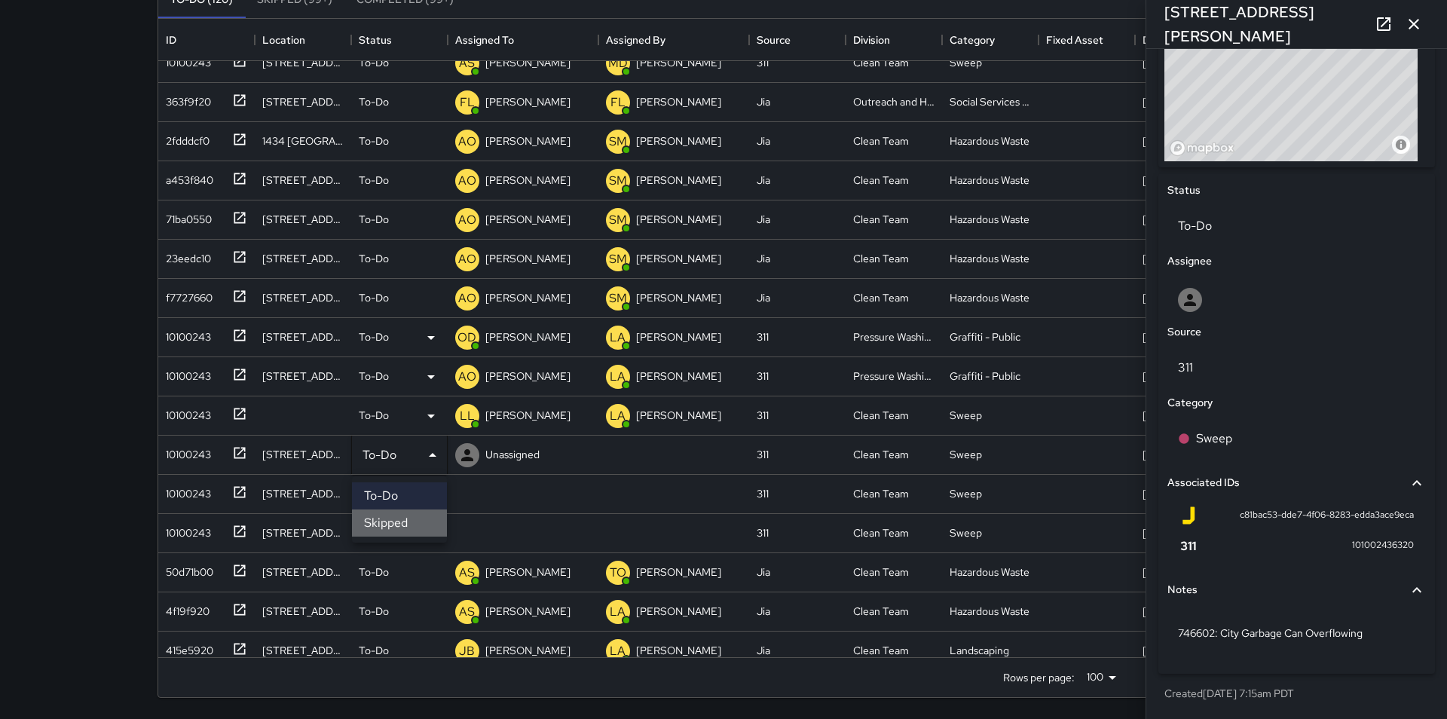
click at [408, 515] on li "Skipped" at bounding box center [399, 522] width 95 height 27
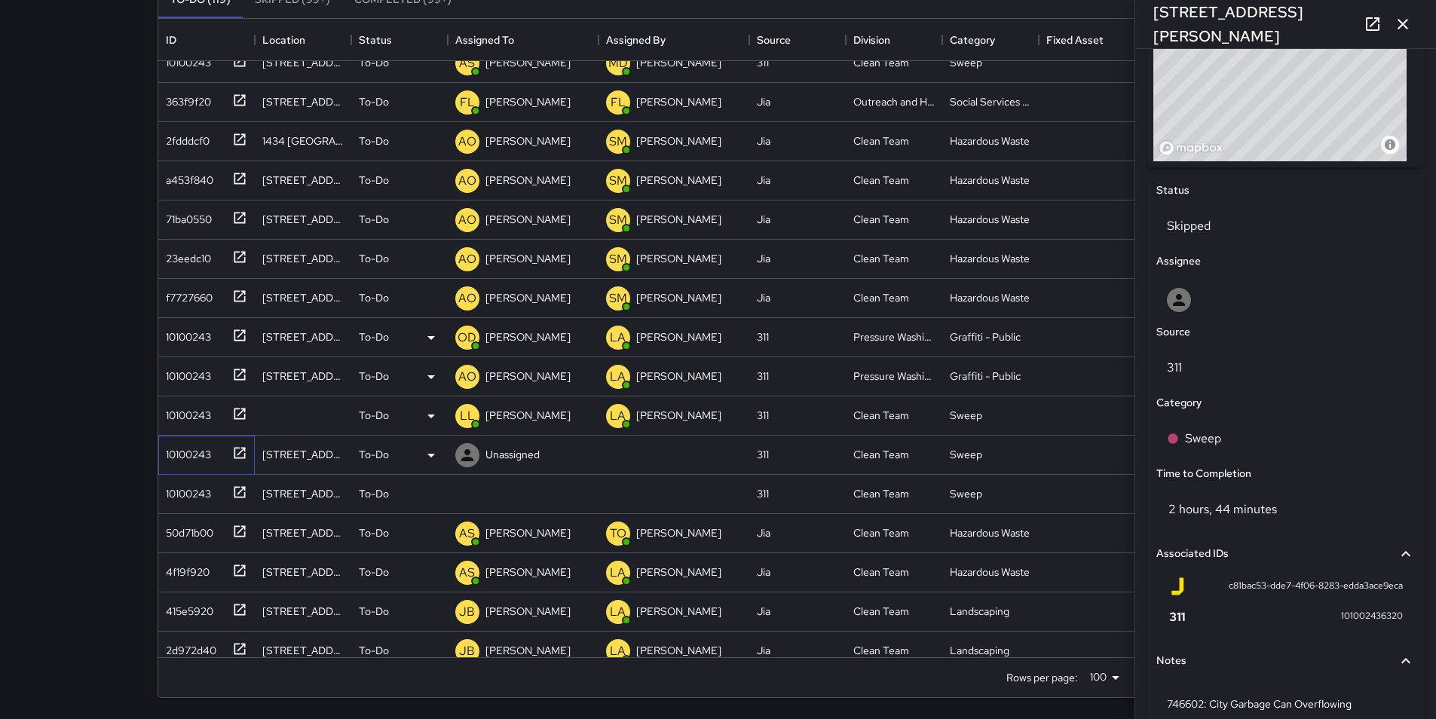
click at [181, 461] on div "10100243" at bounding box center [185, 451] width 51 height 21
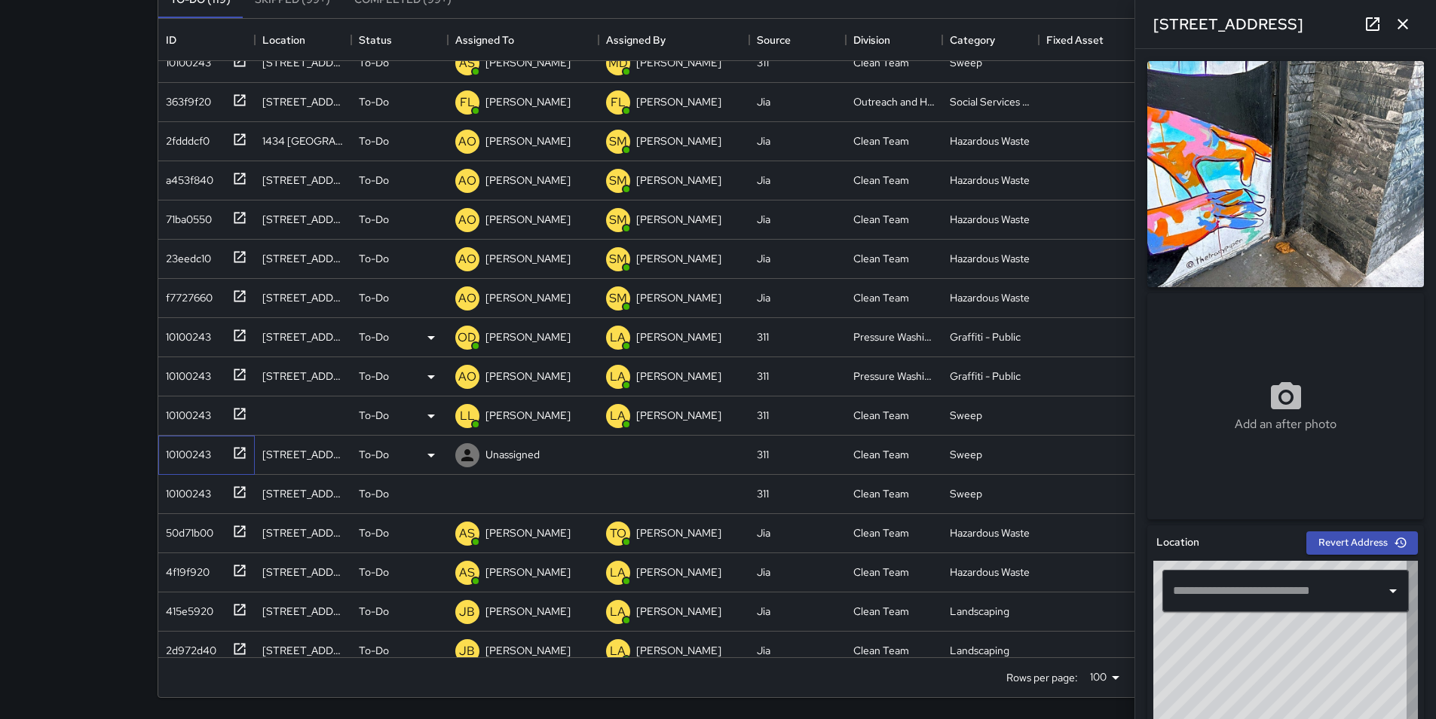
type input "**********"
click at [498, 460] on p "Unassigned" at bounding box center [512, 454] width 54 height 15
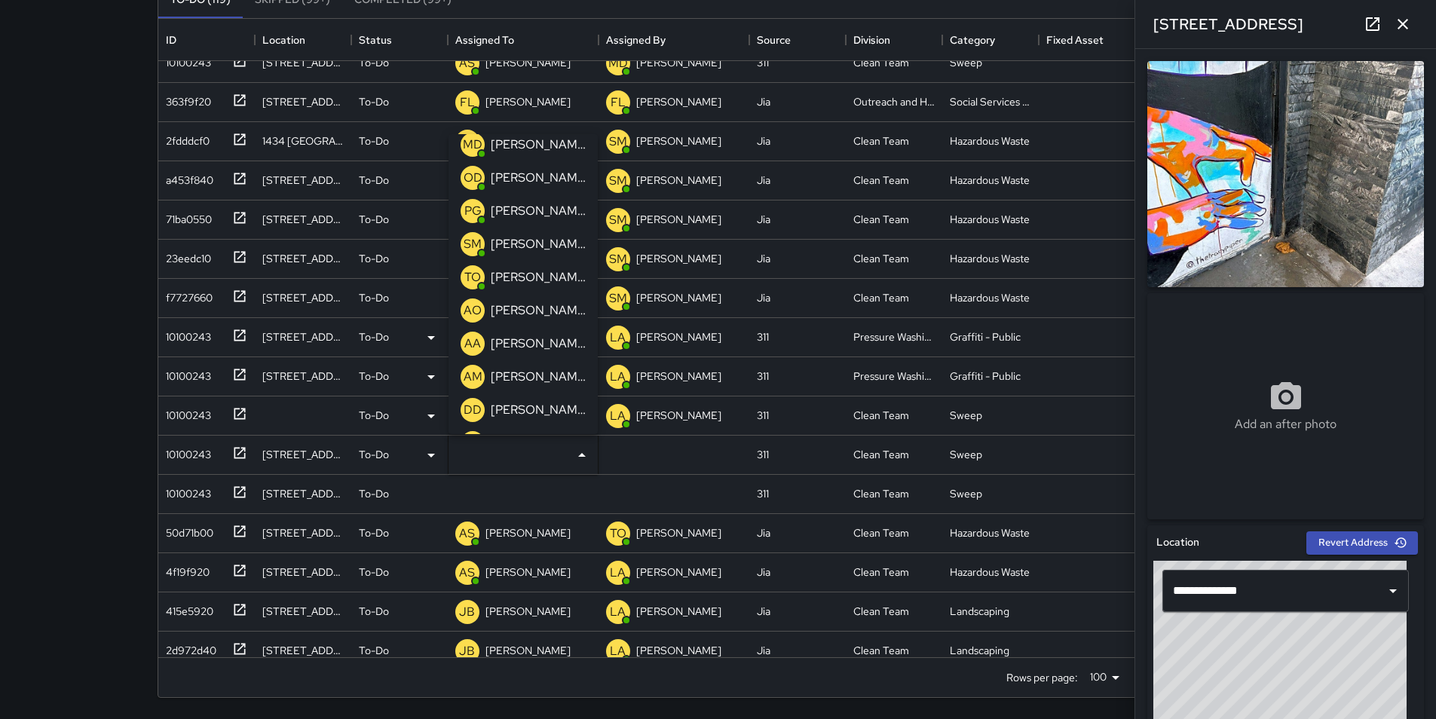
scroll to position [332, 0]
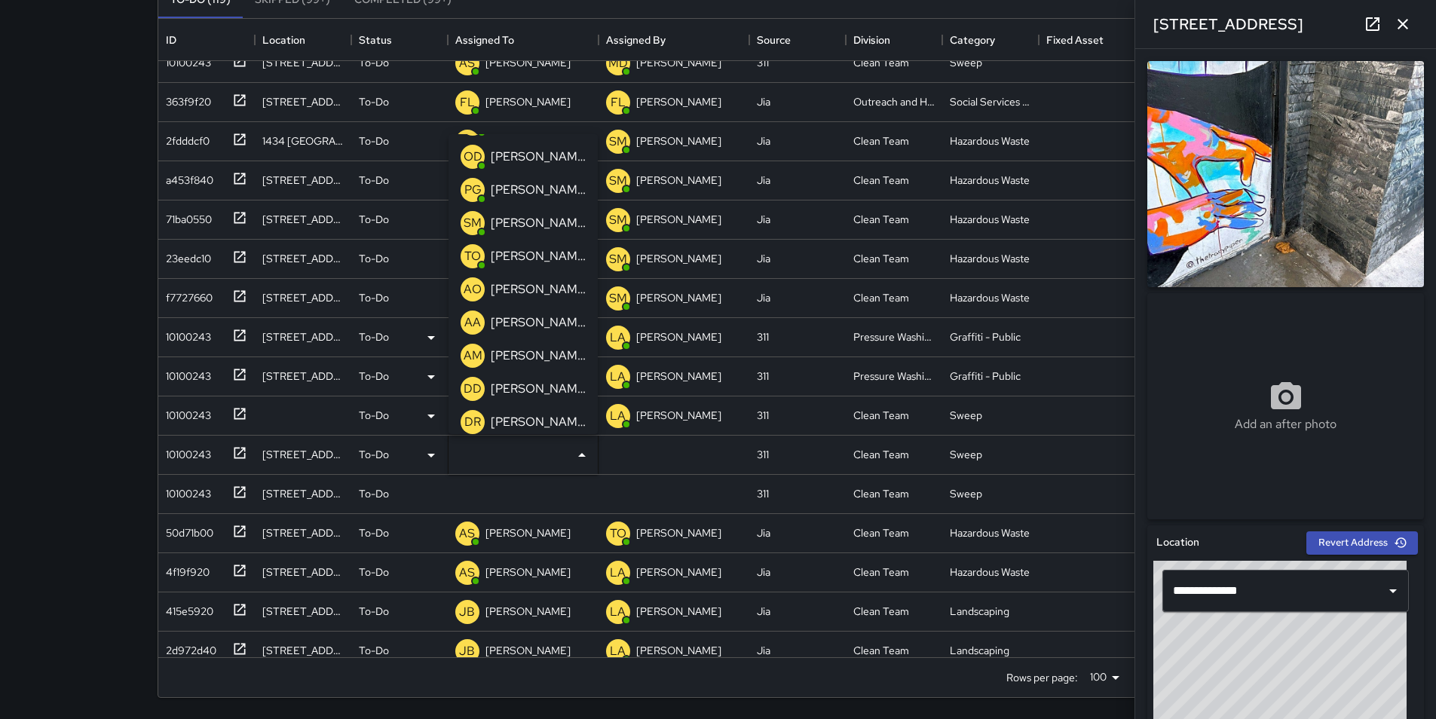
click at [538, 292] on p "[PERSON_NAME]" at bounding box center [538, 289] width 95 height 18
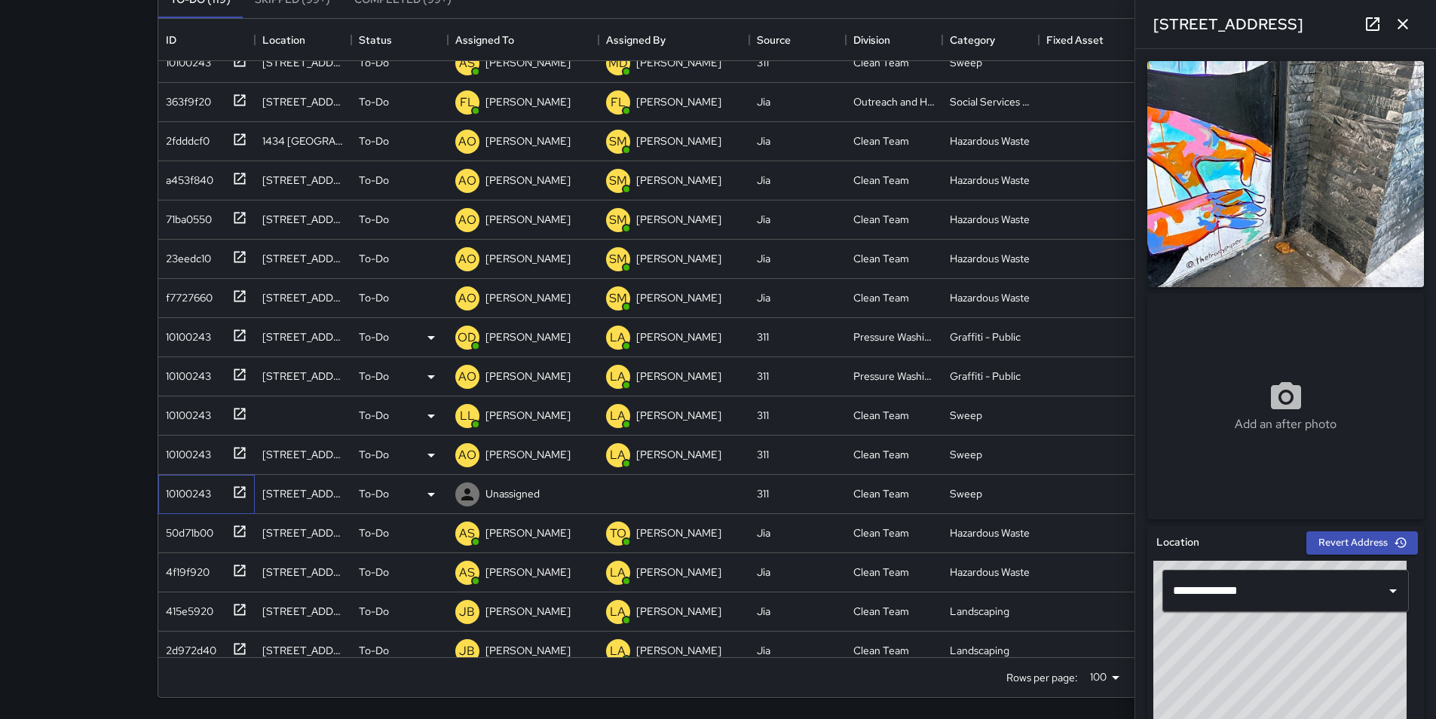
click at [177, 492] on div "10100243" at bounding box center [185, 490] width 51 height 21
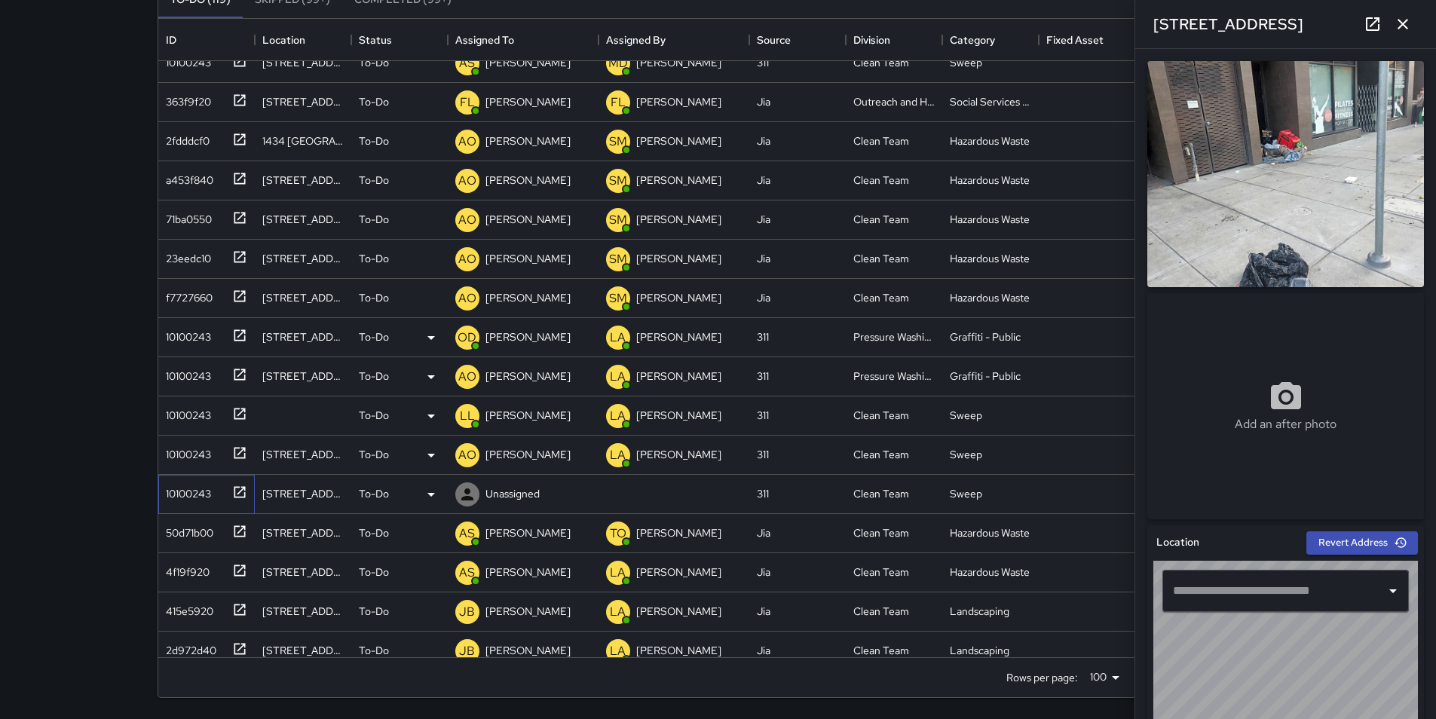
type input "**********"
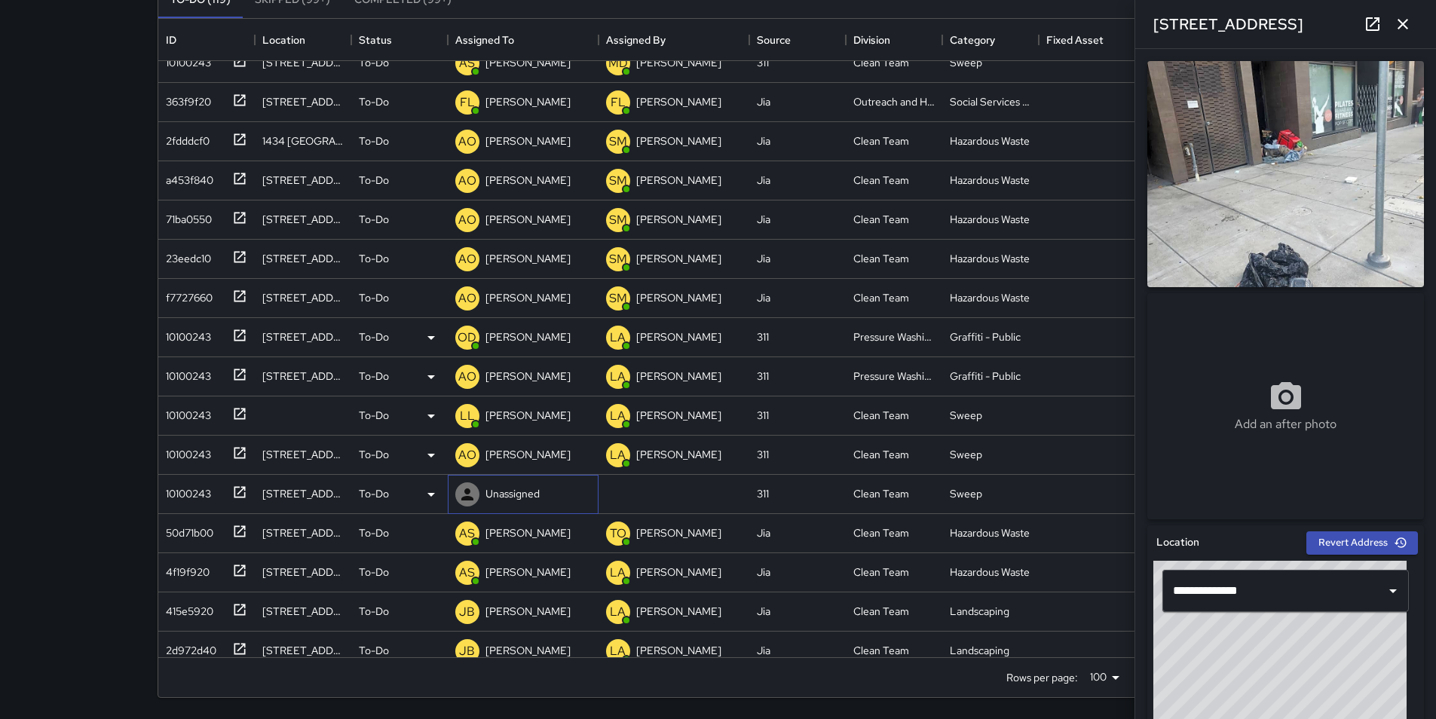
click at [478, 491] on div at bounding box center [467, 494] width 24 height 24
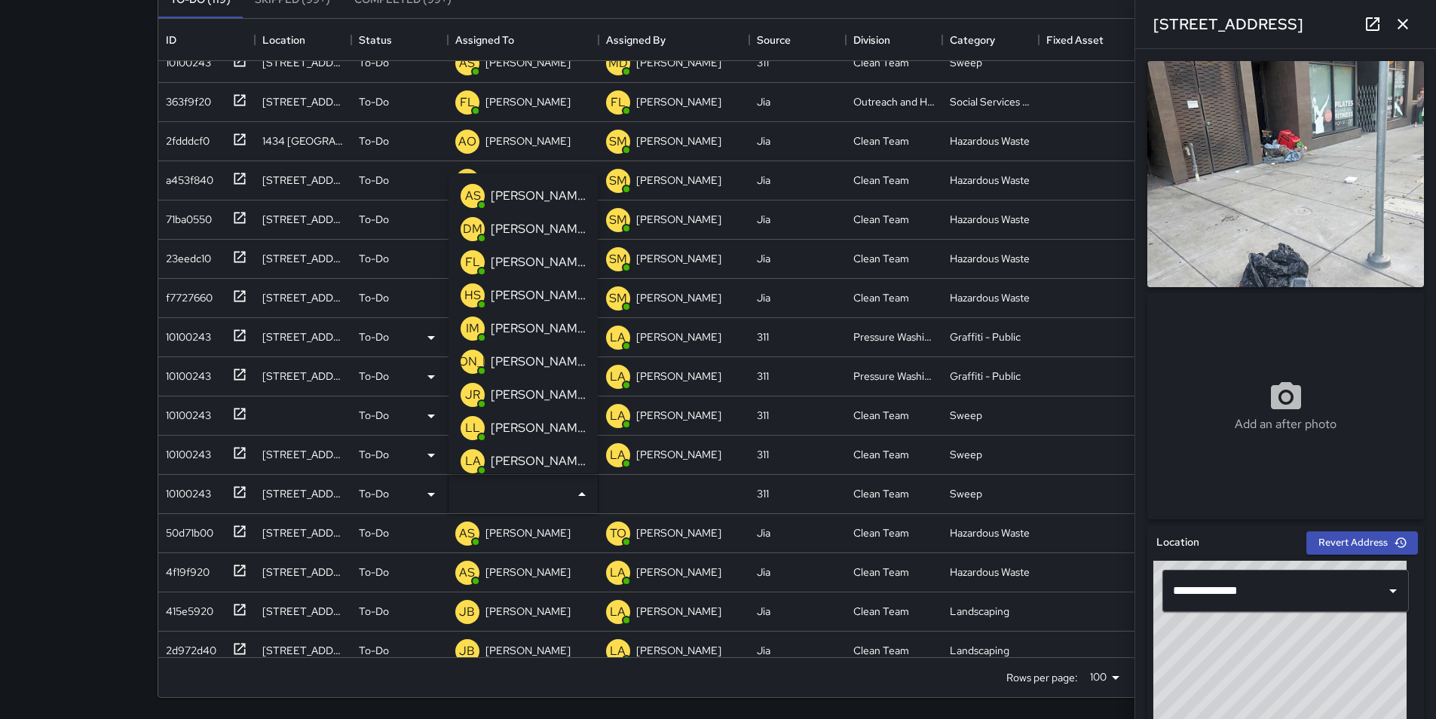
click at [563, 329] on p "[PERSON_NAME]" at bounding box center [538, 329] width 95 height 18
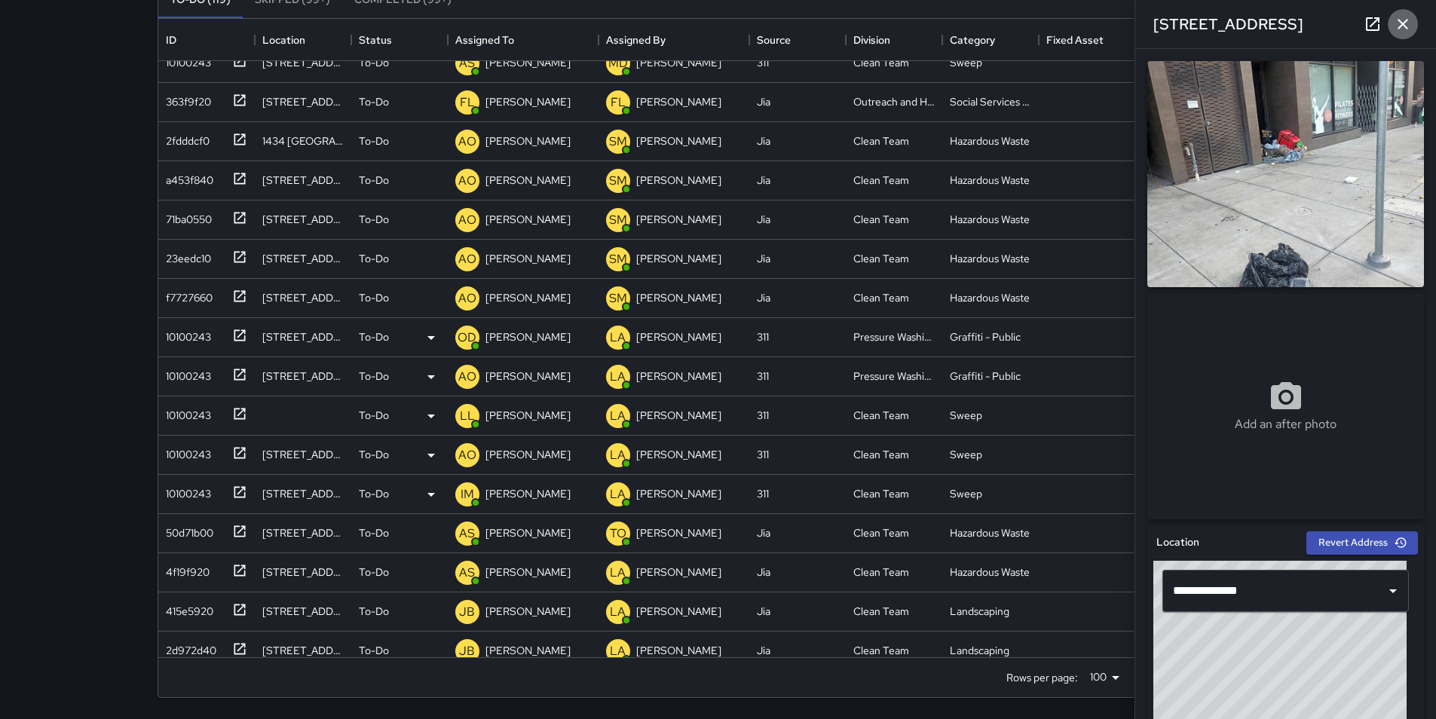
click at [1410, 35] on button "button" at bounding box center [1402, 24] width 30 height 30
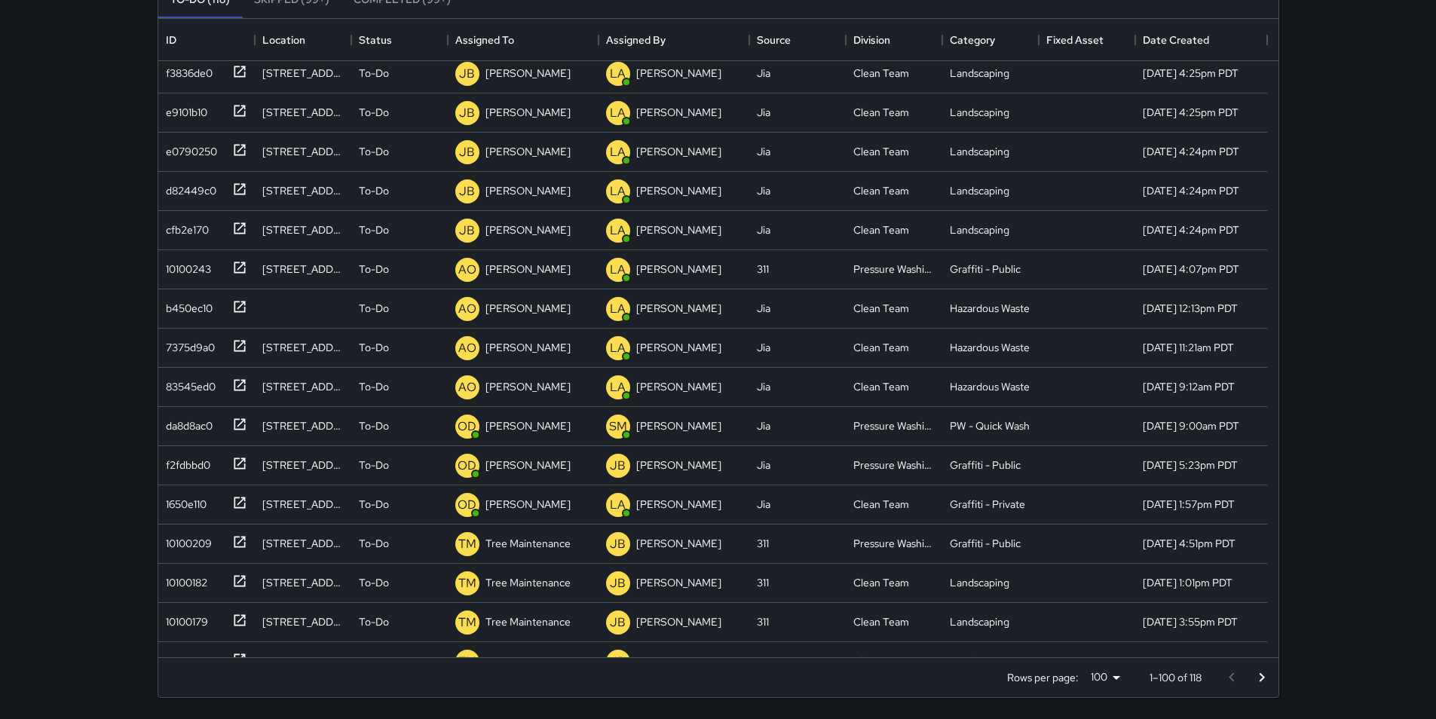
scroll to position [2162, 0]
